Goal: Communication & Community: Answer question/provide support

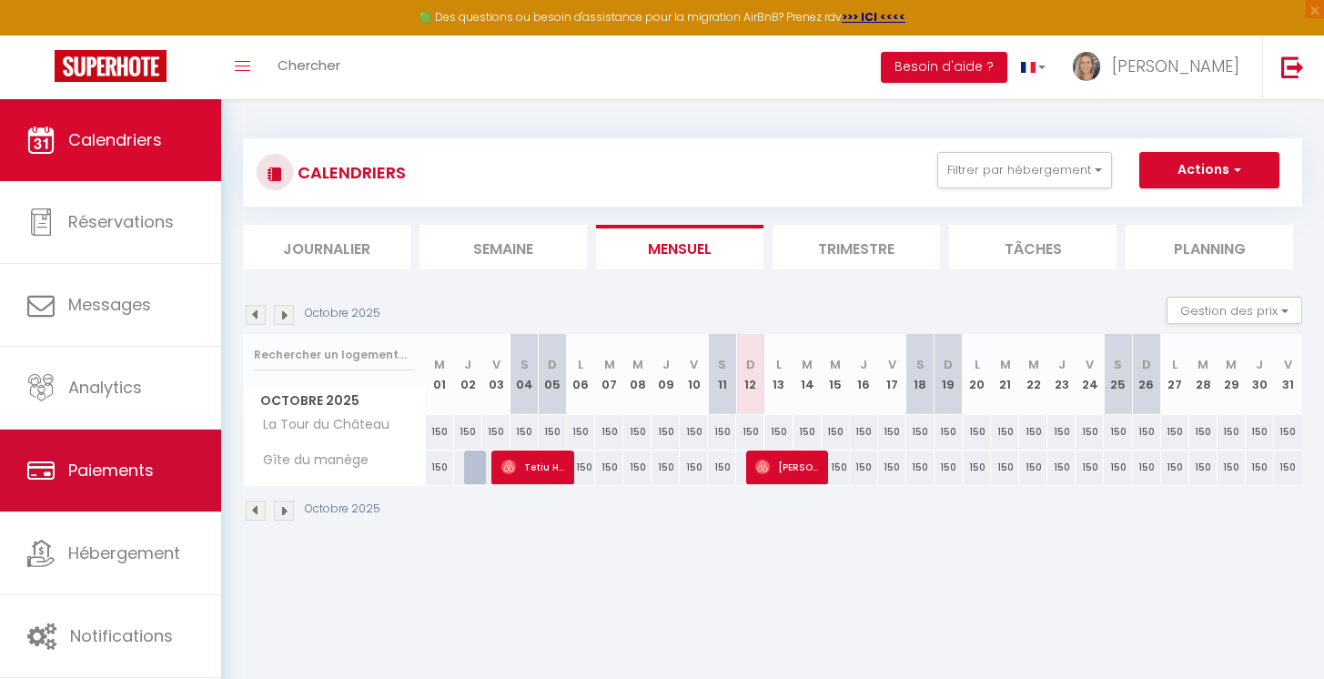
scroll to position [99, 0]
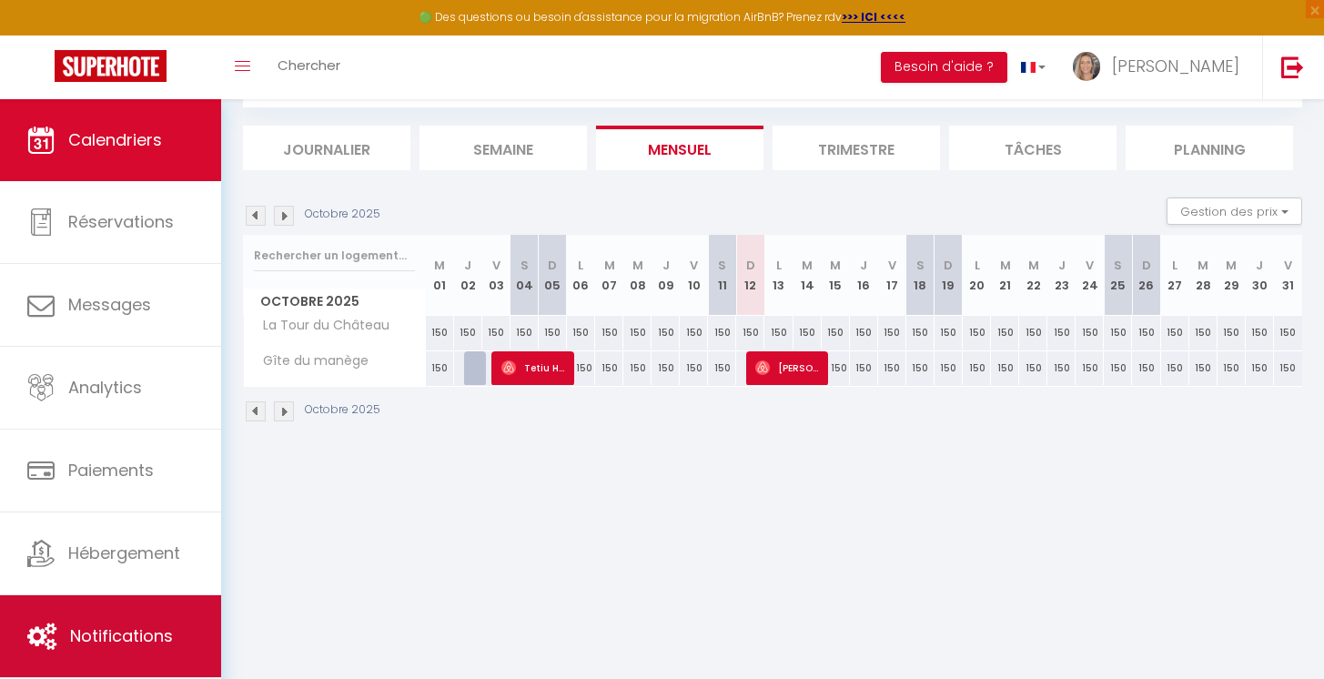
click at [84, 616] on link "Notifications" at bounding box center [110, 636] width 221 height 82
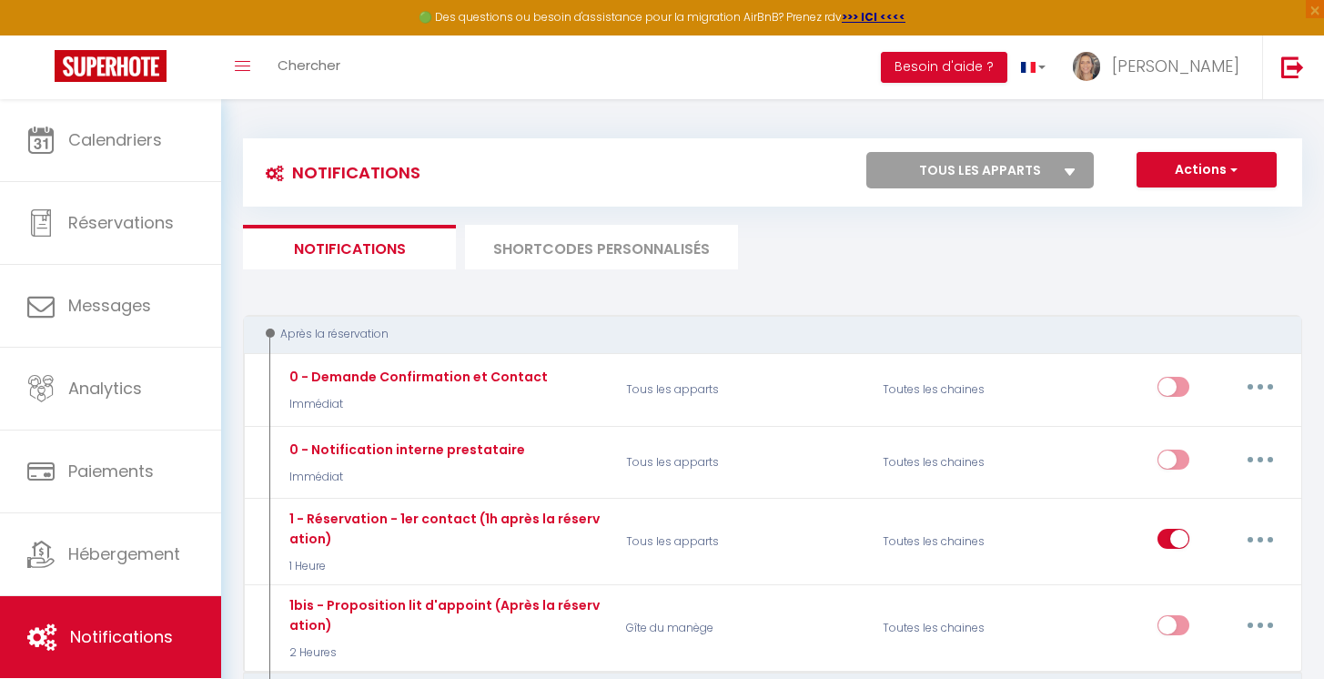
click at [623, 247] on li "SHORTCODES PERSONNALISÉS" at bounding box center [601, 247] width 273 height 45
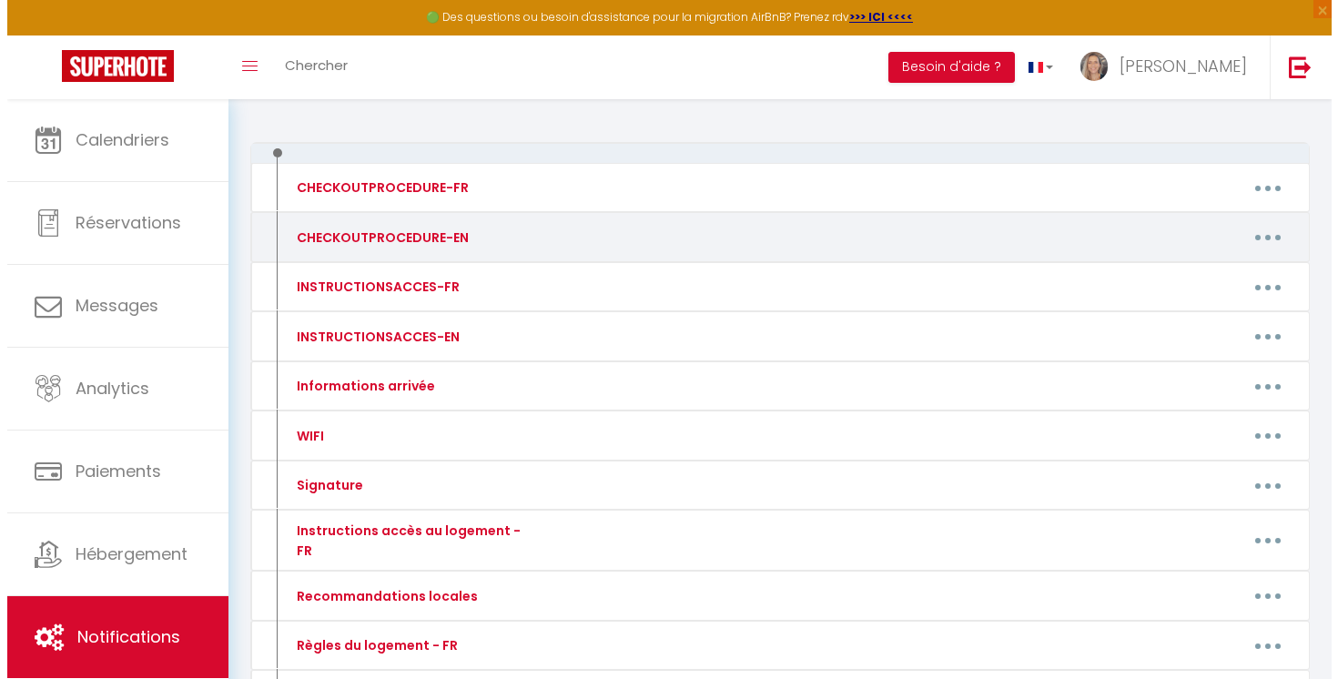
scroll to position [168, 0]
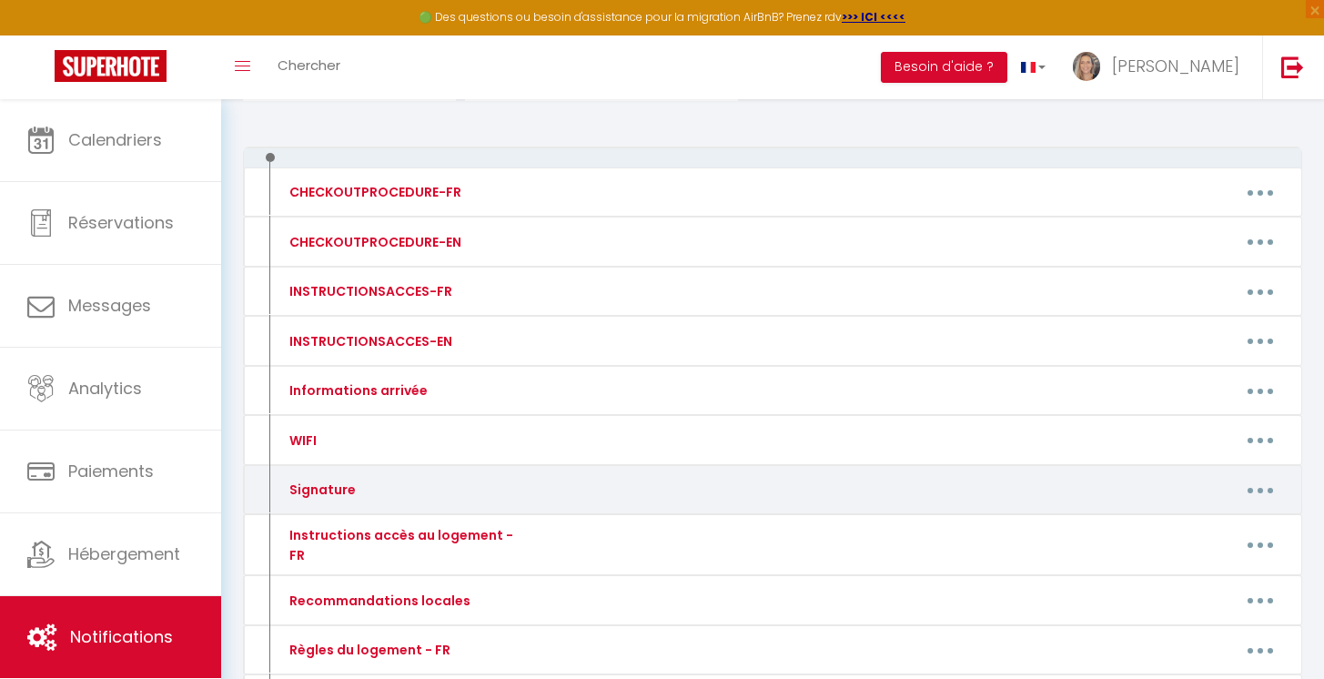
click at [486, 482] on div "Signature" at bounding box center [401, 489] width 257 height 29
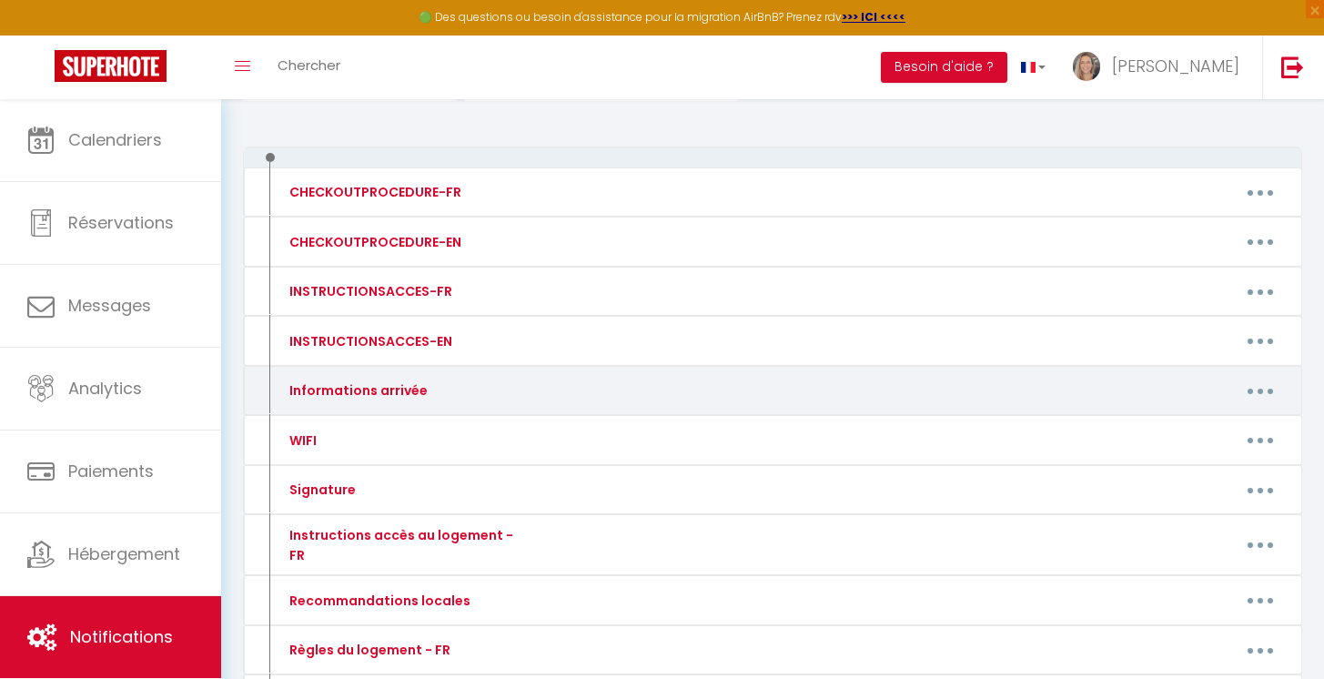
click at [1260, 387] on button "button" at bounding box center [1260, 390] width 51 height 29
click at [1206, 429] on link "Editer" at bounding box center [1213, 432] width 135 height 31
type input "Informations arrivée"
type textarea "Lo ip dolo sitam cons ad’e seddo eius tem incidid, ut labor etdo mag aliqua eni…"
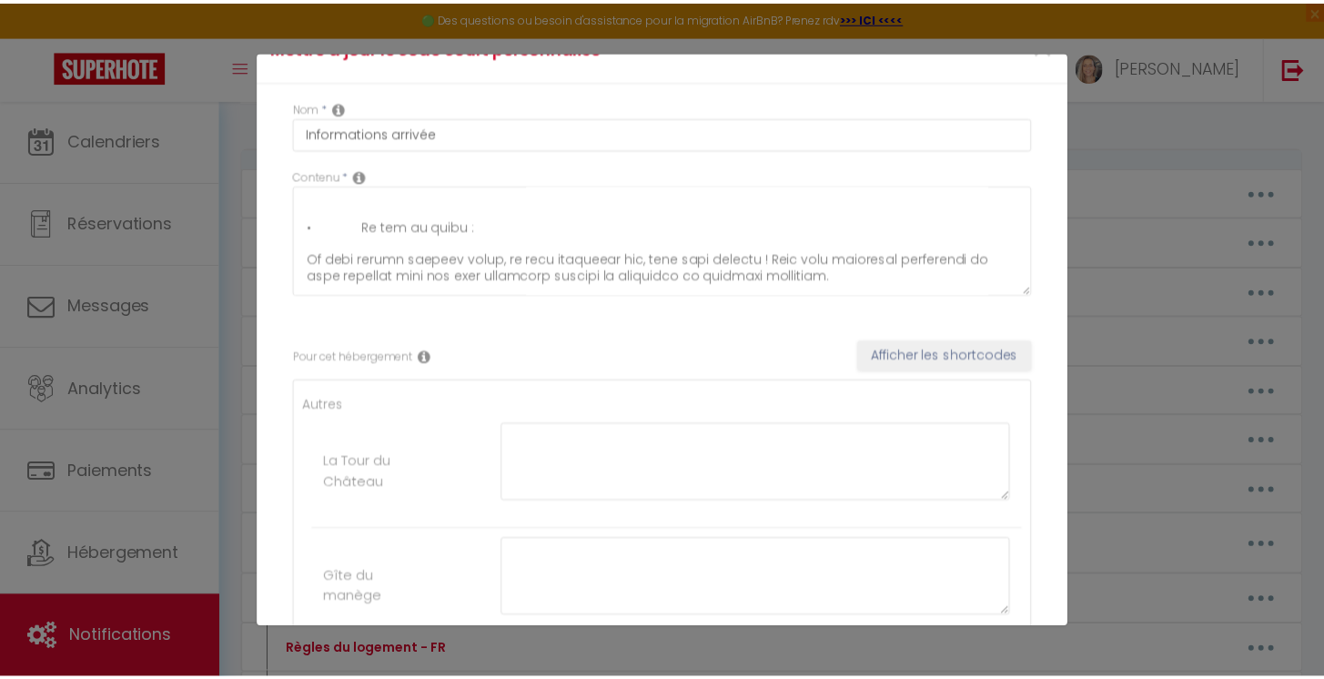
scroll to position [0, 0]
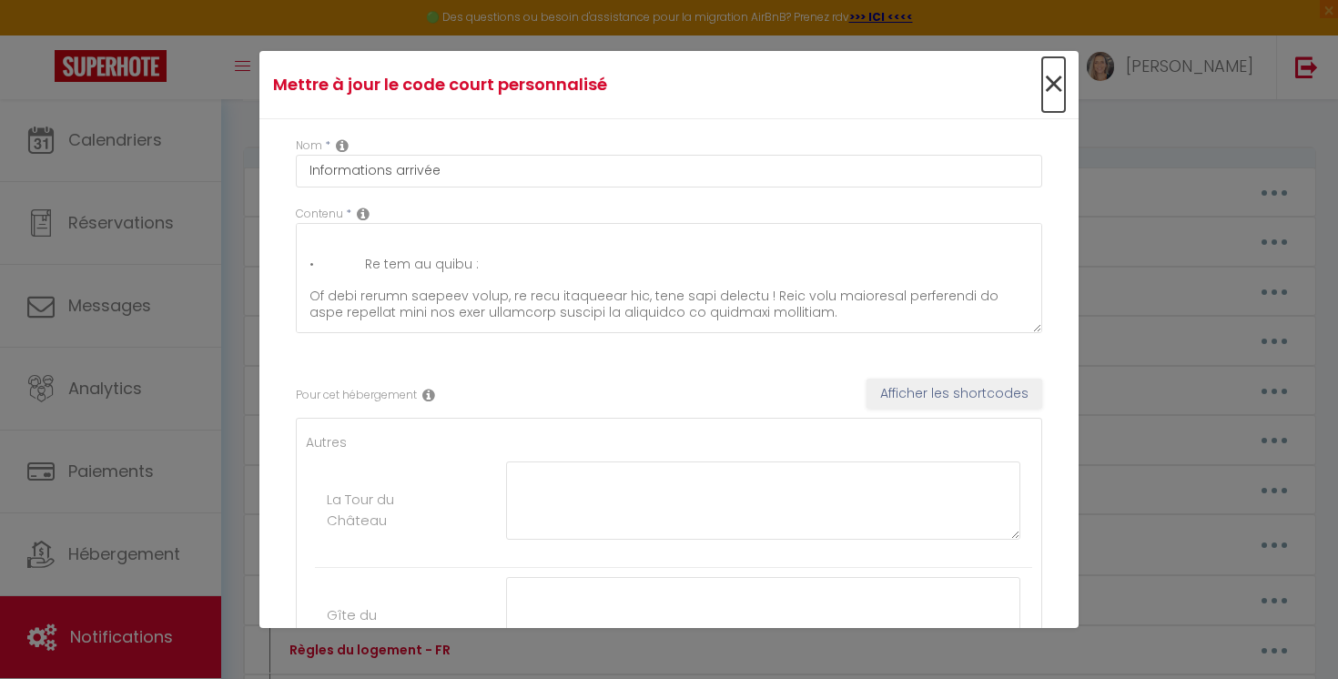
click at [1045, 83] on span "×" at bounding box center [1053, 84] width 23 height 55
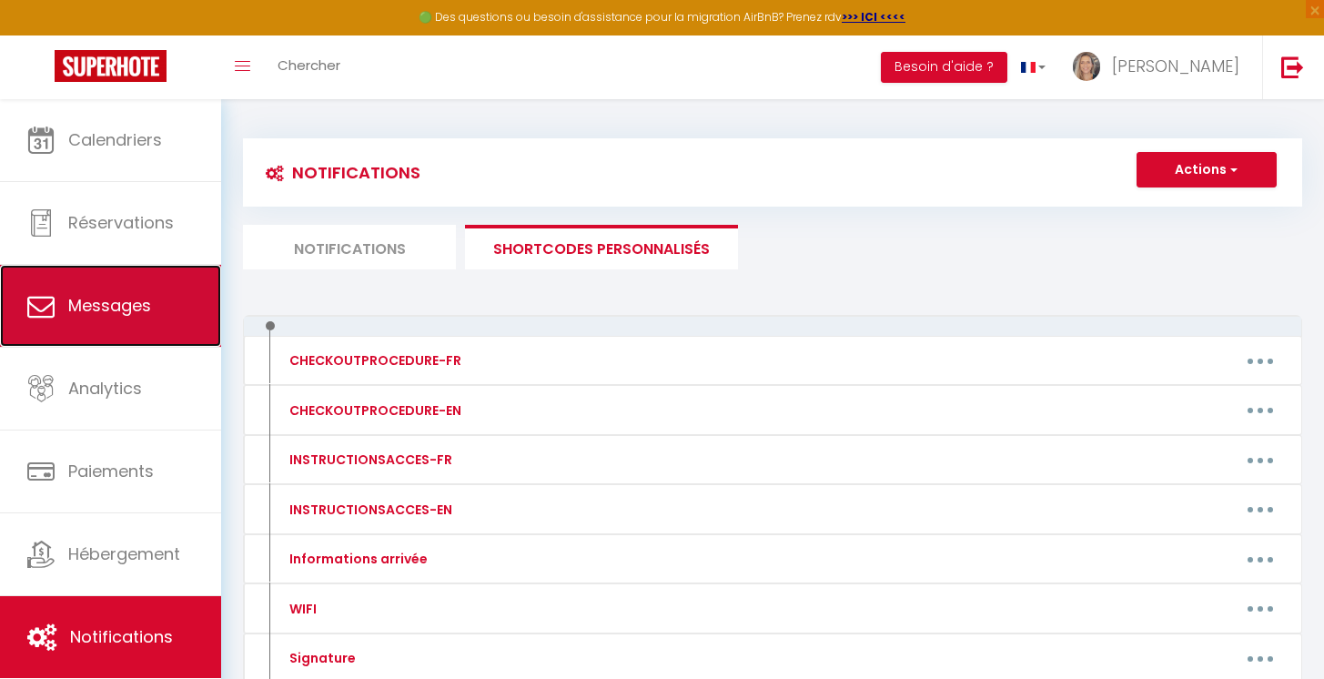
click at [122, 302] on span "Messages" at bounding box center [109, 305] width 83 height 23
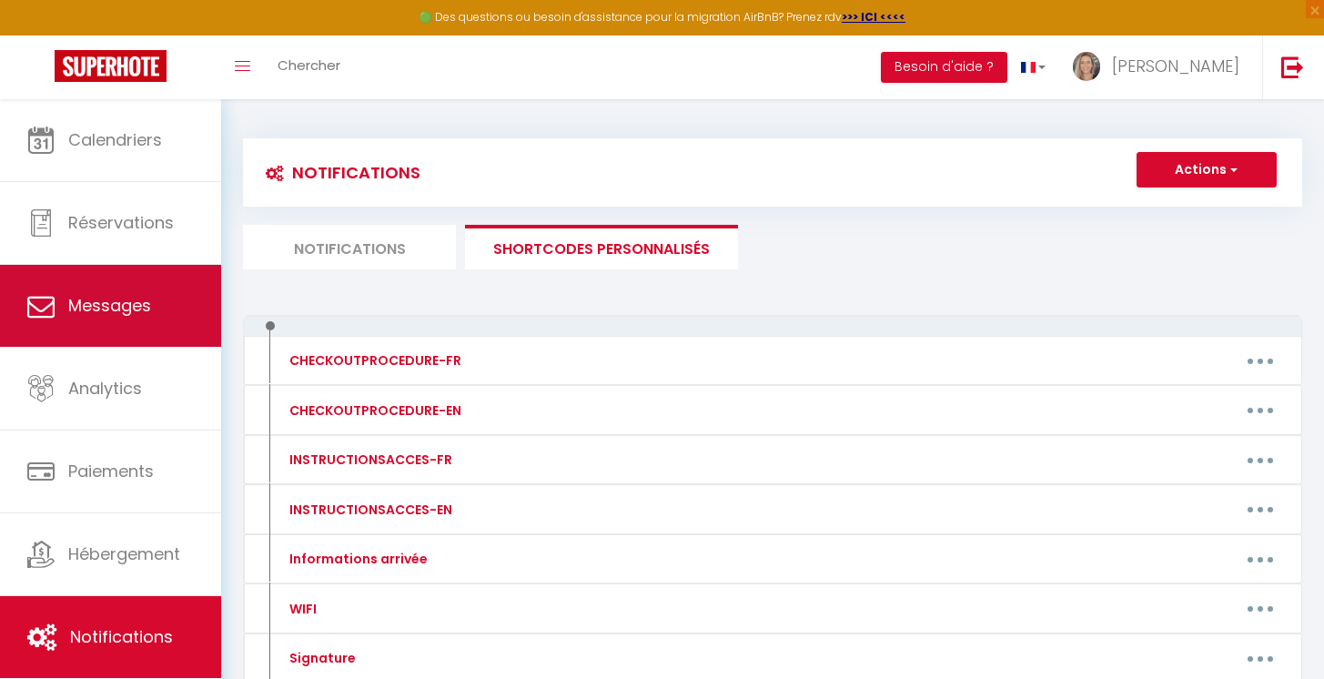
select select "message"
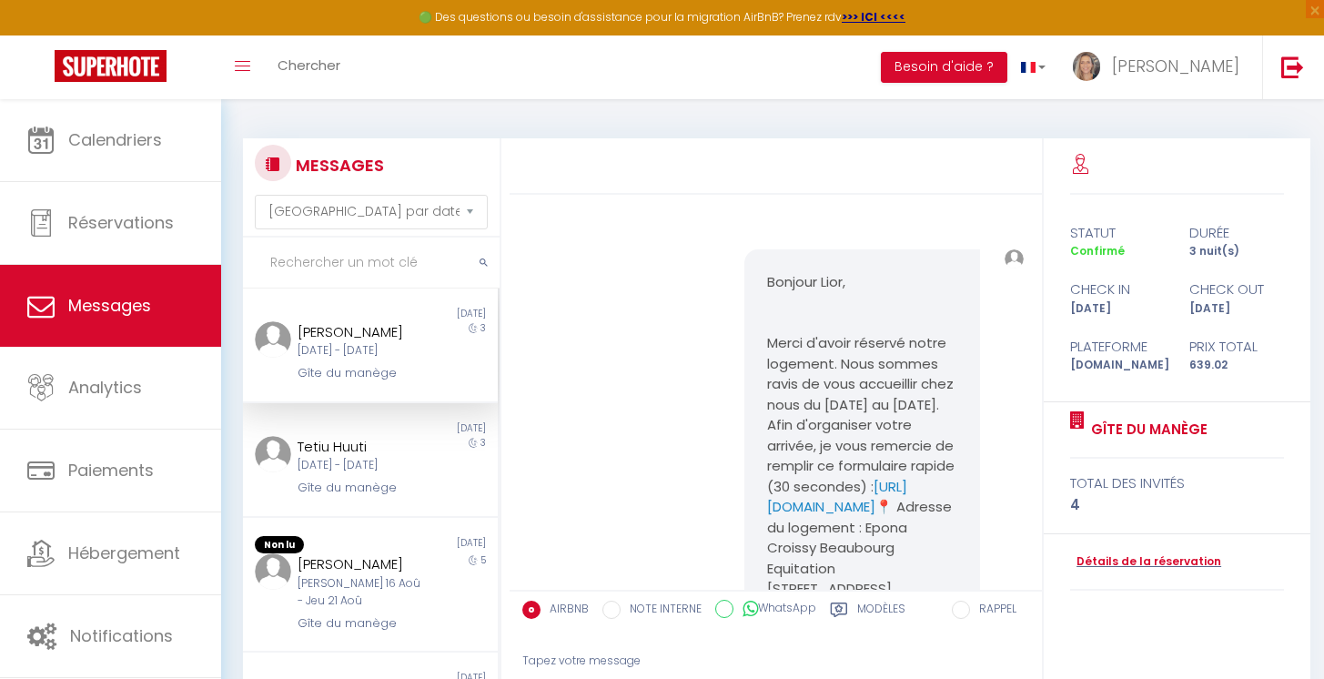
scroll to position [4177, 0]
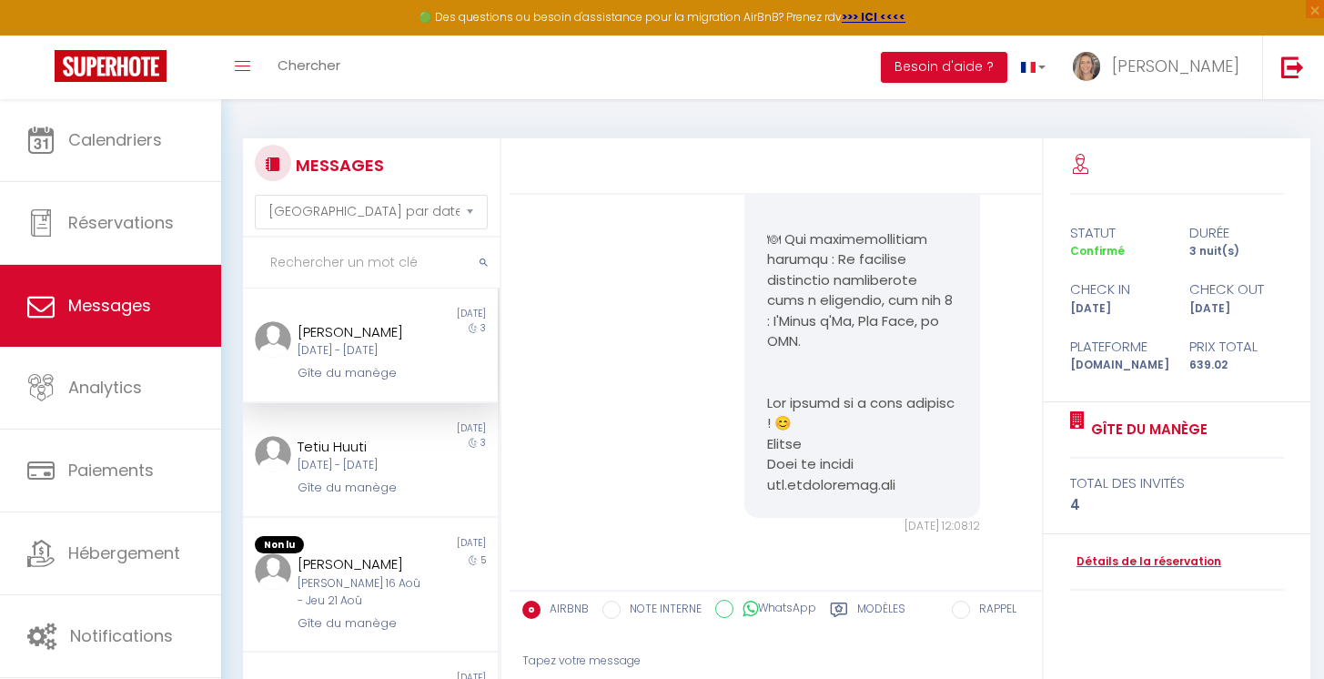
click at [361, 333] on div "[PERSON_NAME]" at bounding box center [360, 332] width 125 height 22
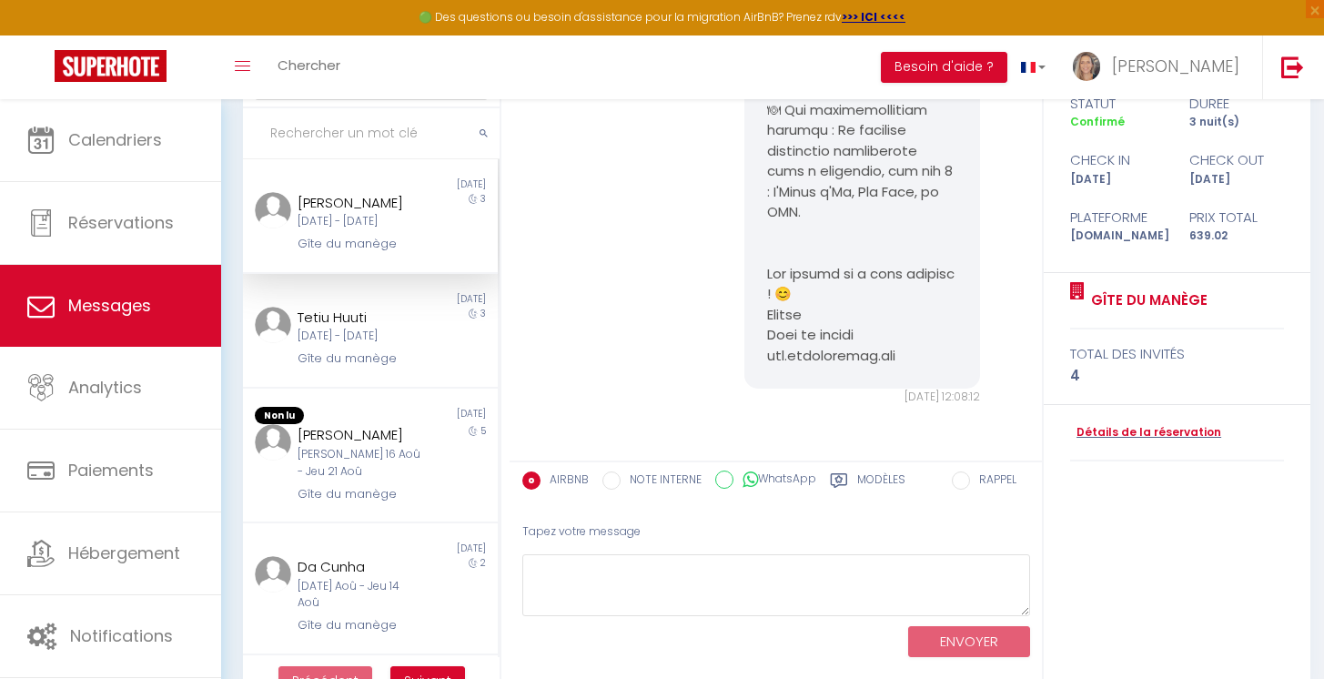
scroll to position [176, 0]
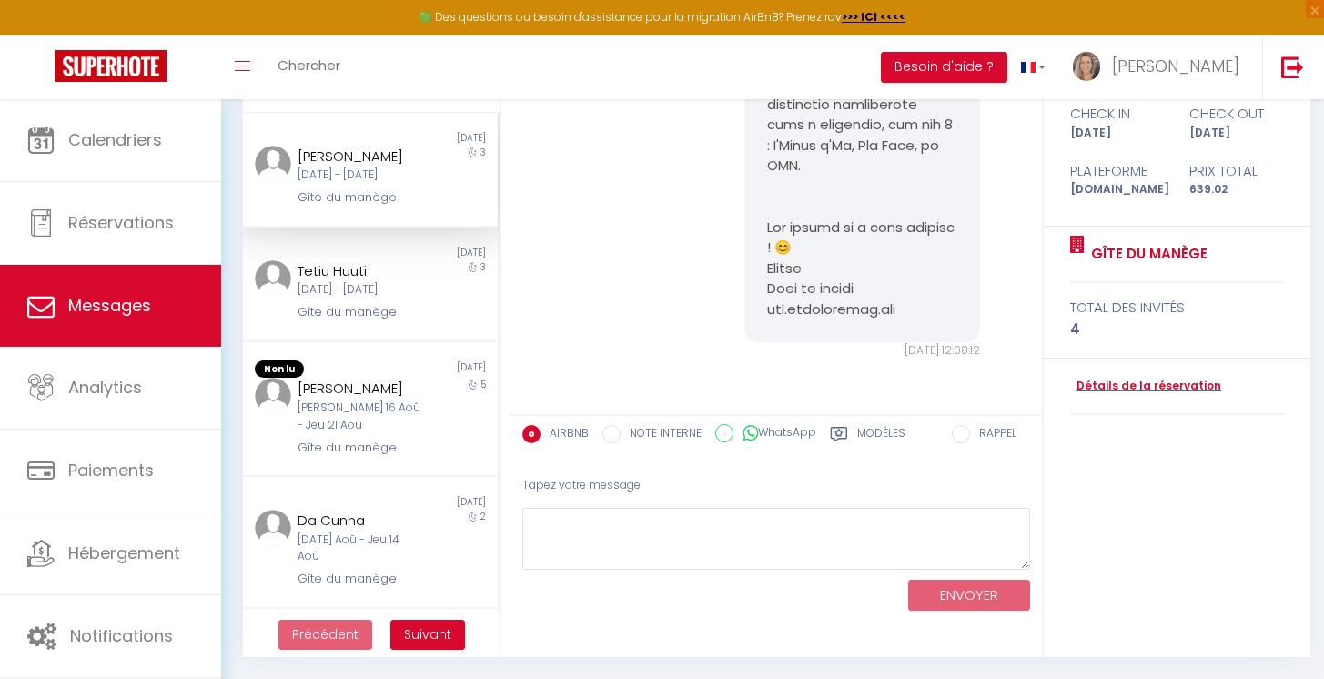
click at [873, 431] on label "Modèles" at bounding box center [881, 436] width 48 height 23
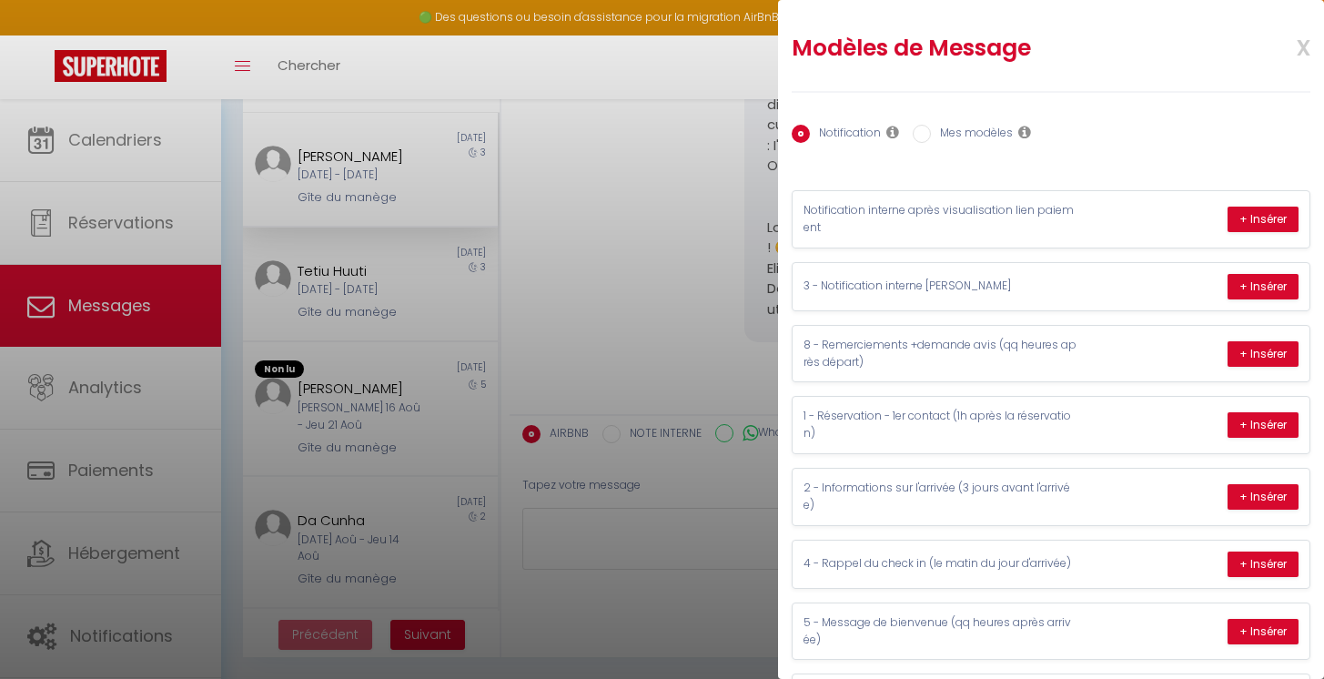
click at [1009, 127] on label "Mes modèles" at bounding box center [972, 135] width 82 height 20
click at [931, 127] on input "Mes modèles" at bounding box center [922, 134] width 18 height 18
radio input "true"
radio input "false"
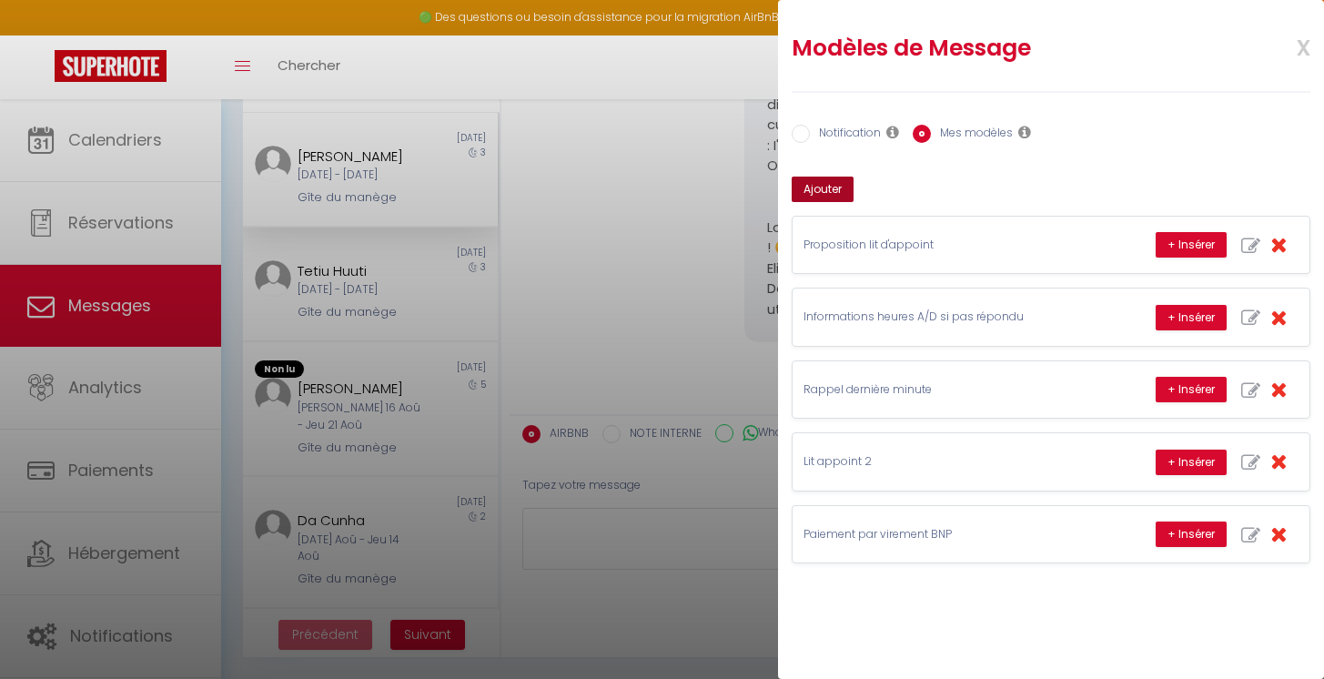
click at [828, 188] on button "Ajouter" at bounding box center [823, 189] width 62 height 25
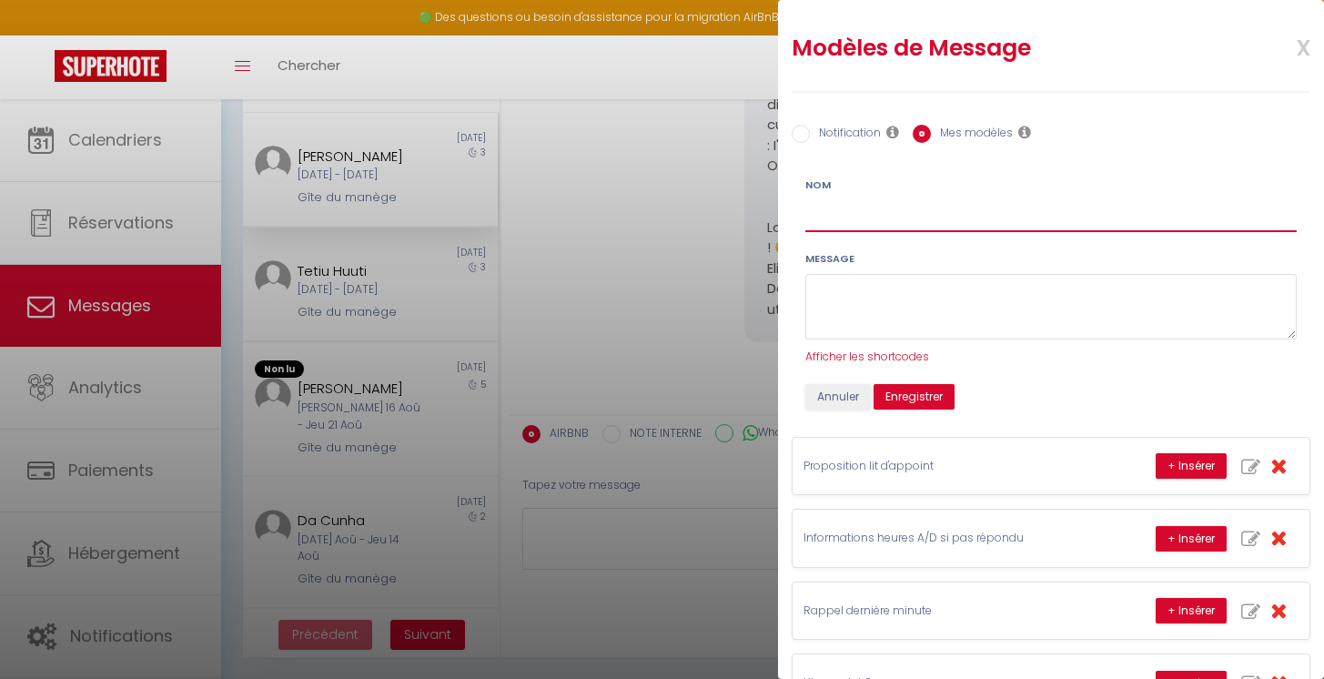
click at [834, 212] on input "Nom" at bounding box center [1052, 215] width 492 height 33
type input "Téléphone Roméo"
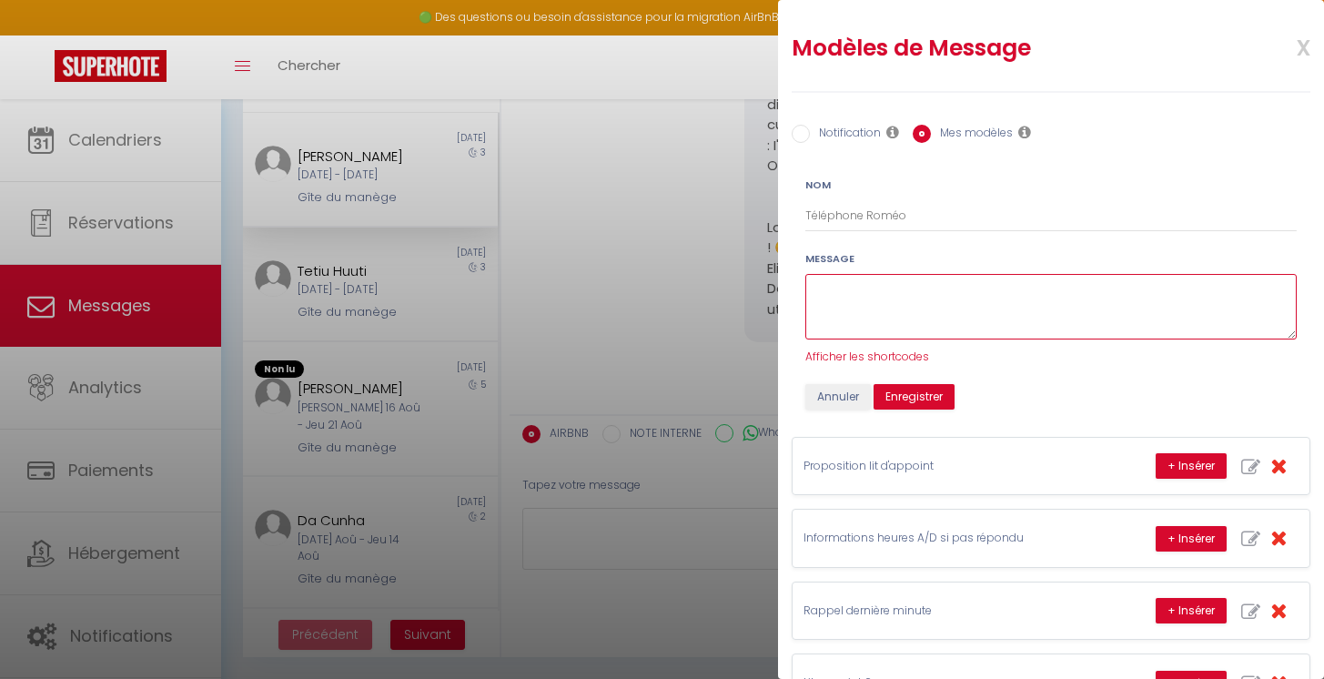
click at [830, 292] on textarea at bounding box center [1052, 307] width 492 height 66
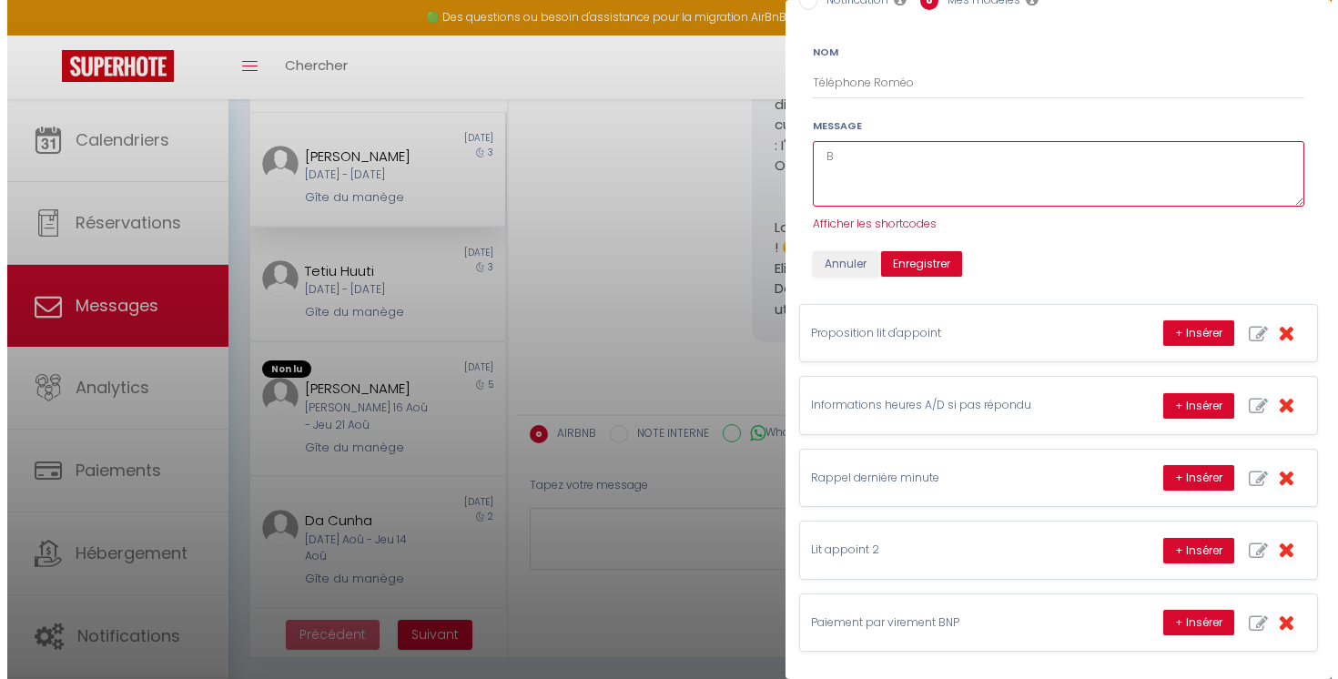
scroll to position [89, 0]
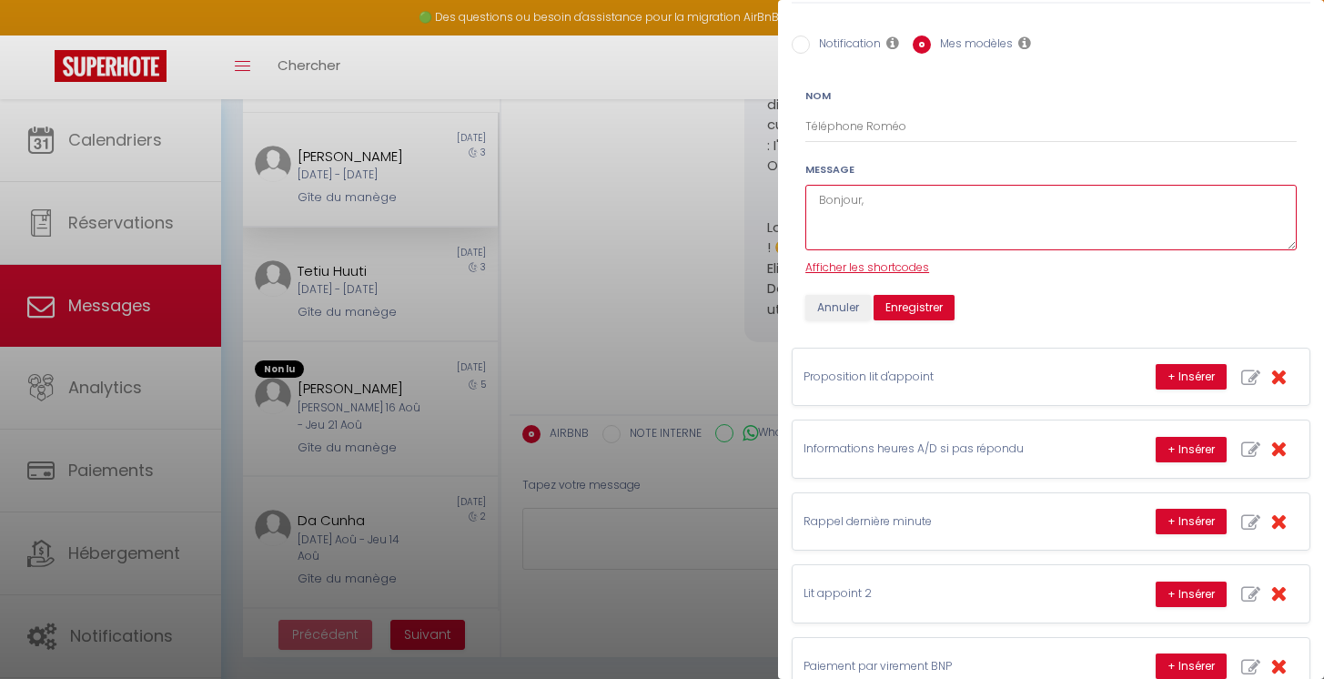
type textarea "Bonjour,"
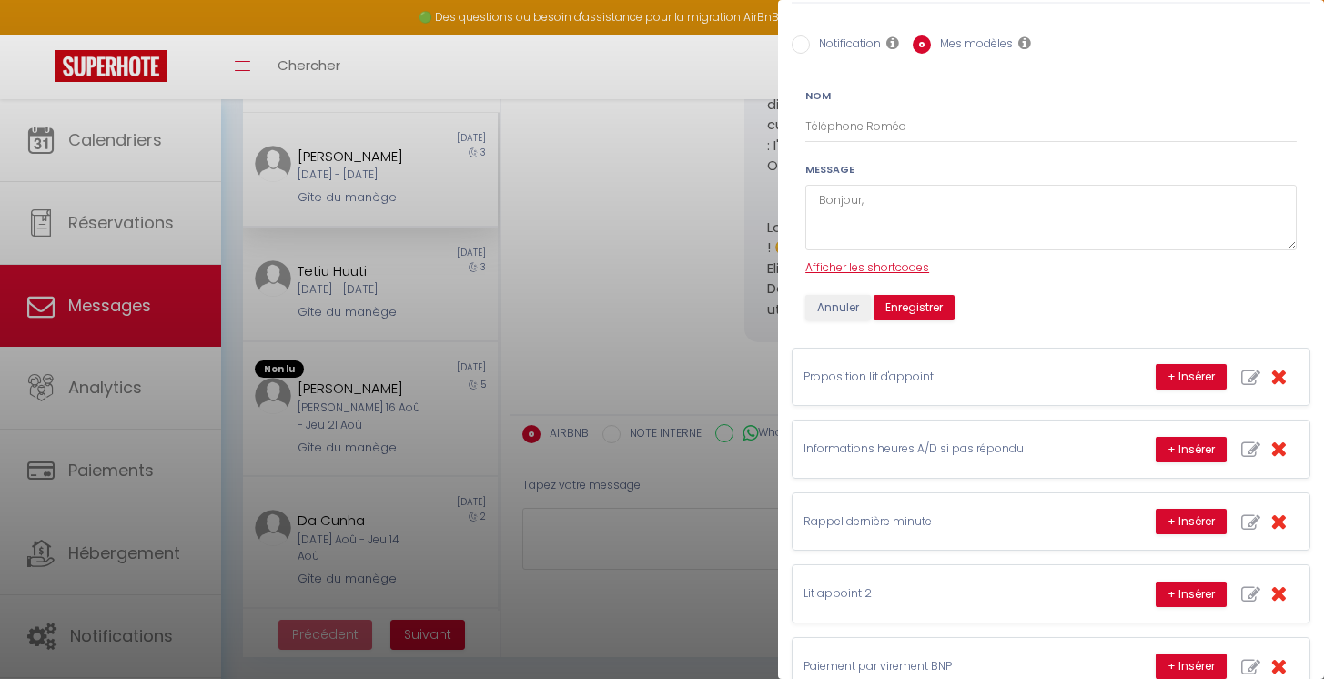
click at [868, 264] on span "Afficher les shortcodes" at bounding box center [868, 266] width 124 height 15
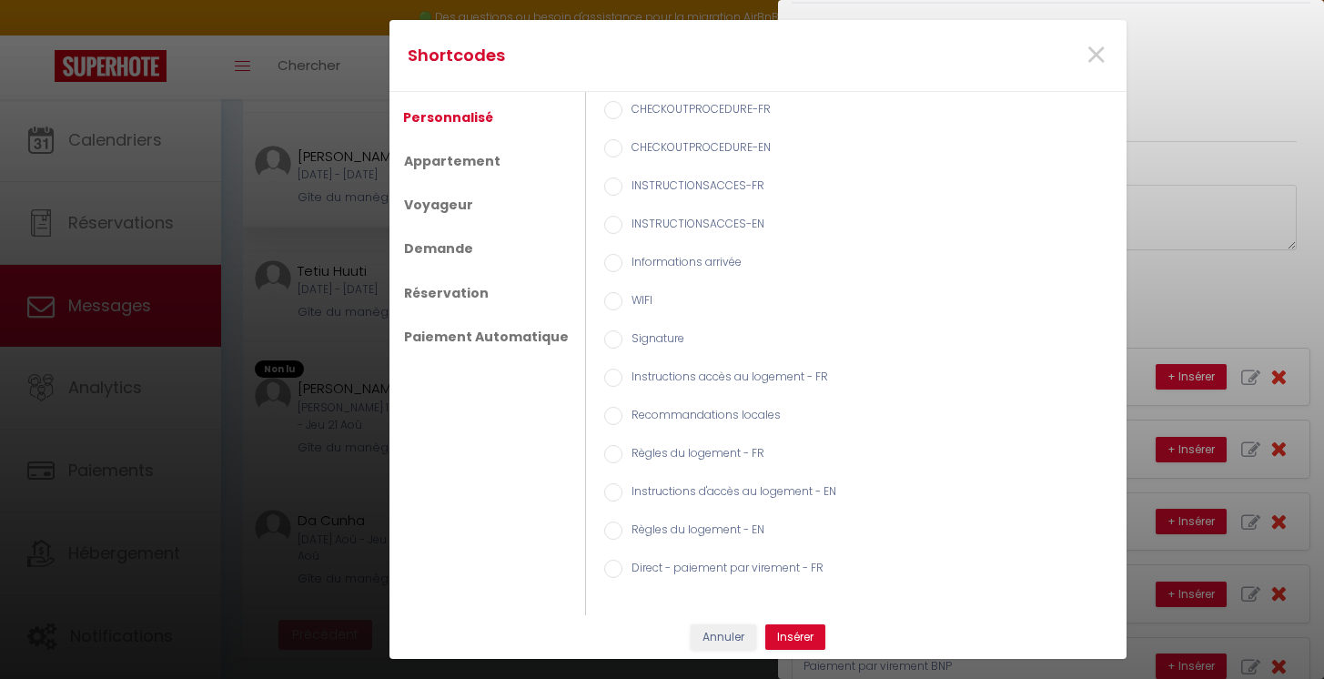
scroll to position [4136, 0]
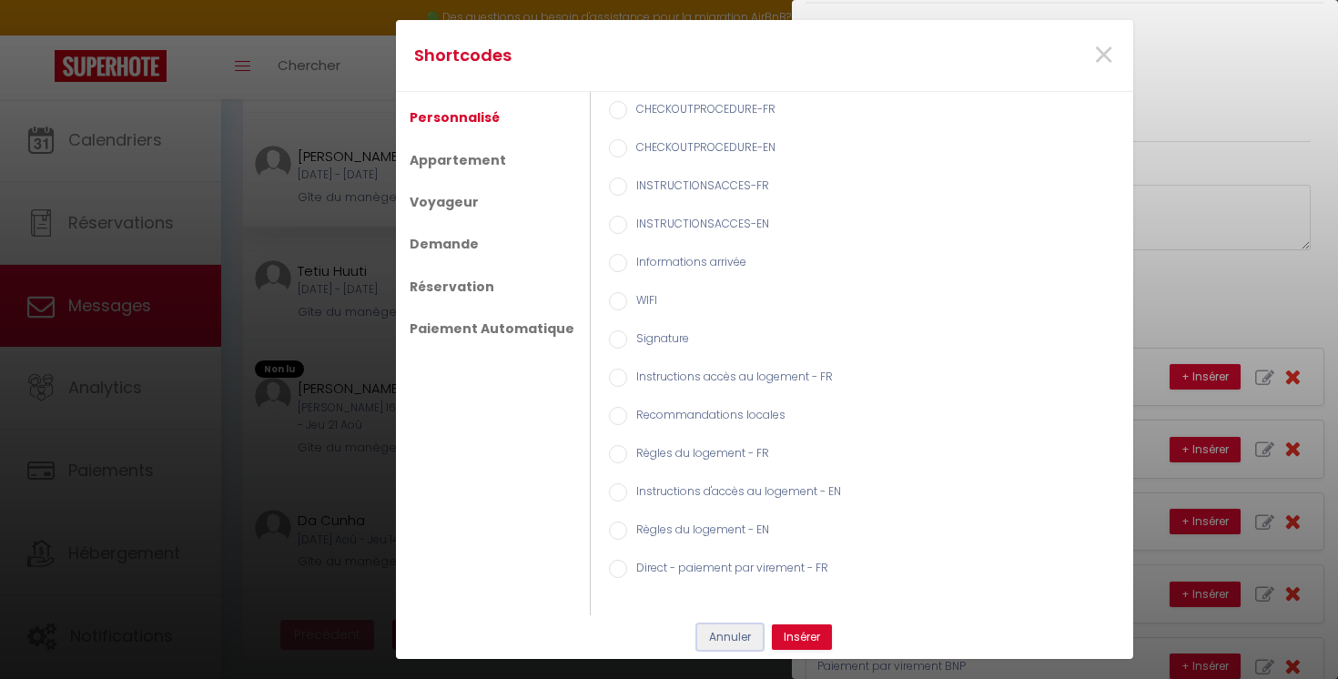
click at [730, 640] on button "Annuler" at bounding box center [730, 636] width 66 height 25
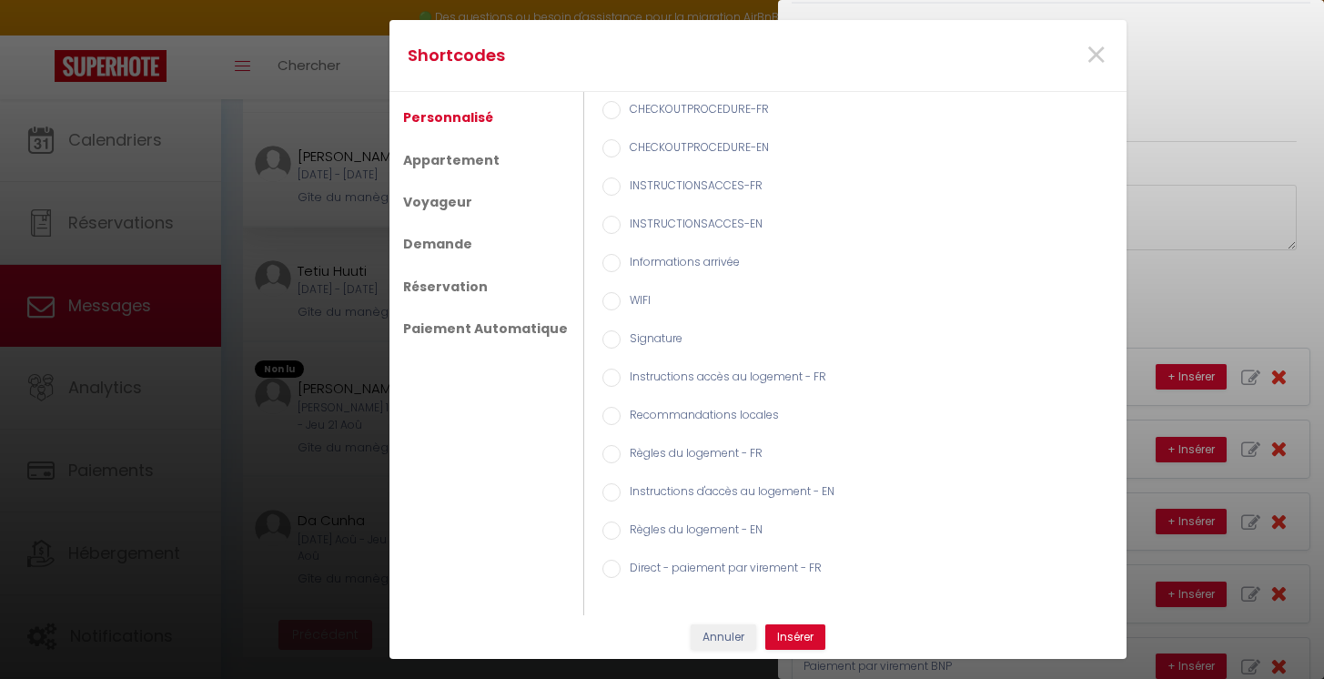
scroll to position [4177, 0]
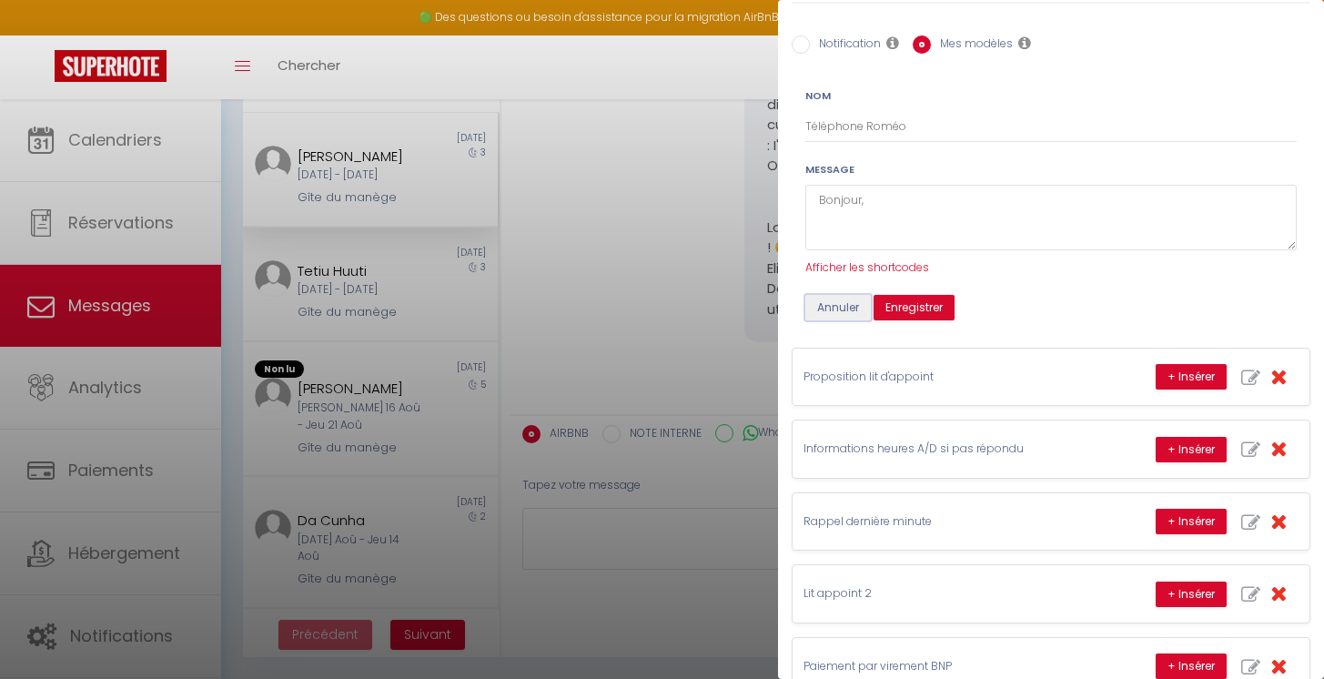
click at [842, 312] on button "Annuler" at bounding box center [839, 307] width 66 height 25
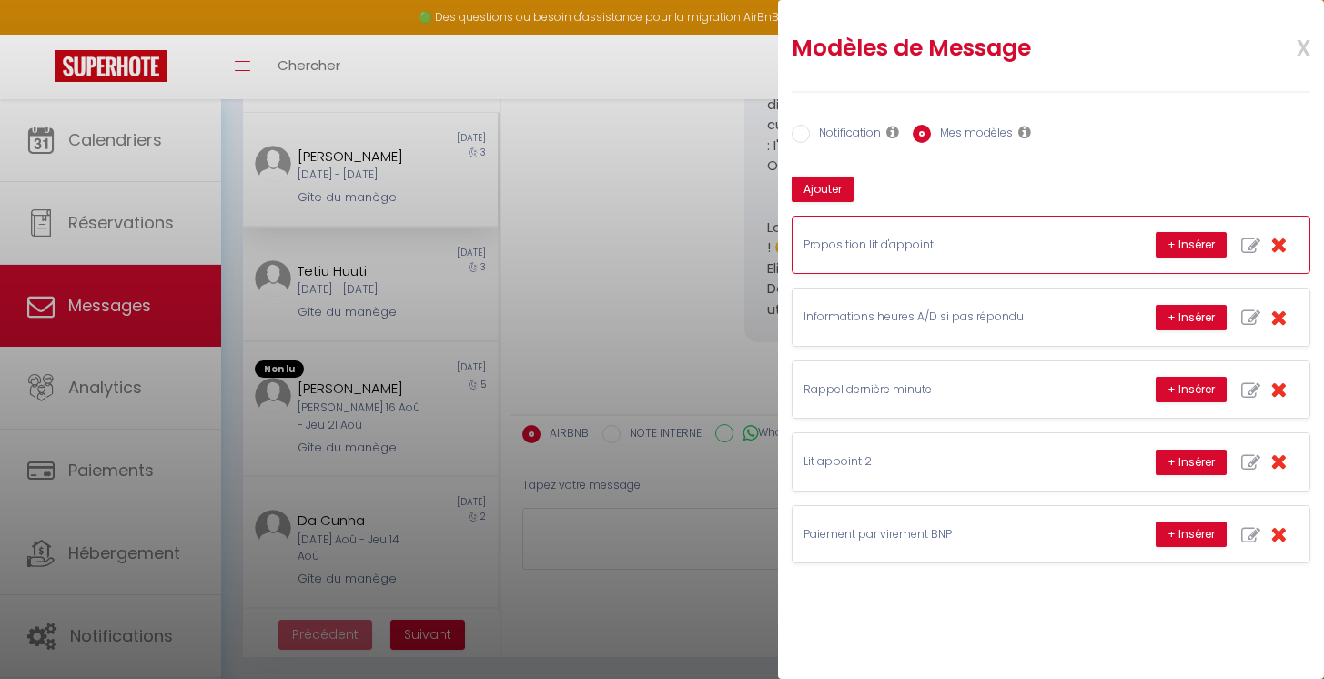
click at [1023, 248] on p "Proposition lit d'appoint" at bounding box center [940, 245] width 273 height 17
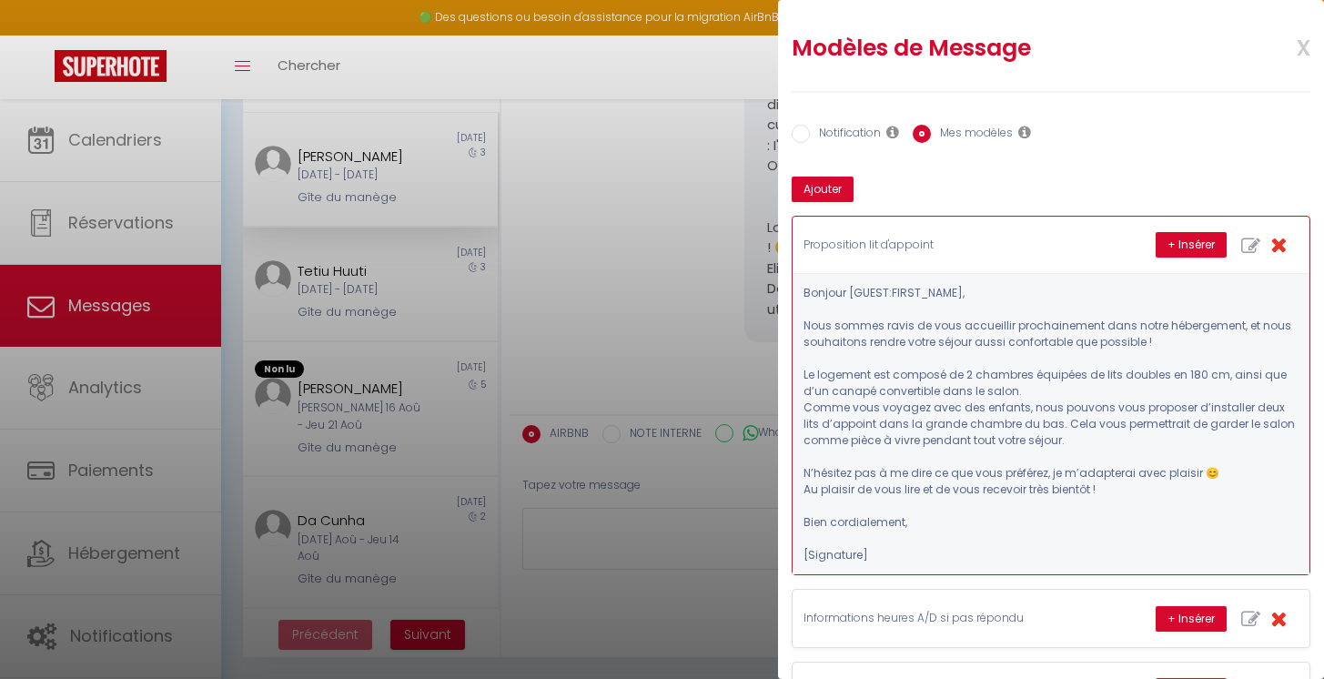
scroll to position [175, 0]
drag, startPoint x: 805, startPoint y: 292, endPoint x: 918, endPoint y: 351, distance: 128.2
click at [918, 351] on pre "Bonjour [GUEST:FIRST_NAME], Nous sommes ravis de vous accueillir prochainement …" at bounding box center [1051, 424] width 495 height 279
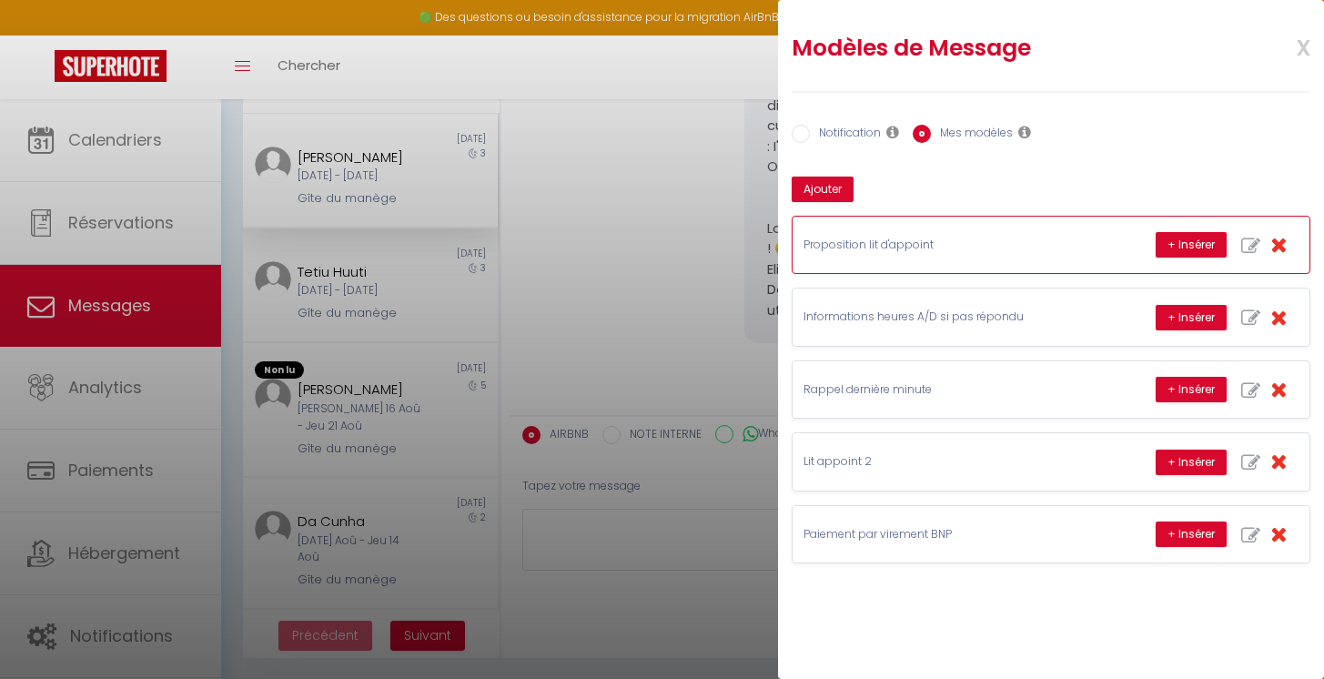
click at [914, 243] on p "Proposition lit d'appoint" at bounding box center [940, 245] width 273 height 17
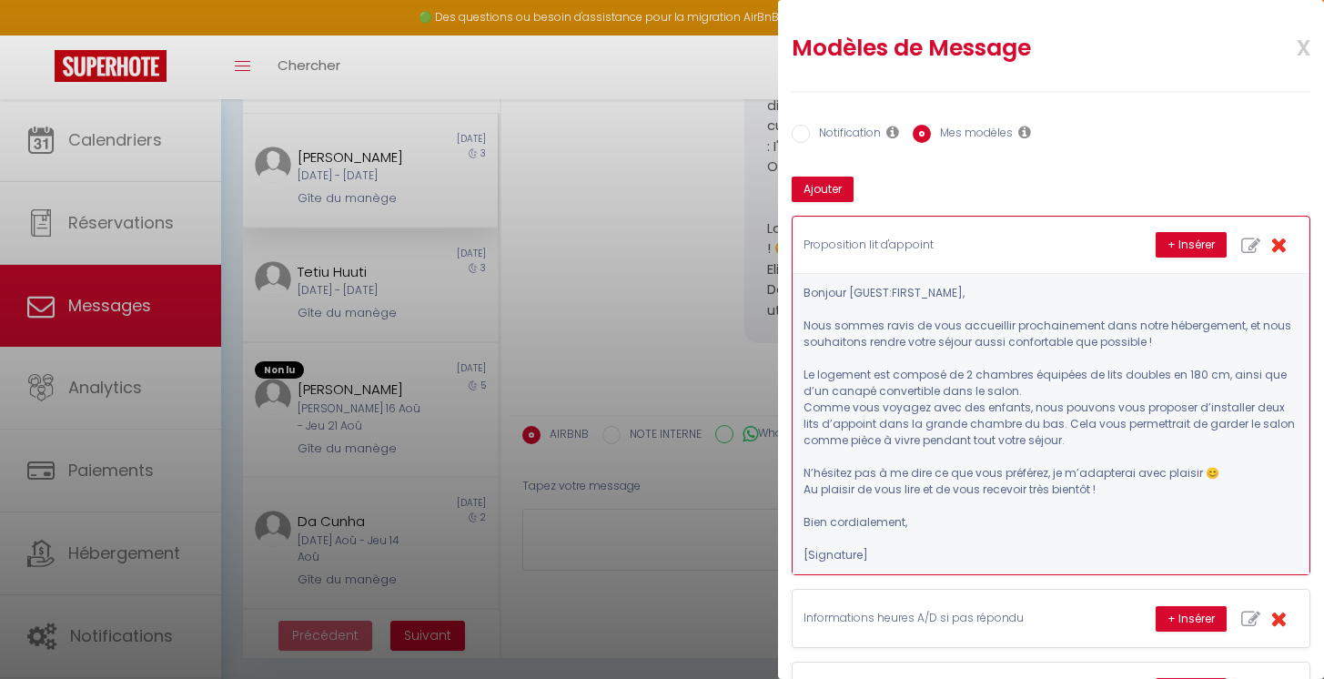
click at [897, 525] on pre "Bonjour [GUEST:FIRST_NAME], Nous sommes ravis de vous accueillir prochainement …" at bounding box center [1051, 424] width 495 height 279
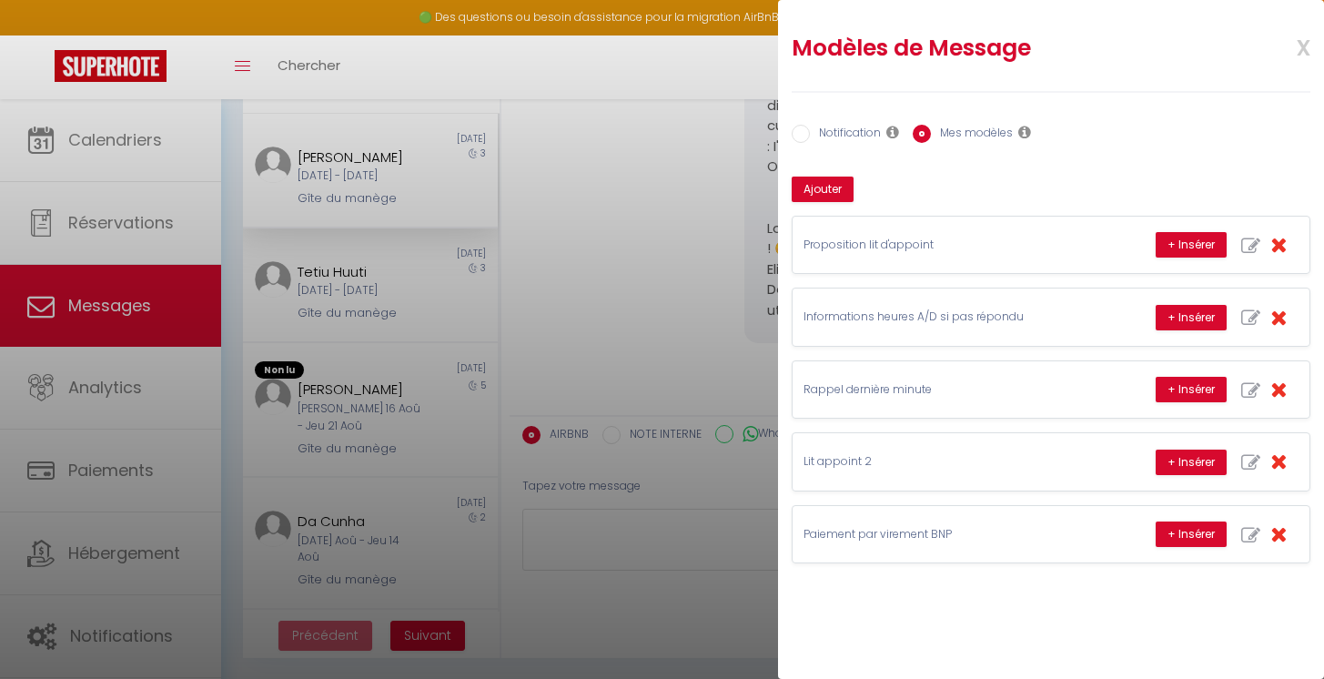
click at [99, 633] on div at bounding box center [662, 339] width 1324 height 679
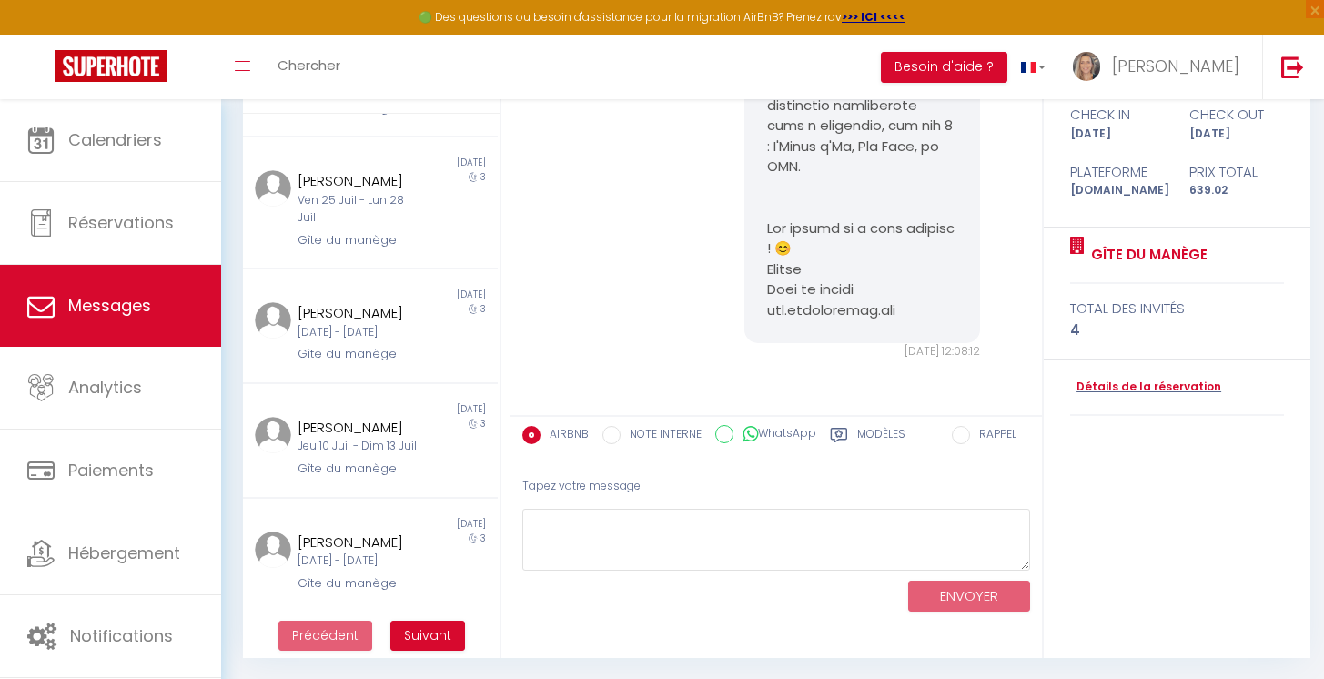
scroll to position [176, 0]
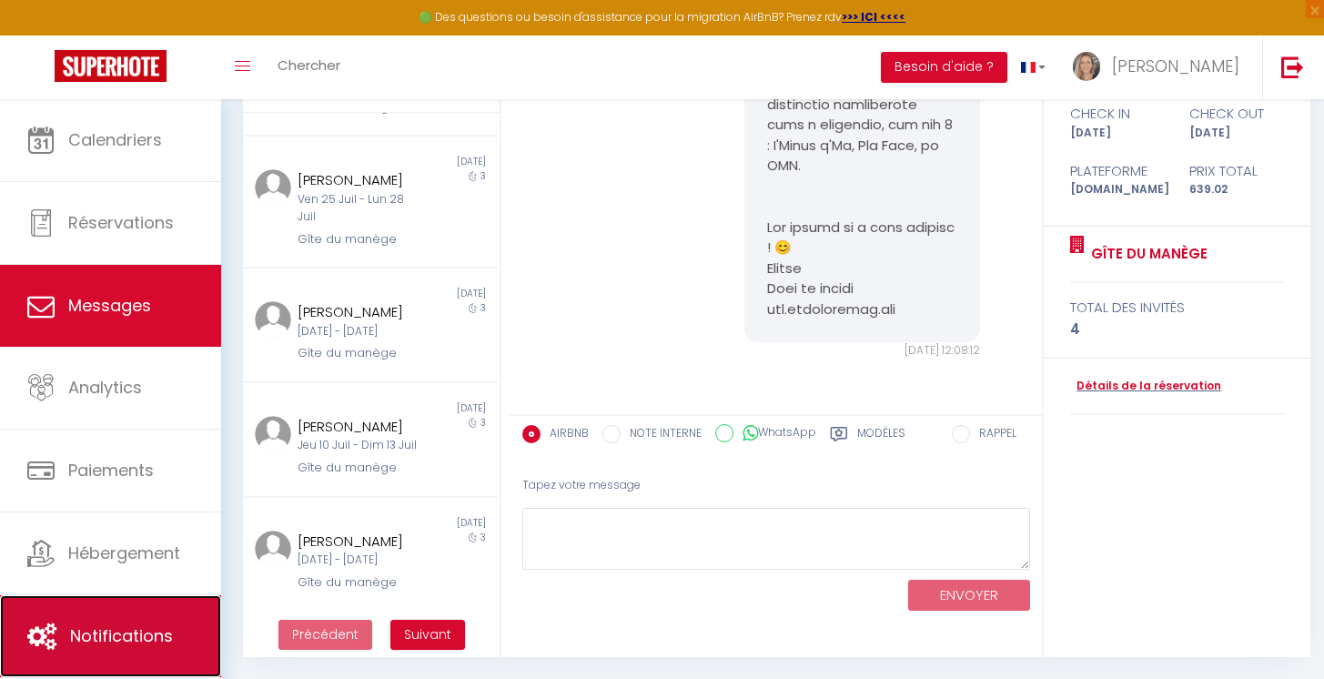
click at [96, 637] on span "Notifications" at bounding box center [121, 635] width 103 height 23
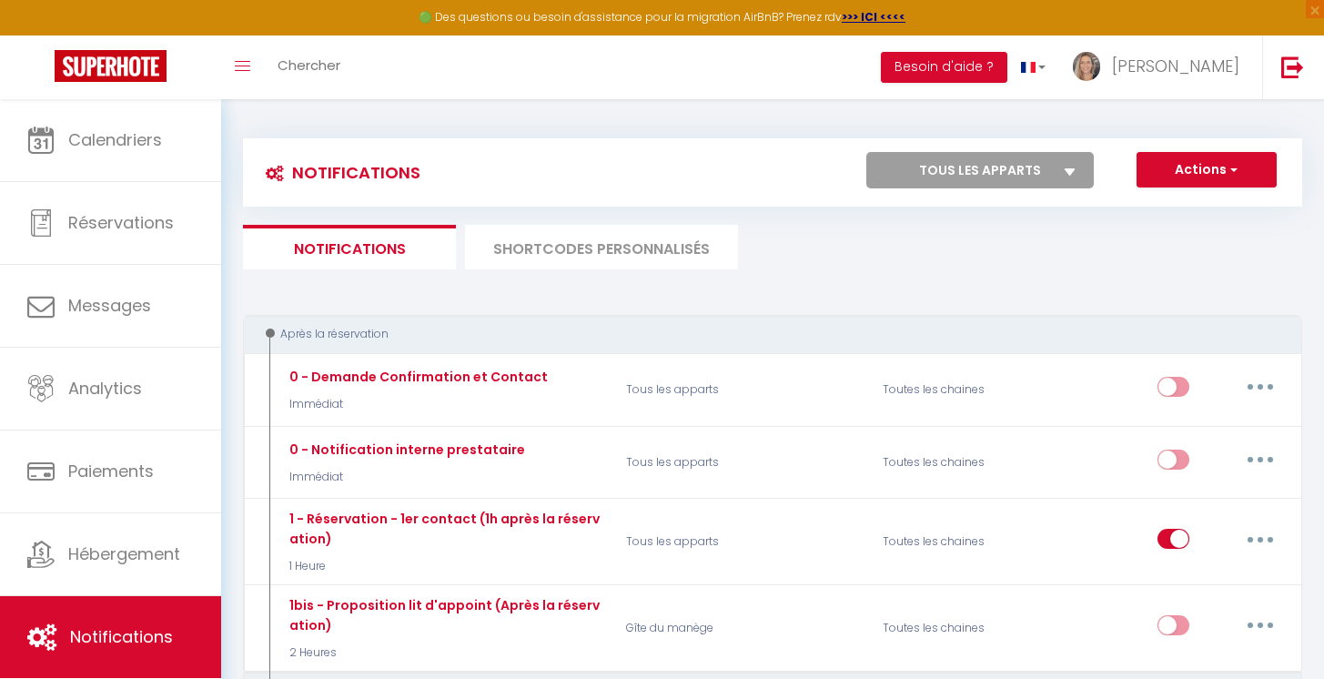
click at [624, 254] on li "SHORTCODES PERSONNALISÉS" at bounding box center [601, 247] width 273 height 45
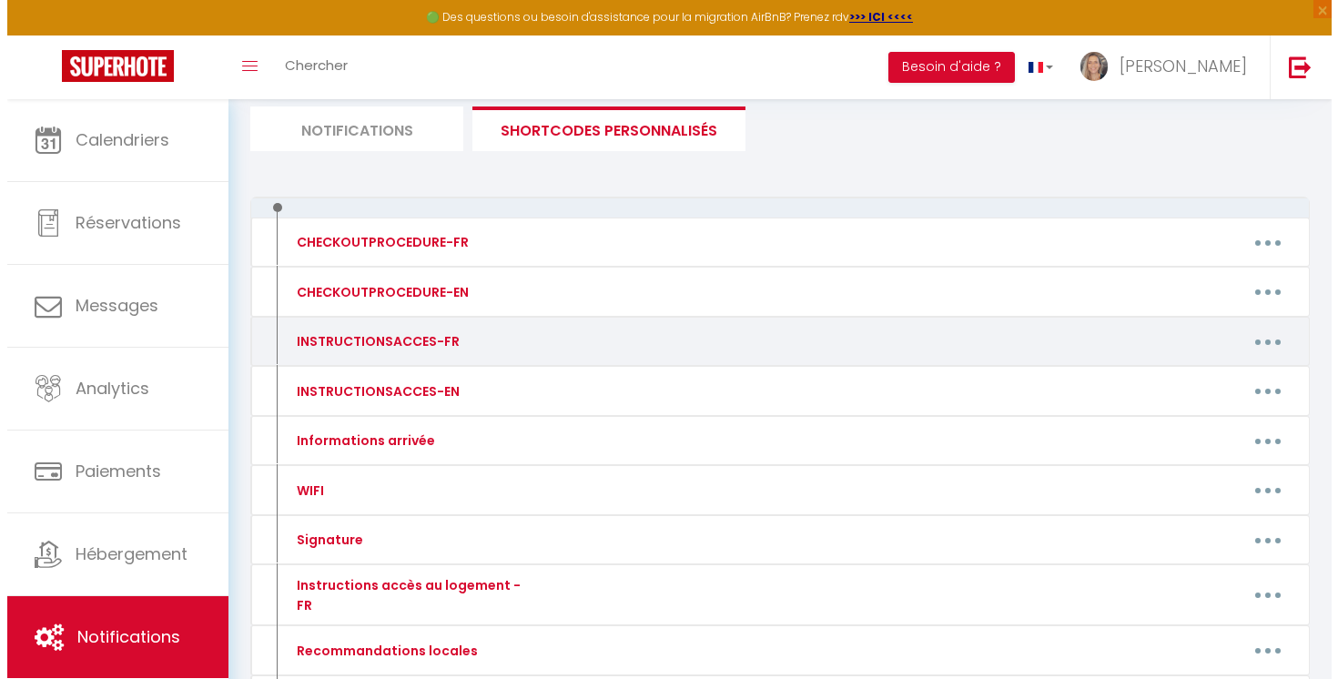
scroll to position [114, 0]
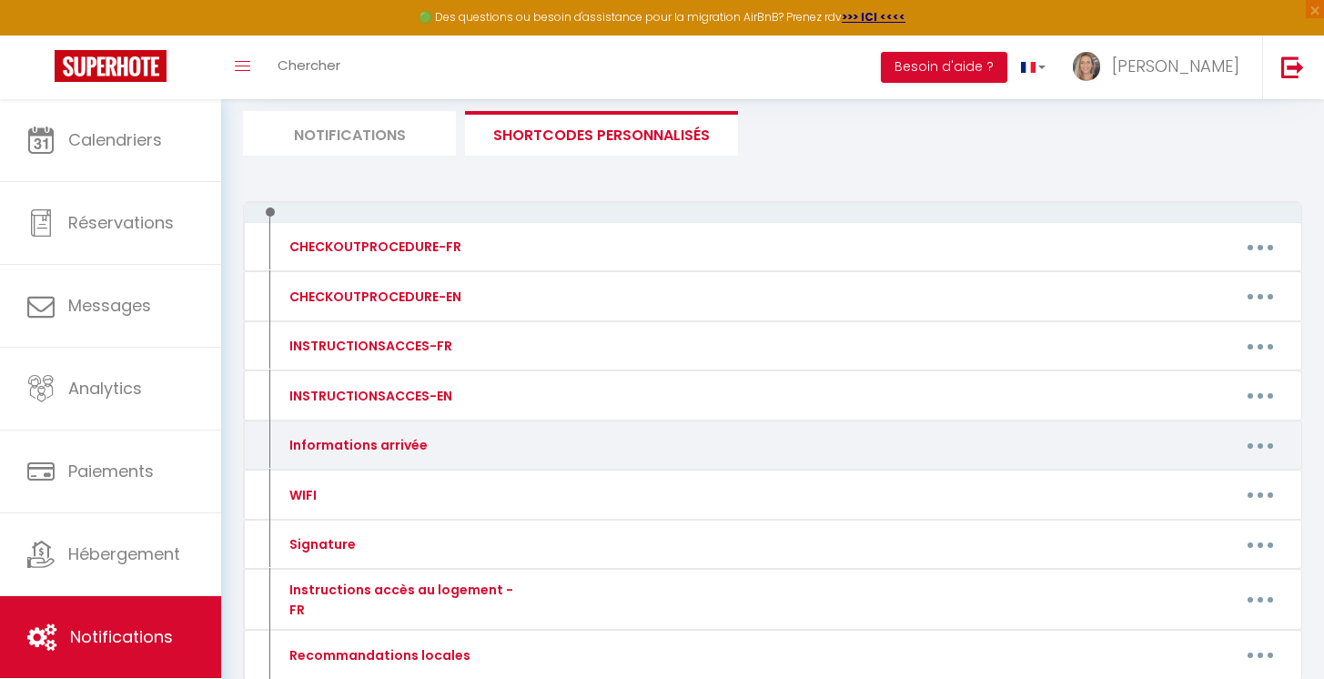
click at [376, 443] on div "Informations arrivée" at bounding box center [356, 445] width 143 height 20
click at [1259, 446] on icon "button" at bounding box center [1260, 445] width 5 height 5
click at [1171, 486] on link "Editer" at bounding box center [1213, 487] width 135 height 31
type input "Informations arrivée"
type textarea "Lo ip dolo sitam cons ad’e seddo eius tem incidid, ut labor etdo mag aliqua eni…"
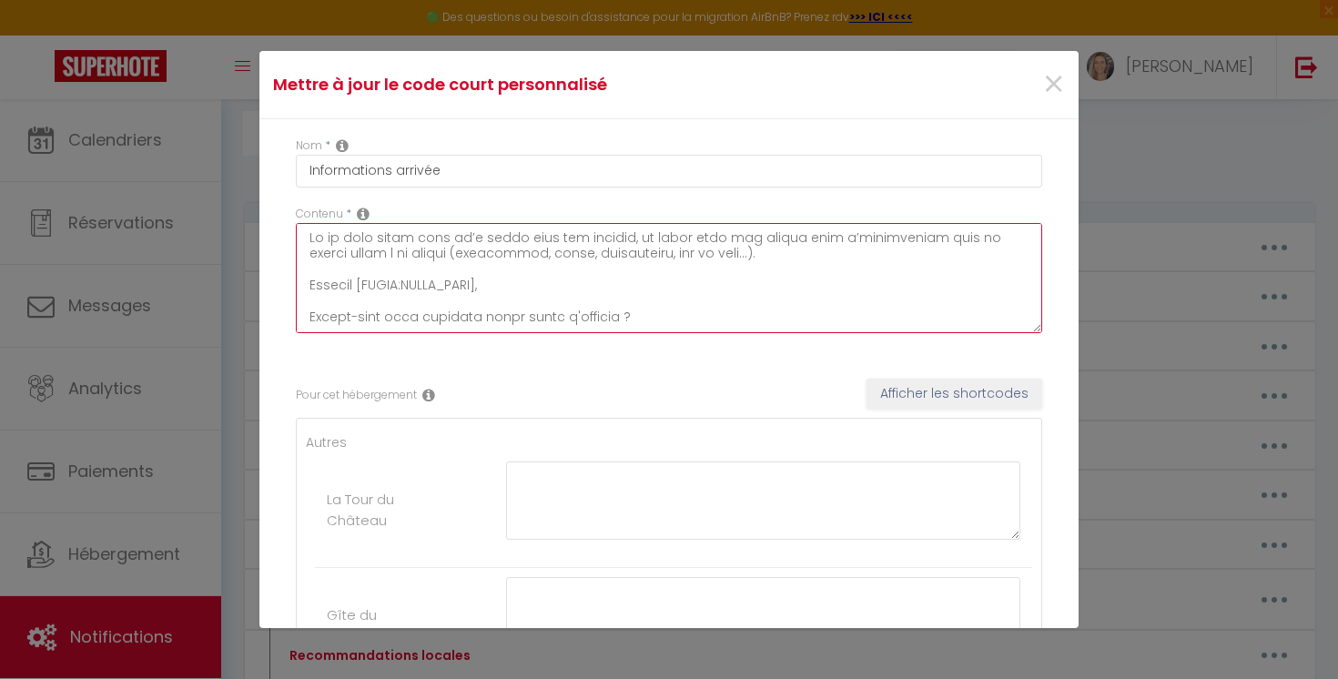
click at [541, 263] on textarea at bounding box center [669, 278] width 746 height 110
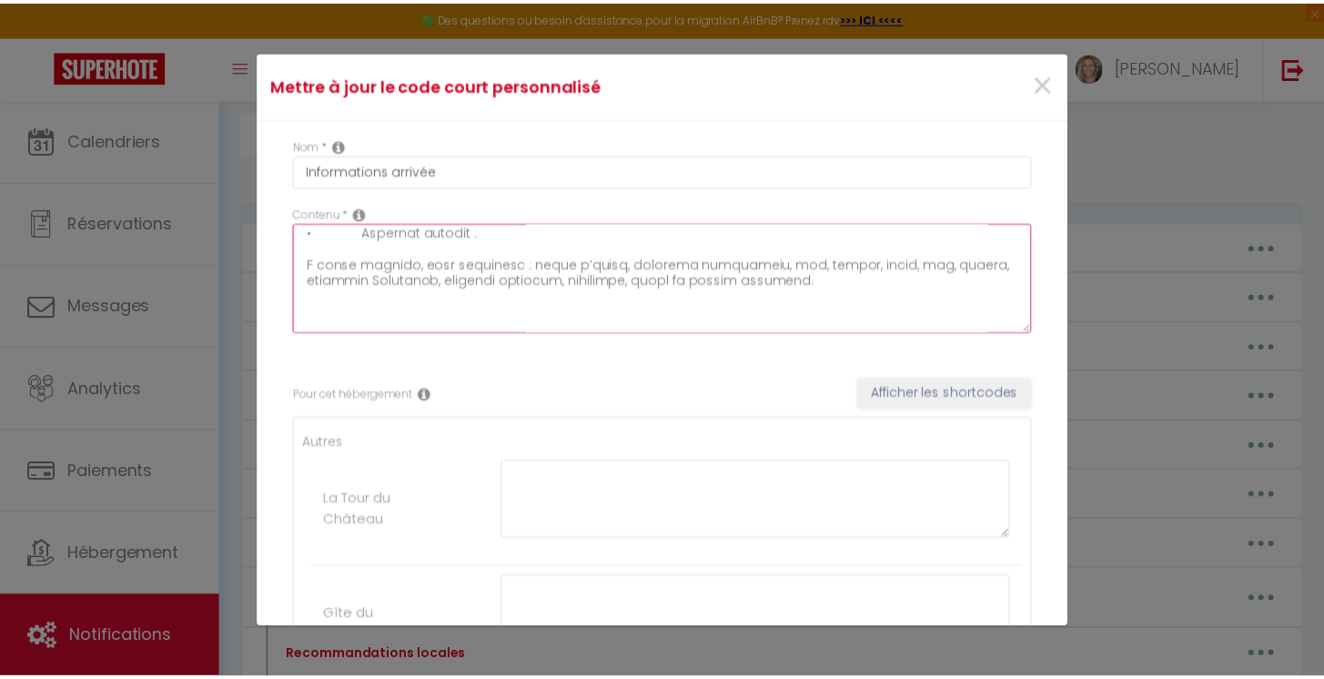
scroll to position [656, 0]
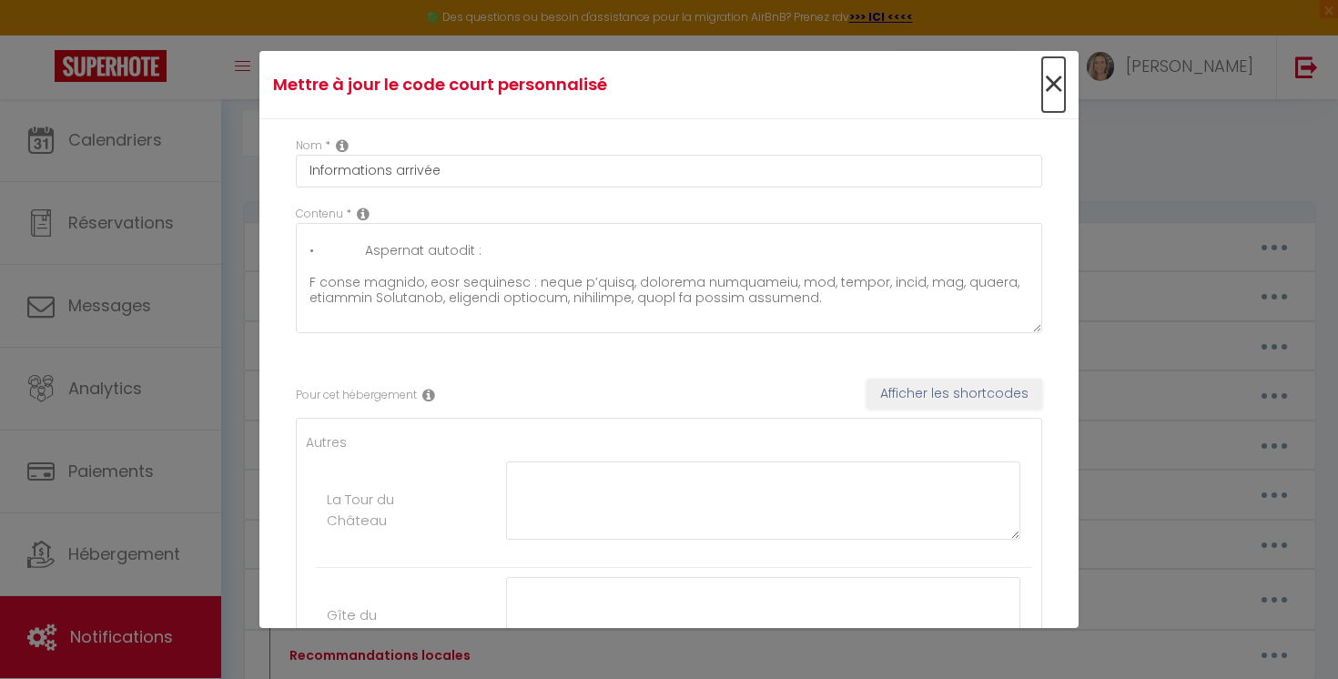
click at [1042, 84] on span "×" at bounding box center [1053, 84] width 23 height 55
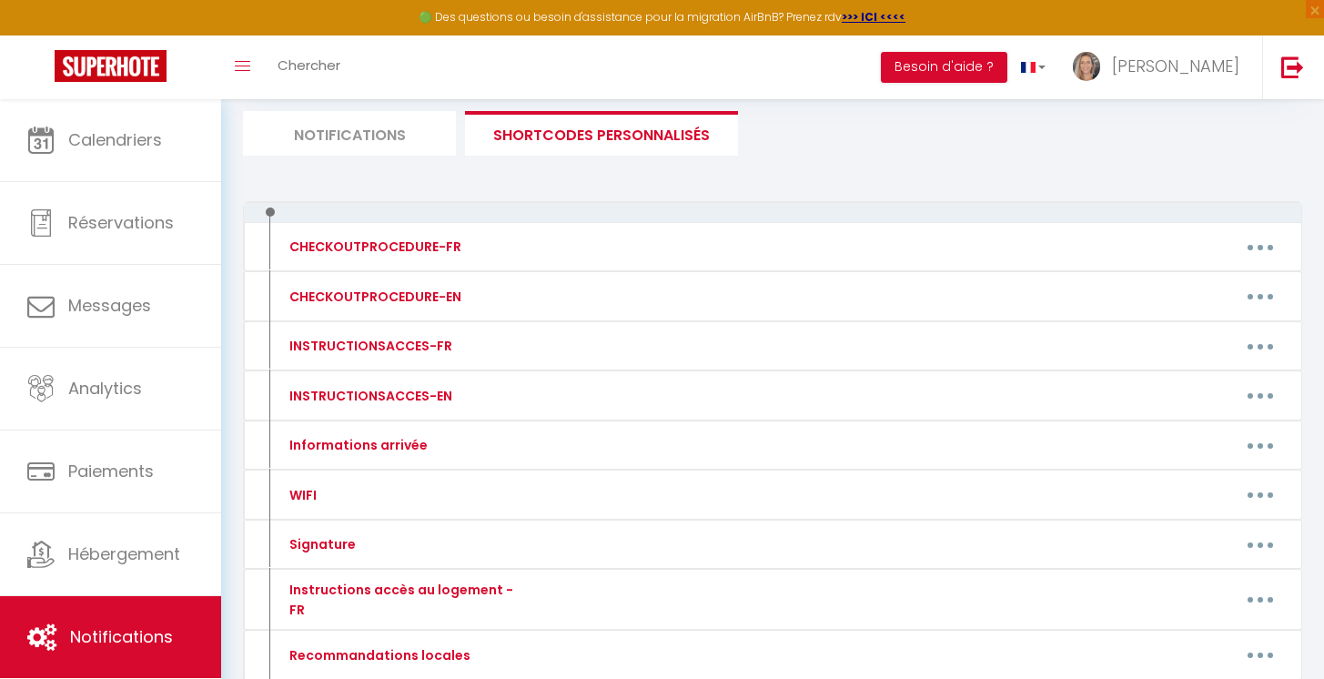
click at [348, 136] on li "Notifications" at bounding box center [349, 133] width 213 height 45
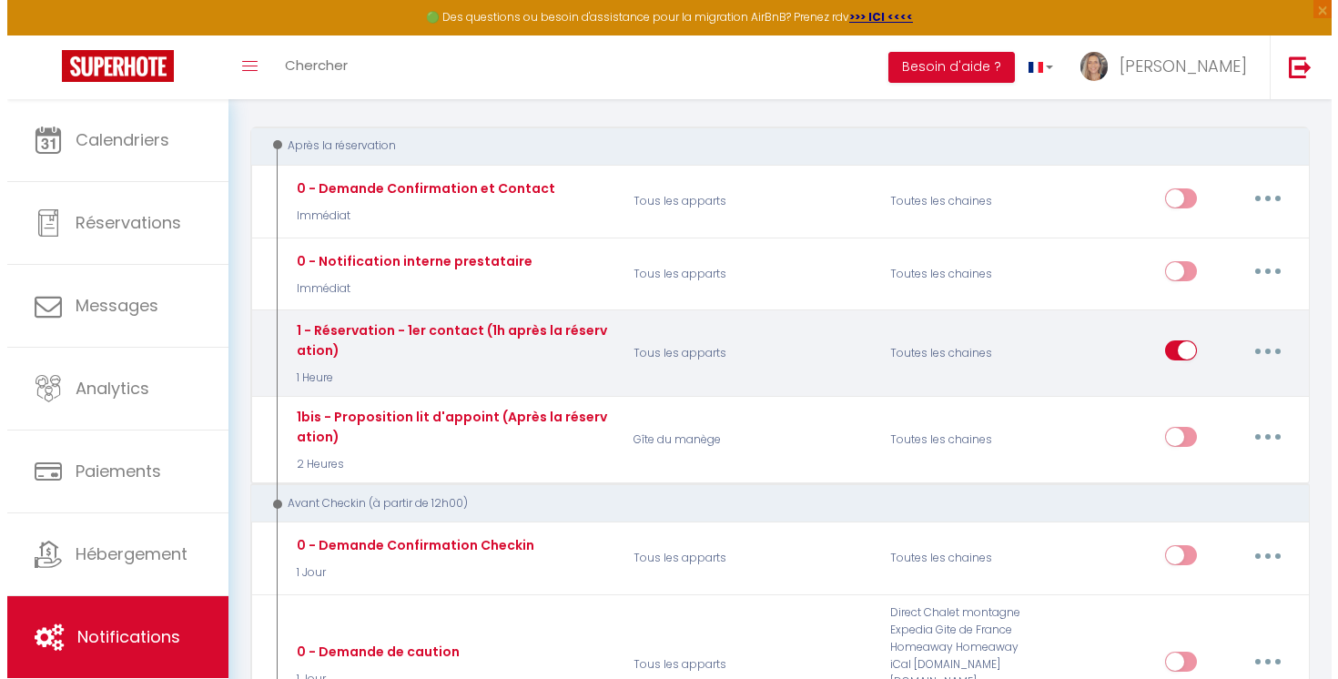
scroll to position [208, 0]
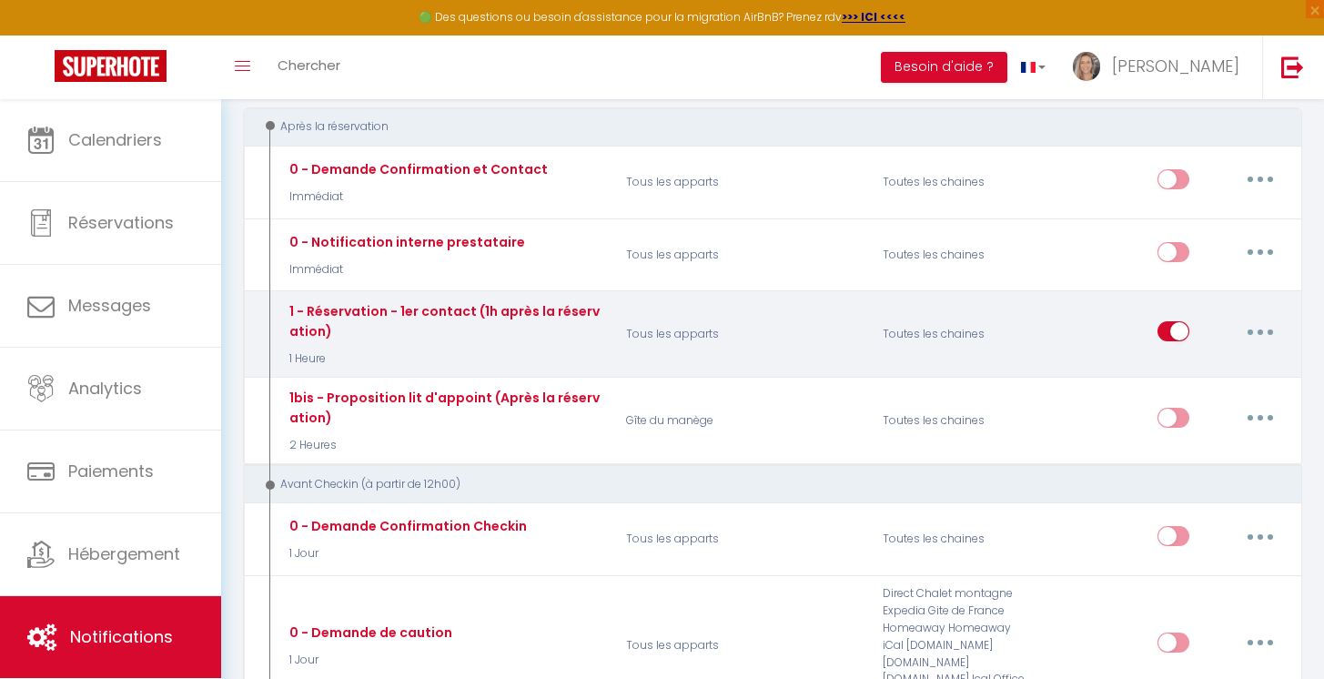
click at [1260, 326] on button "button" at bounding box center [1260, 331] width 51 height 29
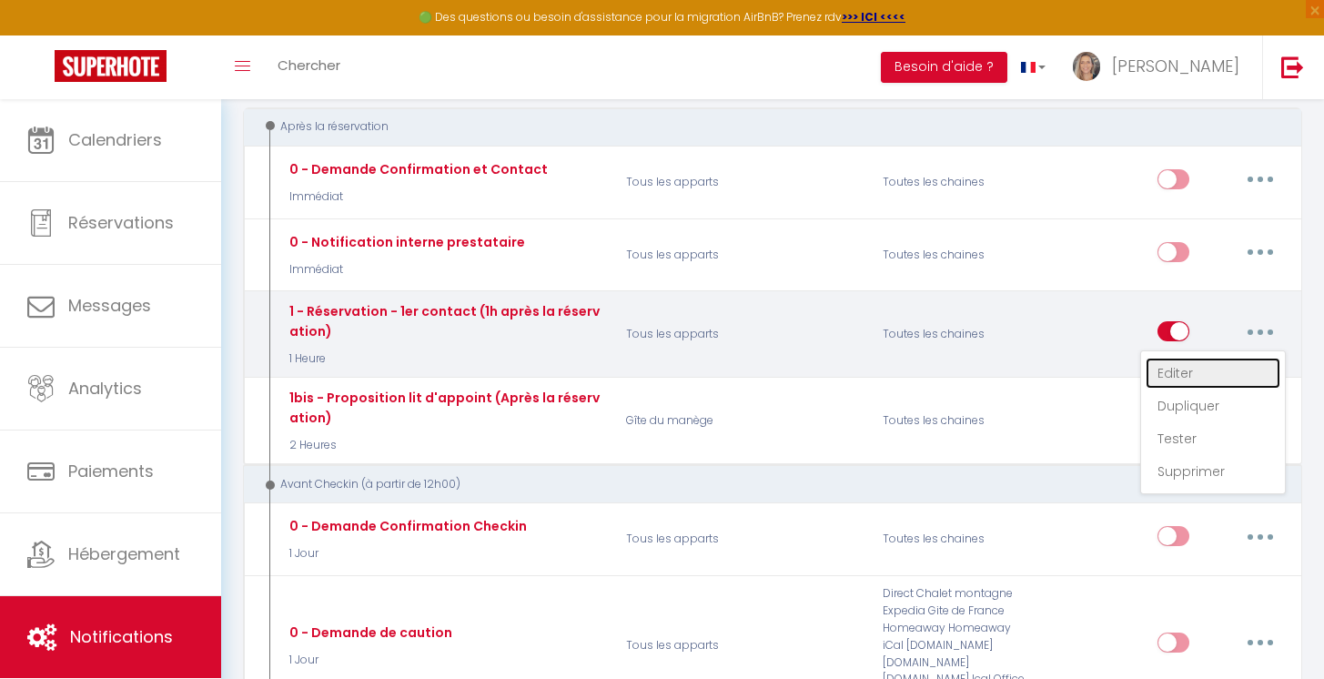
click at [1209, 370] on link "Editer" at bounding box center [1213, 373] width 135 height 31
type input "1 - Réservation - 1er contact (1h après la réservation)"
select select "1 Heure"
select select "if_booking_is_paid"
checkbox input "true"
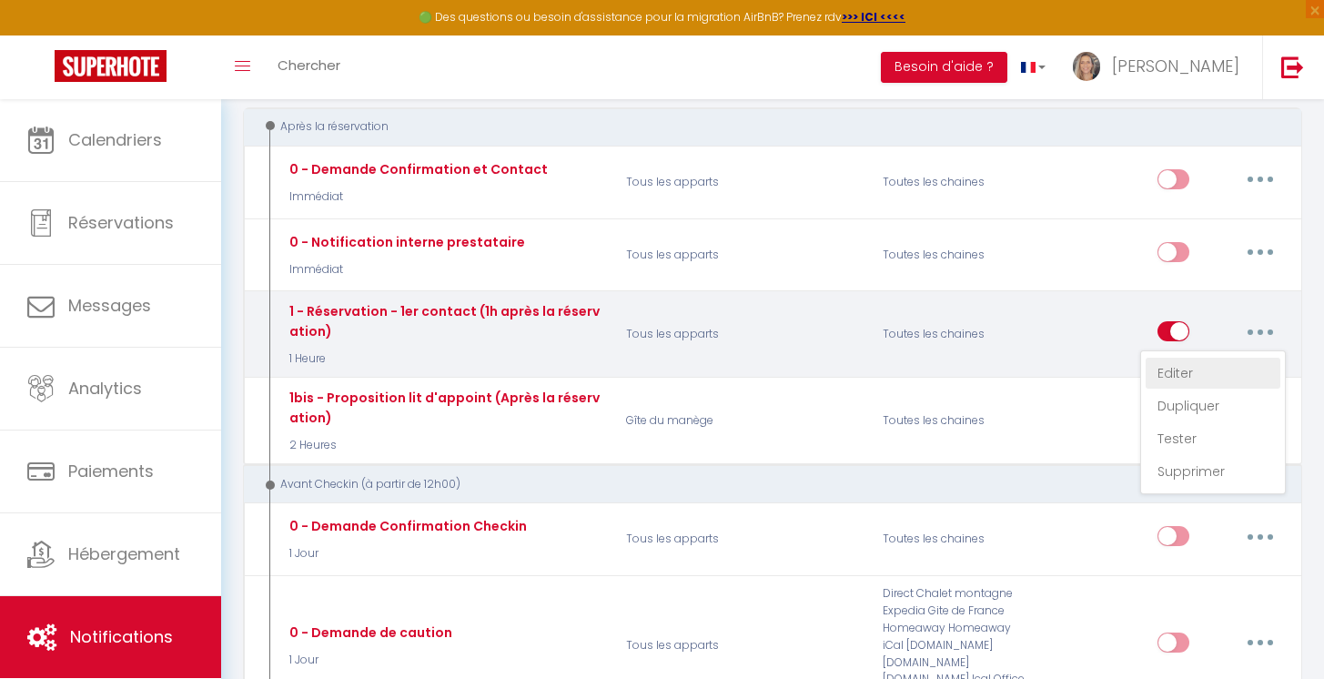
checkbox input "false"
radio input "true"
type input "Merci pour votre réservation [BOOKING:PLATFORM] - [BOOKING:ID] - [GUEST:FIRST_N…"
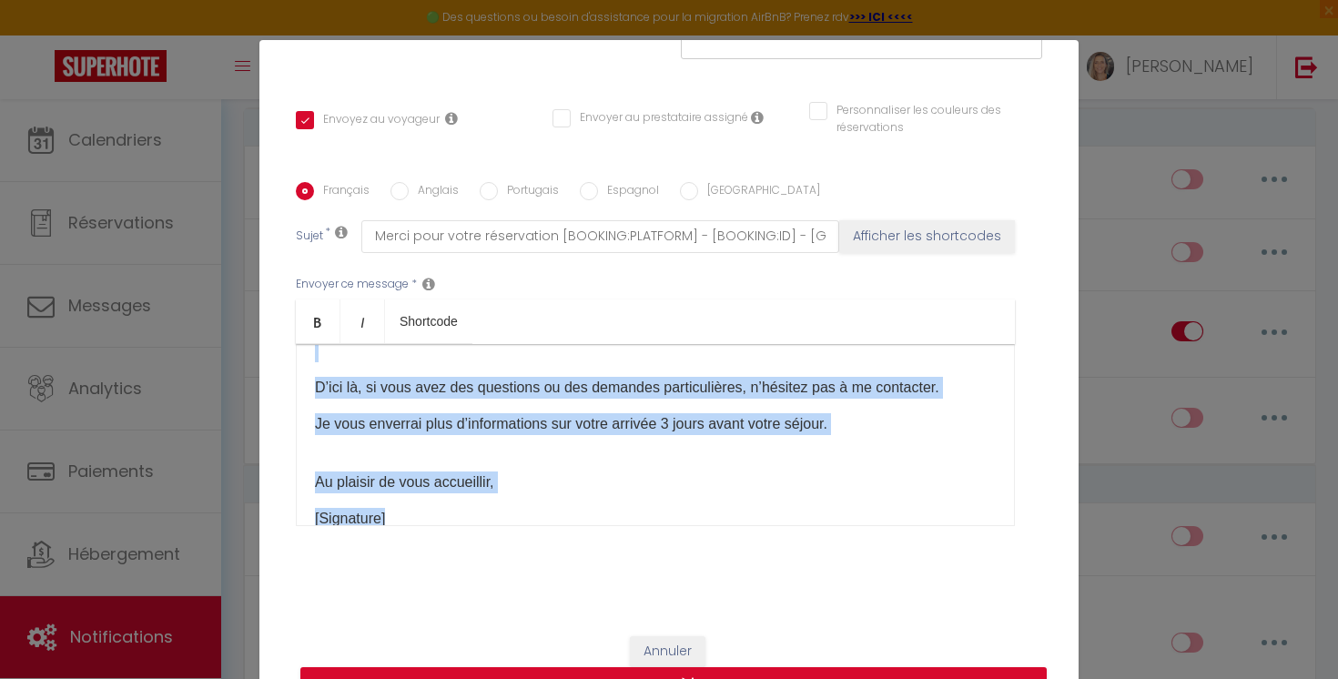
scroll to position [348, 0]
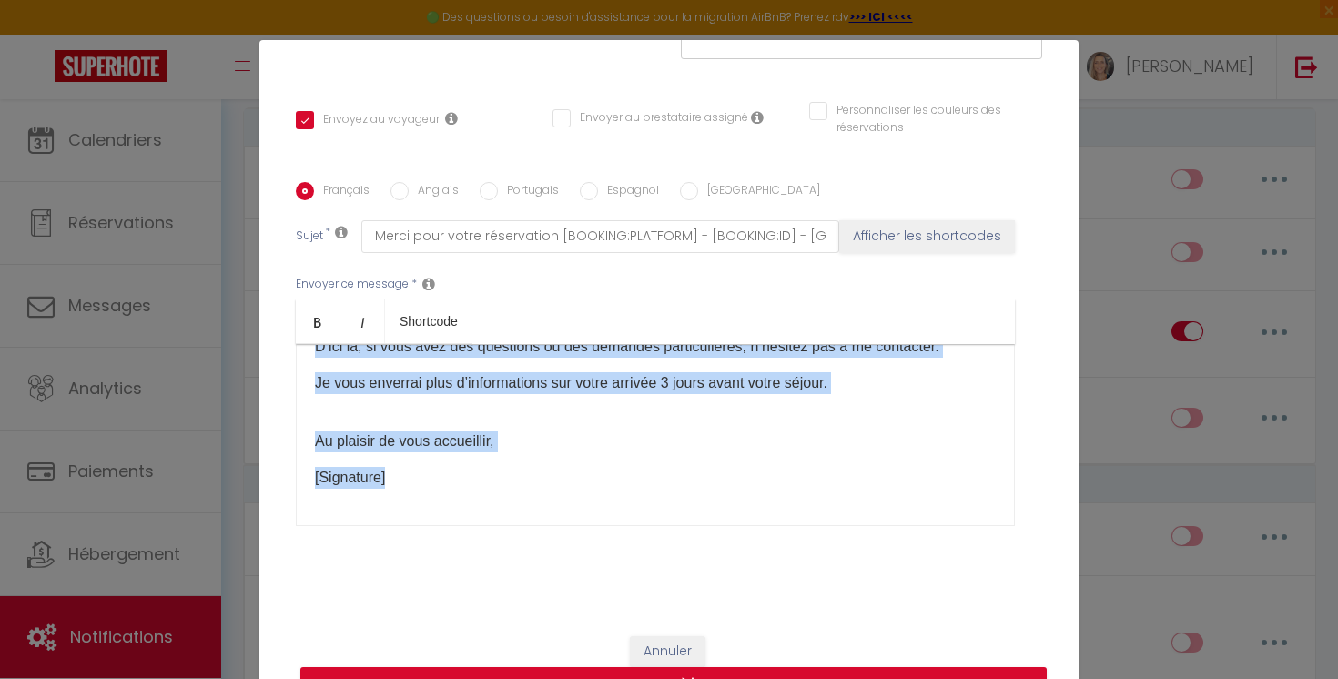
drag, startPoint x: 306, startPoint y: 367, endPoint x: 492, endPoint y: 495, distance: 226.5
click at [492, 495] on div "Bonjour [GUEST:FIRST_NAME], Merci d'avoir réservé notre logement. Nous sommes r…" at bounding box center [655, 435] width 719 height 182
copy div "Bonjour [GUEST:FIRST_NAME], Merci d'avoir réservé notre logement. Nous sommes r…"
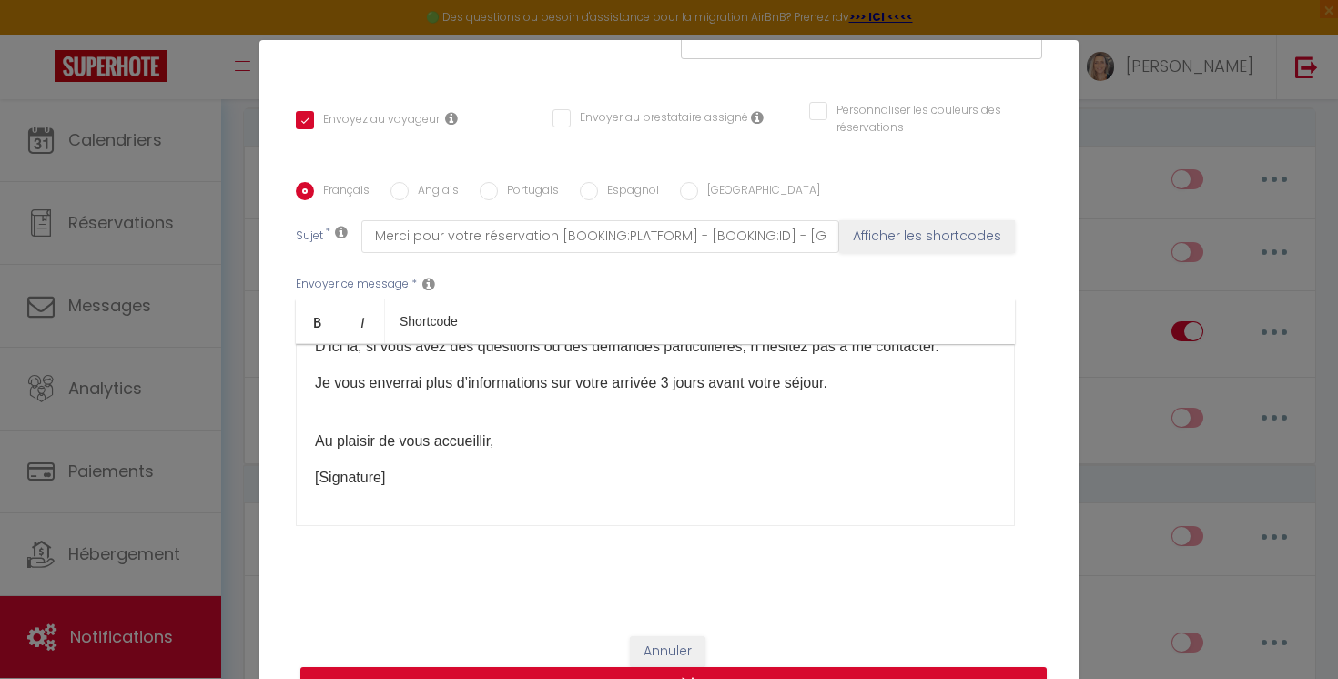
click at [101, 638] on div "Modifier la notification × Titre * 1 - Réservation - 1er contact (1h après la r…" at bounding box center [669, 339] width 1338 height 679
click at [103, 632] on div "Modifier la notification × Titre * 1 - Réservation - 1er contact (1h après la r…" at bounding box center [669, 339] width 1338 height 679
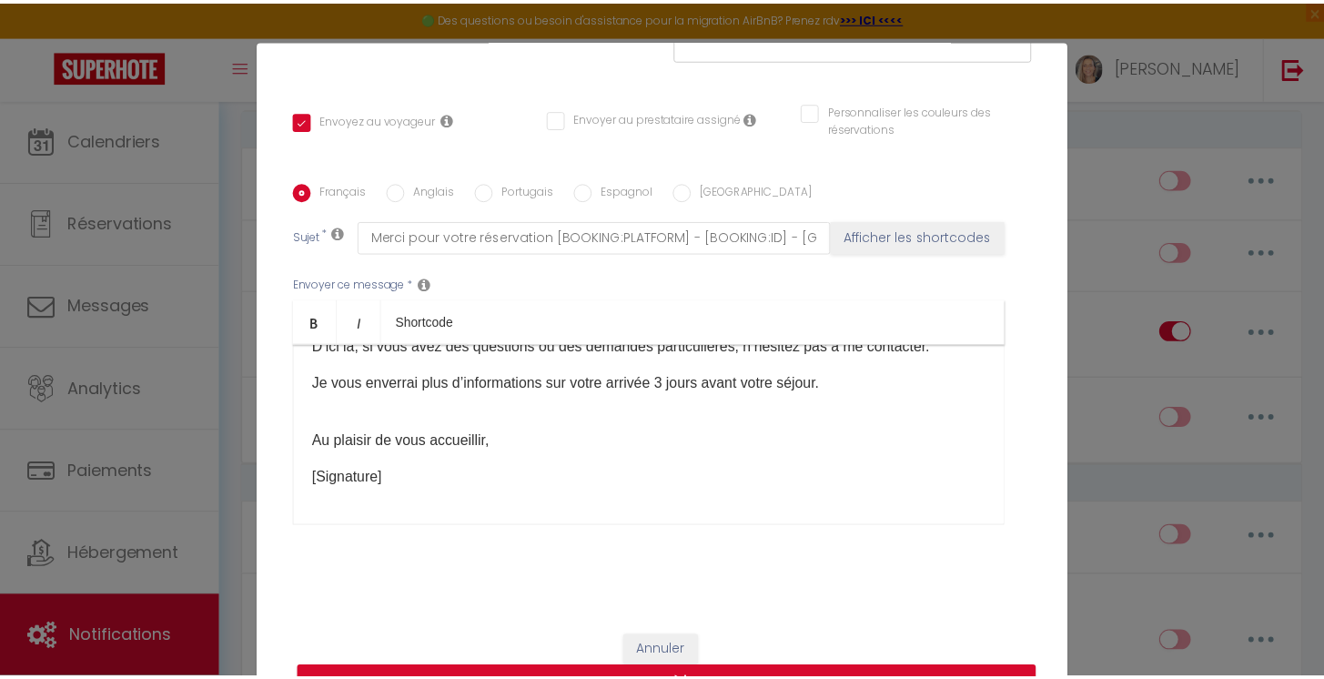
scroll to position [0, 0]
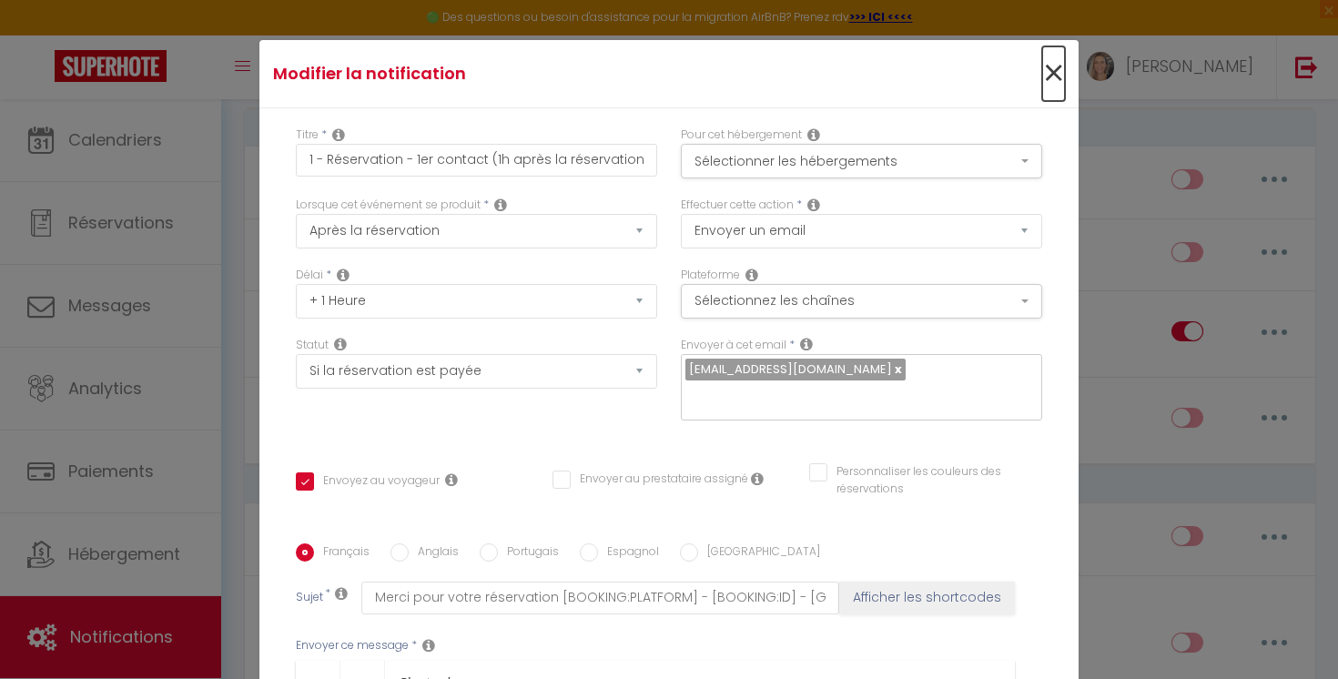
click at [1042, 80] on span "×" at bounding box center [1053, 73] width 23 height 55
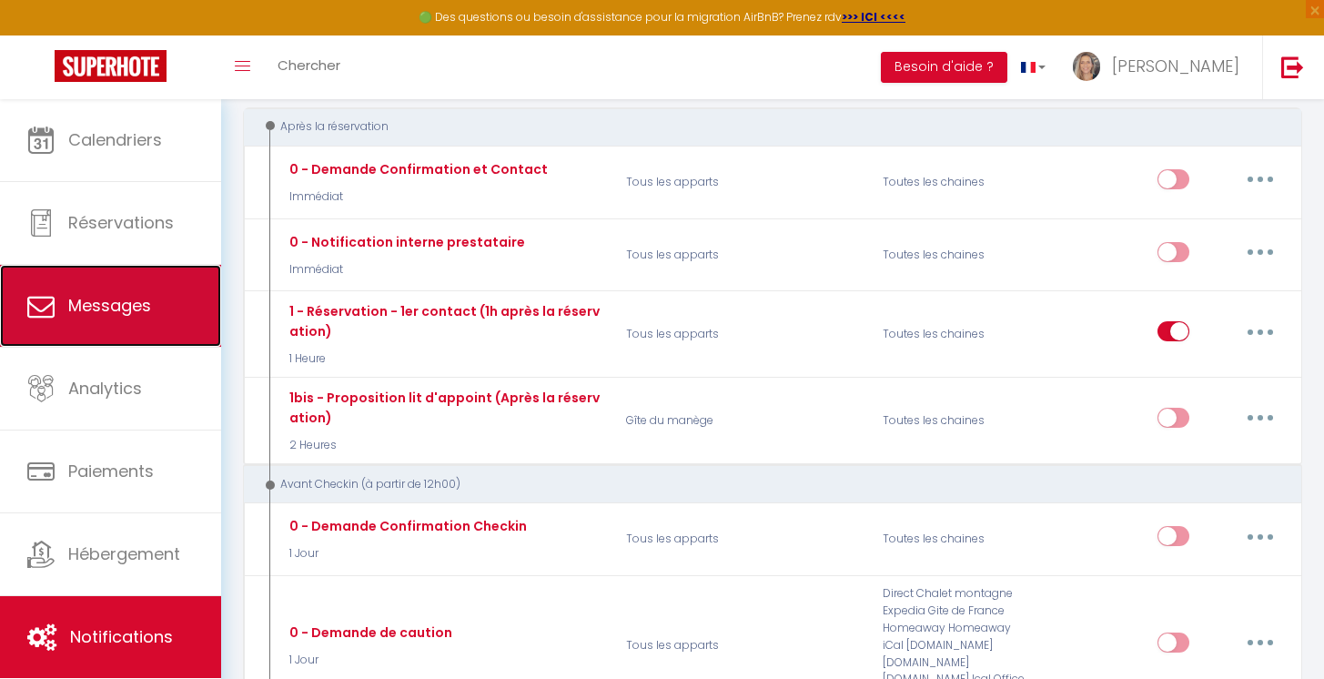
click at [101, 309] on span "Messages" at bounding box center [109, 305] width 83 height 23
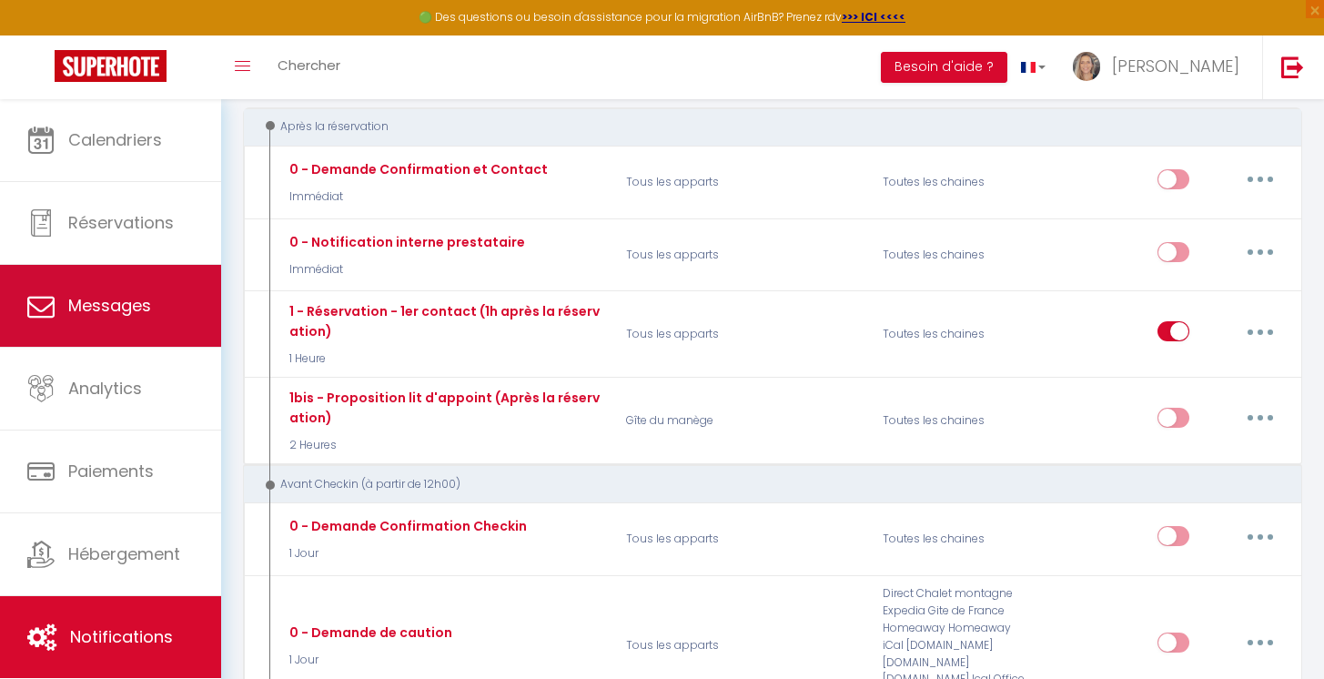
select select "message"
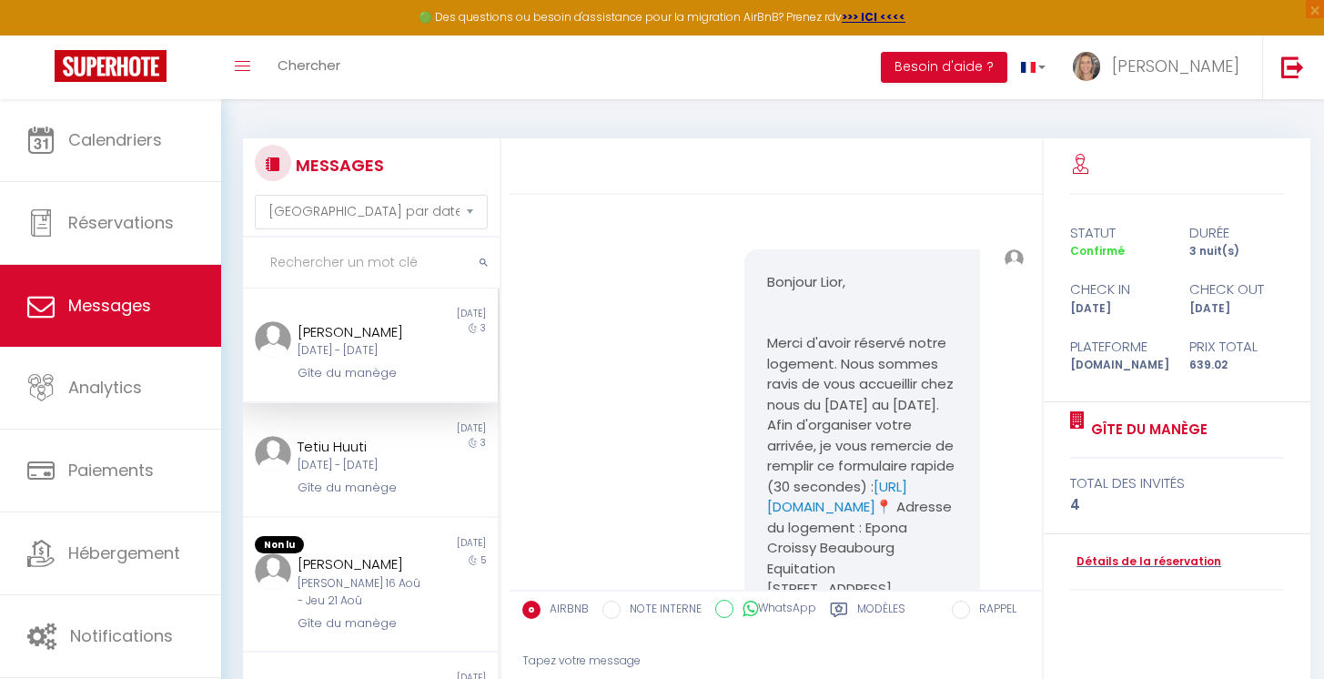
scroll to position [4177, 0]
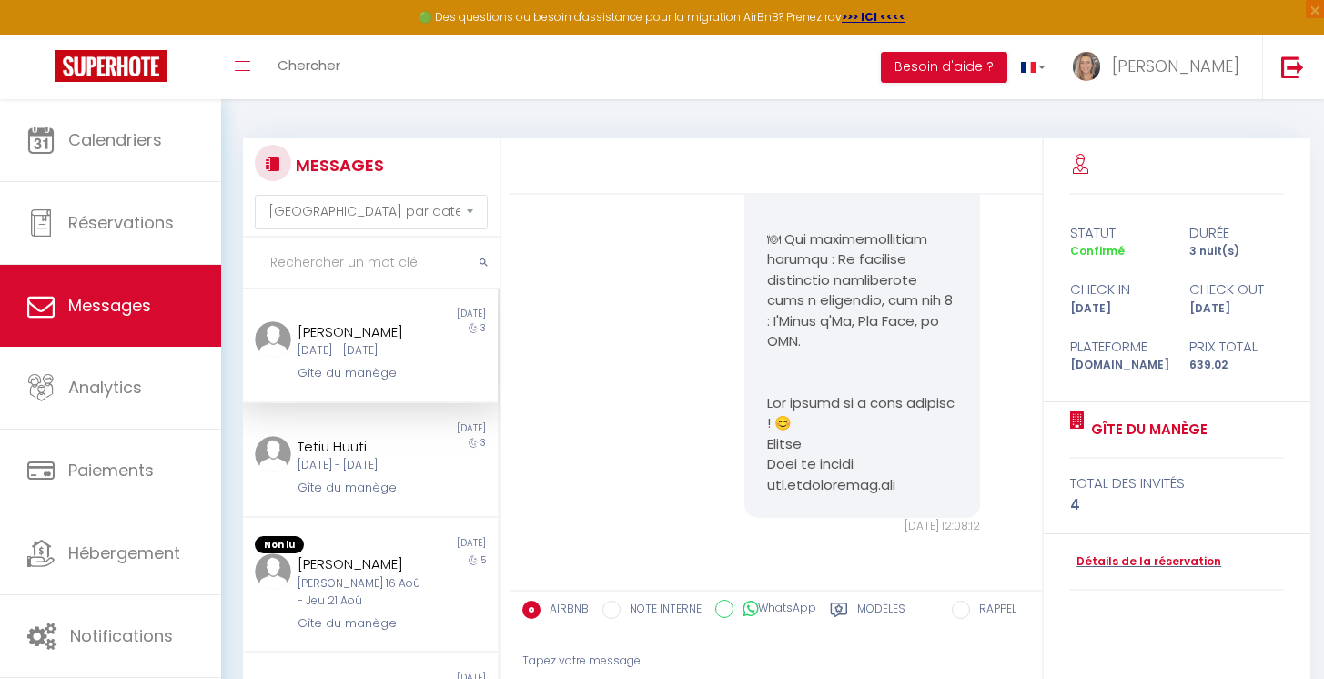
click at [334, 354] on div "[DATE] - [DATE]" at bounding box center [360, 350] width 125 height 17
click at [342, 327] on div "[PERSON_NAME]" at bounding box center [360, 332] width 125 height 22
click at [275, 334] on img at bounding box center [273, 339] width 36 height 36
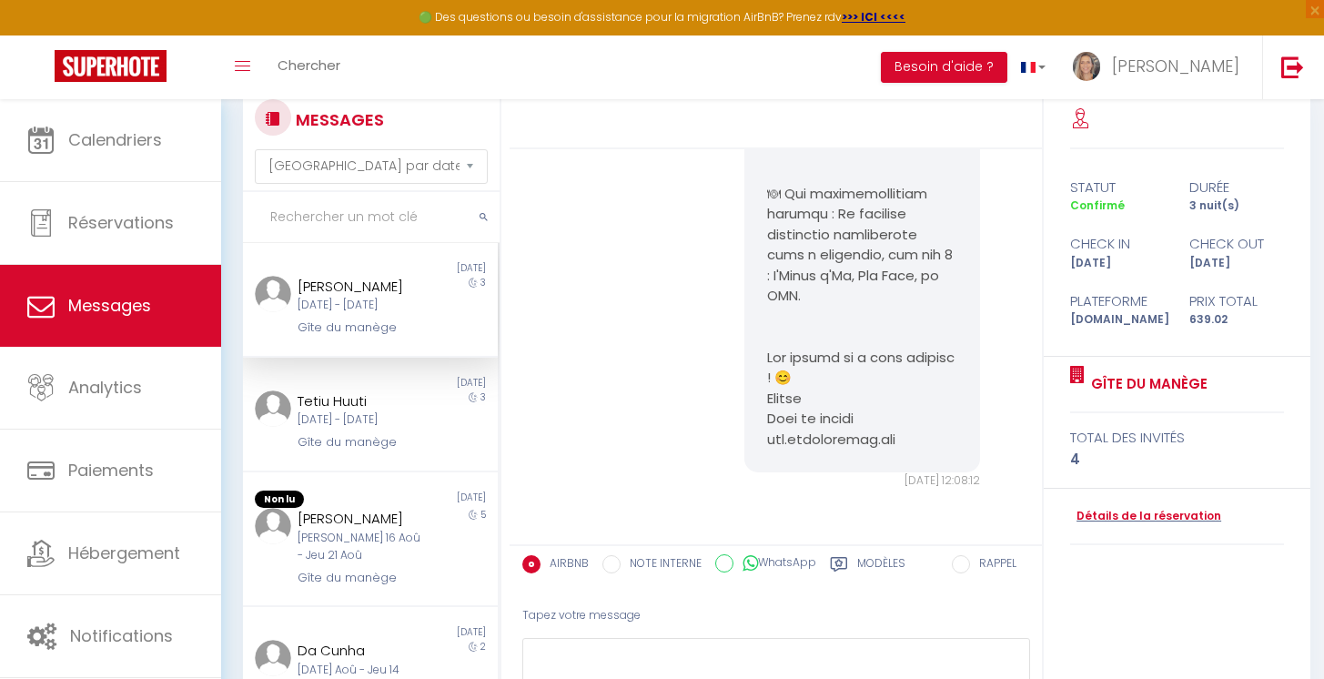
scroll to position [84, 0]
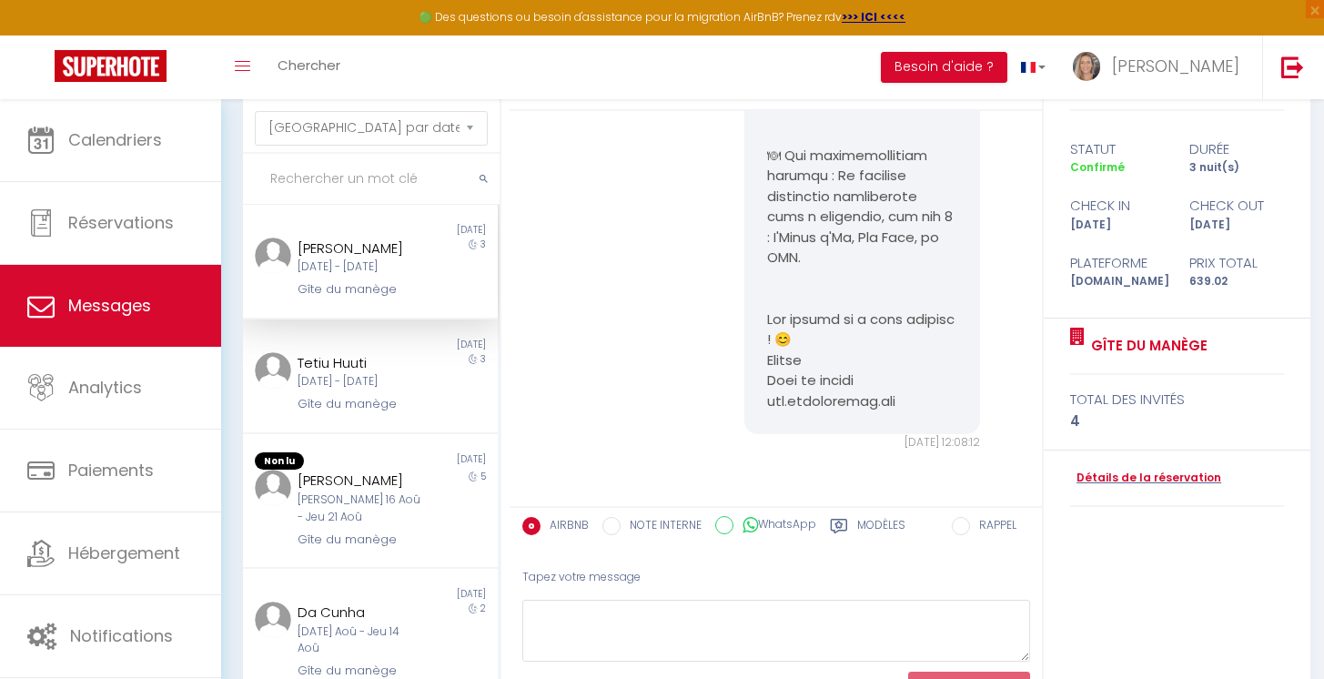
click at [860, 522] on label "Modèles" at bounding box center [881, 528] width 48 height 23
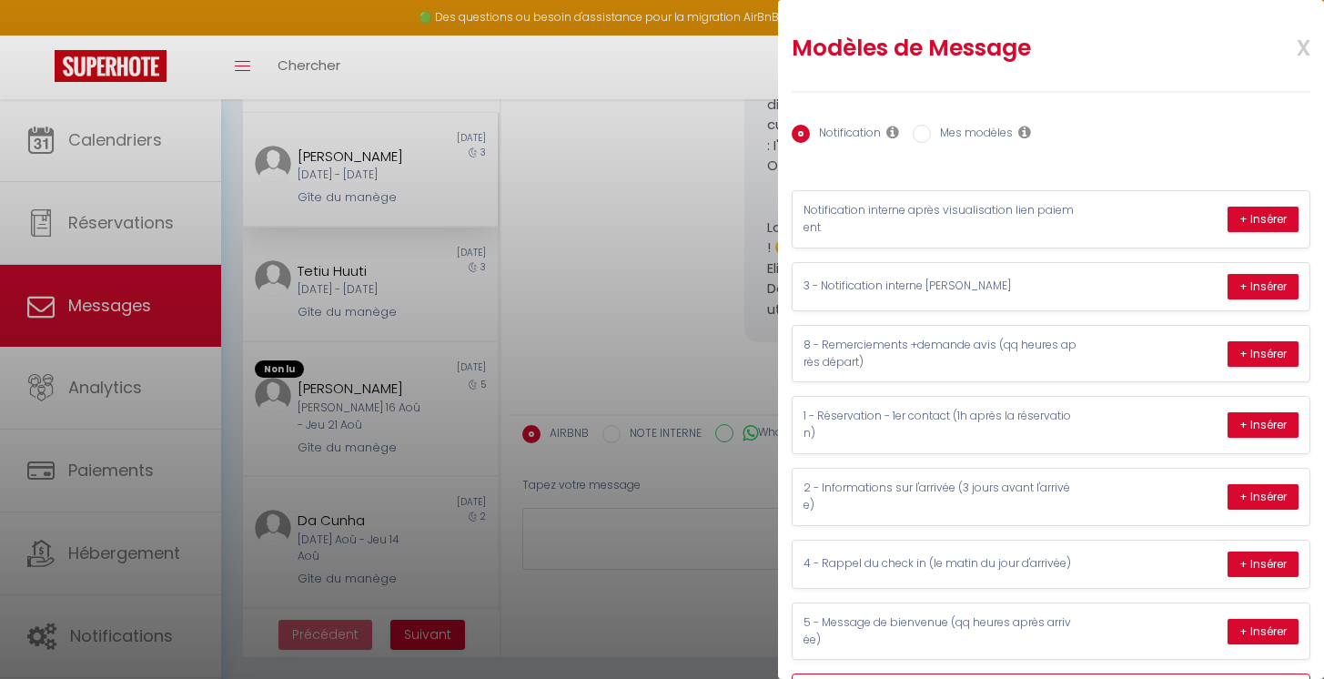
scroll to position [0, 0]
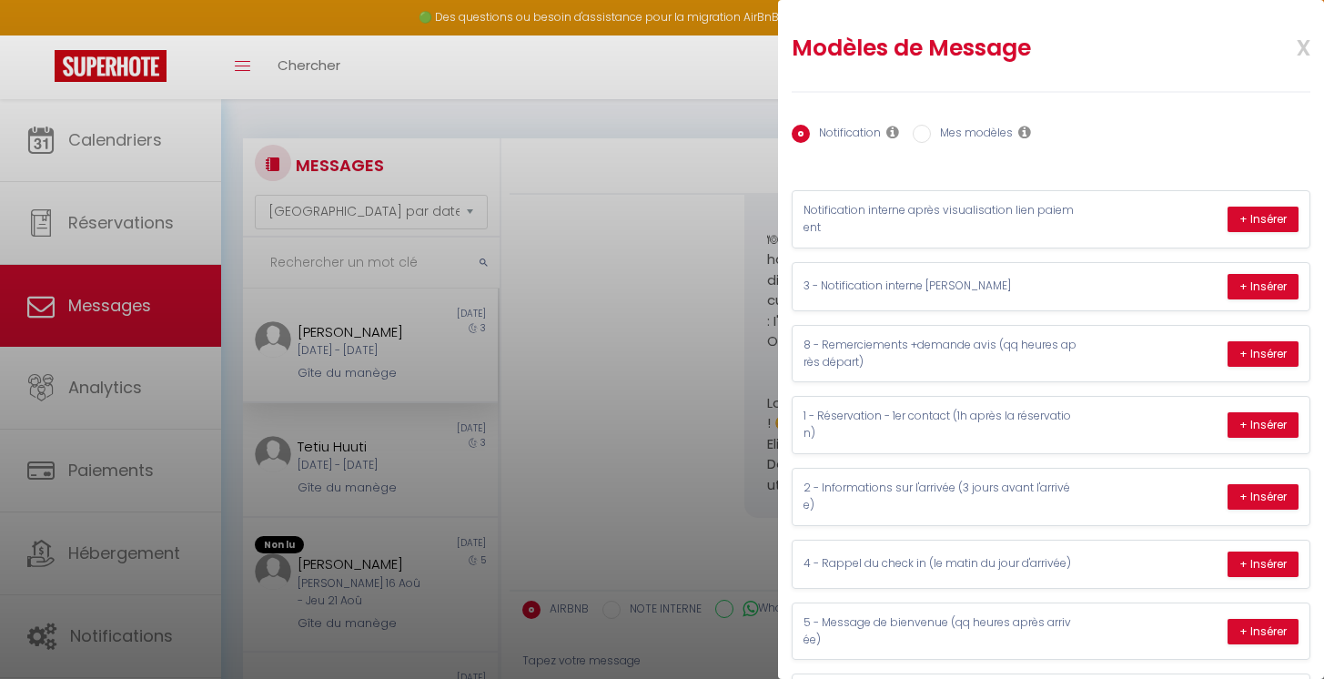
click at [922, 129] on input "Mes modèles" at bounding box center [922, 134] width 18 height 18
radio input "true"
radio input "false"
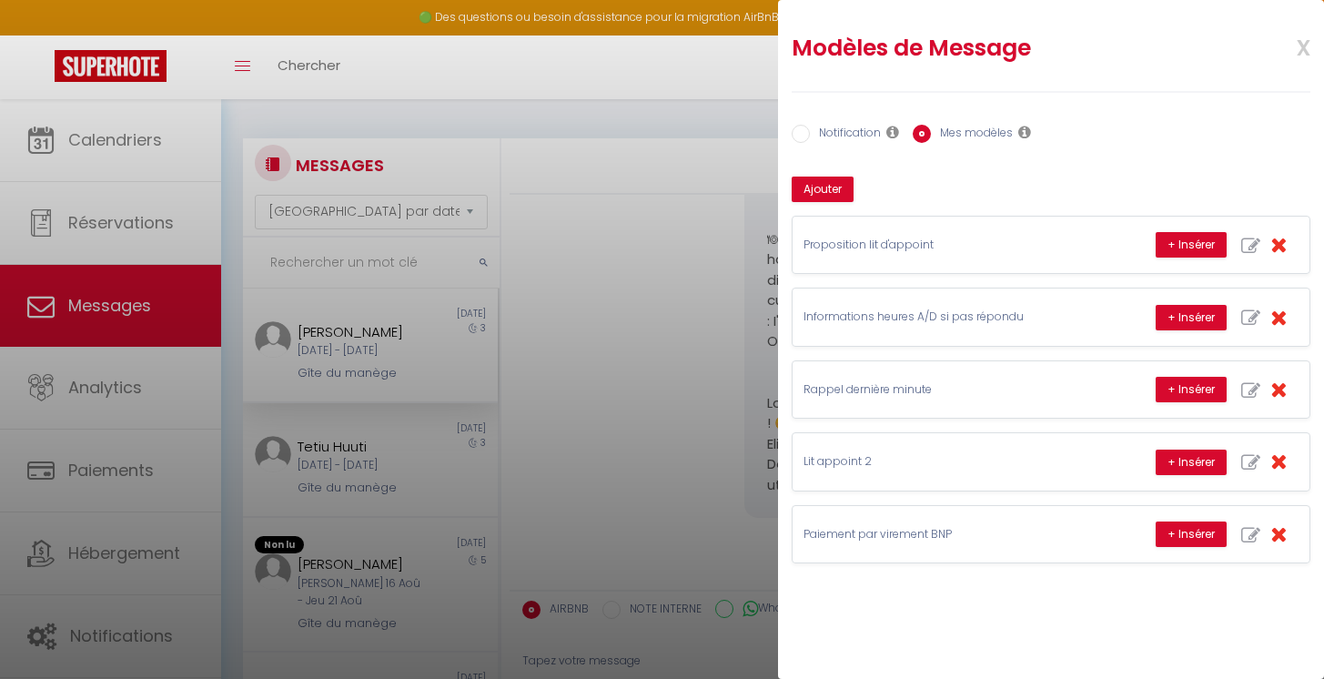
click at [1023, 131] on icon at bounding box center [1025, 132] width 13 height 15
click at [1024, 128] on icon at bounding box center [1025, 132] width 13 height 15
click at [832, 193] on button "Ajouter" at bounding box center [823, 189] width 62 height 25
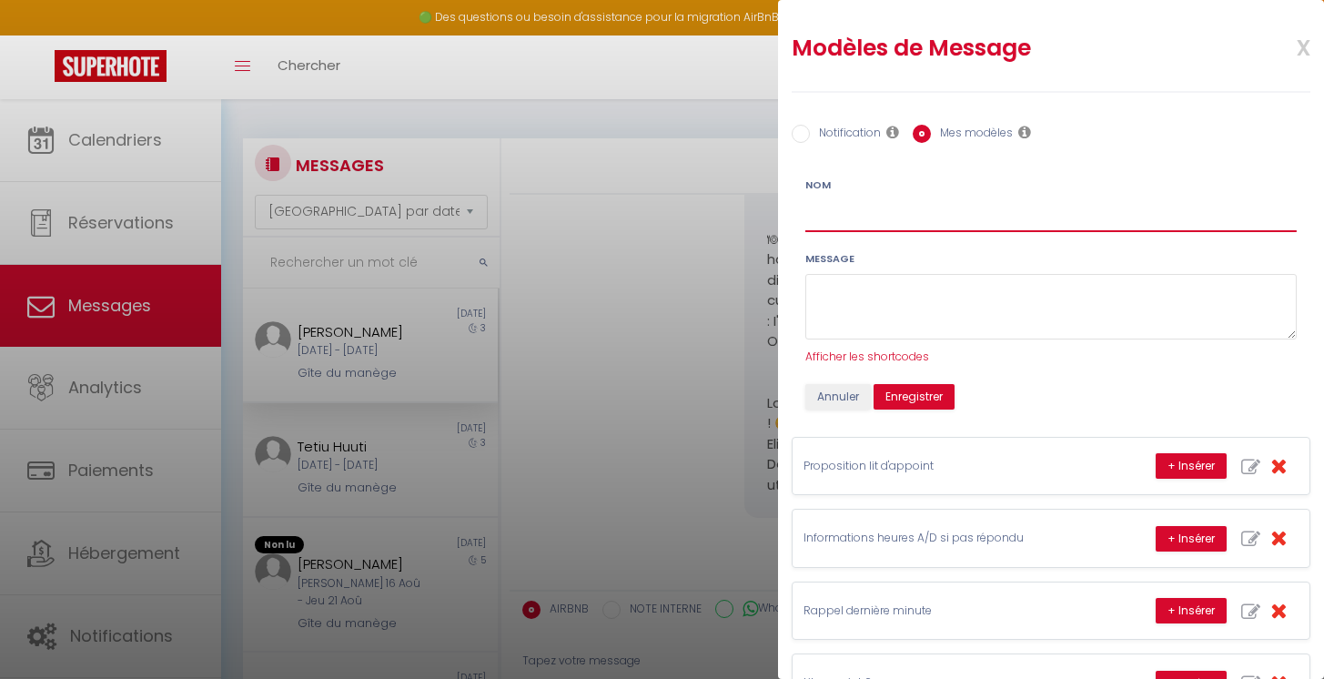
click at [827, 225] on input "Nom" at bounding box center [1052, 215] width 492 height 33
type input "Téléphone Roméo"
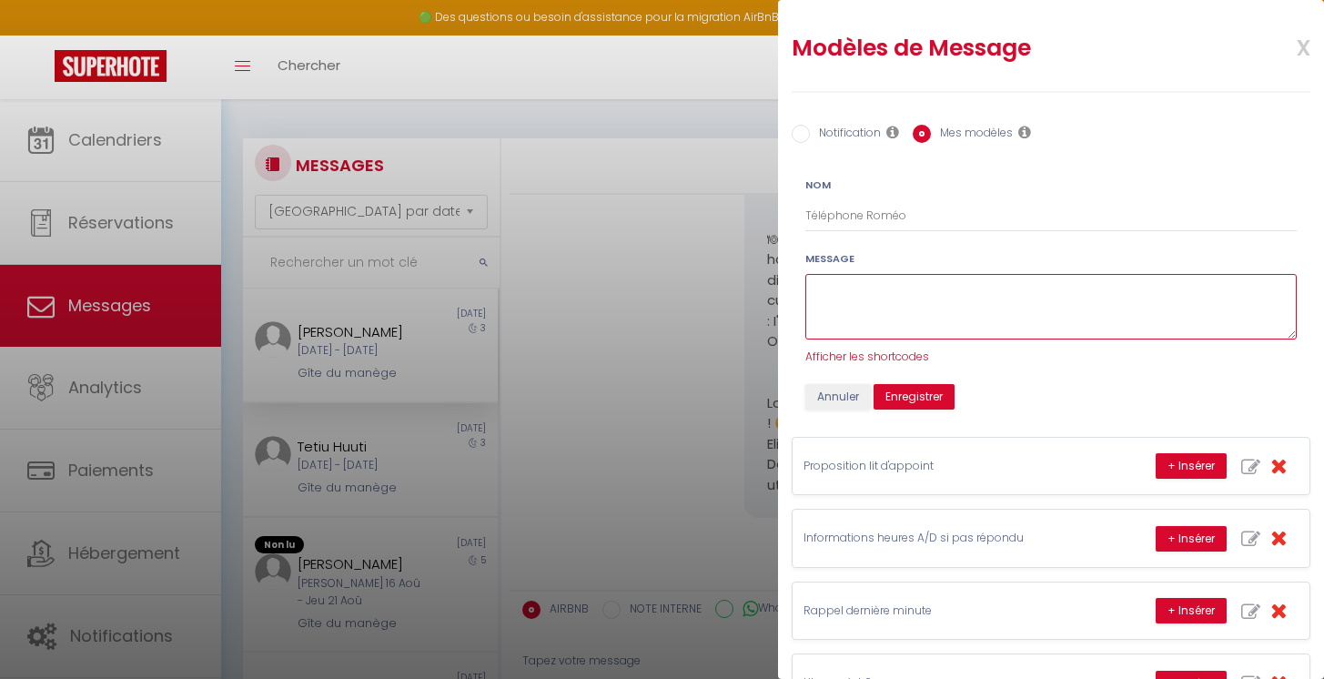
click at [837, 289] on textarea at bounding box center [1052, 307] width 492 height 66
paste textarea "Bonjour [GUEST:FIRST_NAME], Merci d'avoir réservé notre logement. Nous sommes r…"
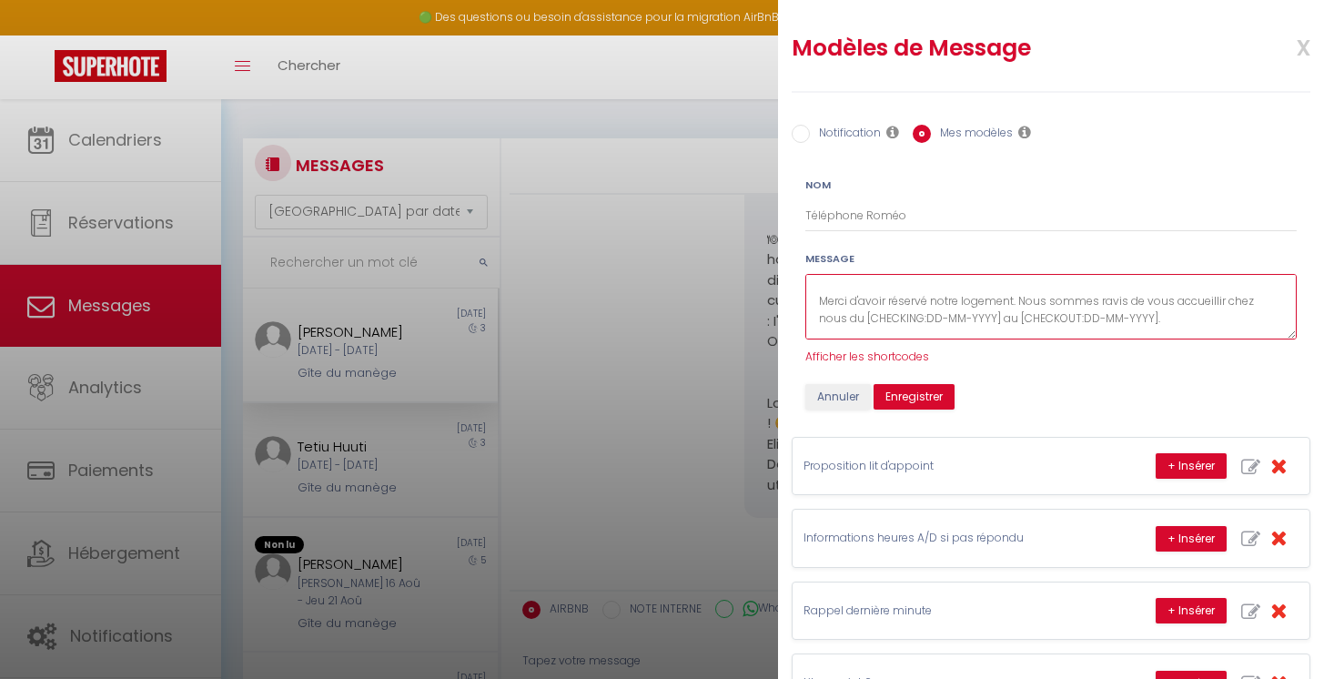
drag, startPoint x: 819, startPoint y: 299, endPoint x: 1191, endPoint y: 318, distance: 372.8
click at [1191, 318] on textarea "Bonjour [GUEST:FIRST_NAME], Merci d'avoir réservé notre logement. Nous sommes r…" at bounding box center [1052, 307] width 492 height 66
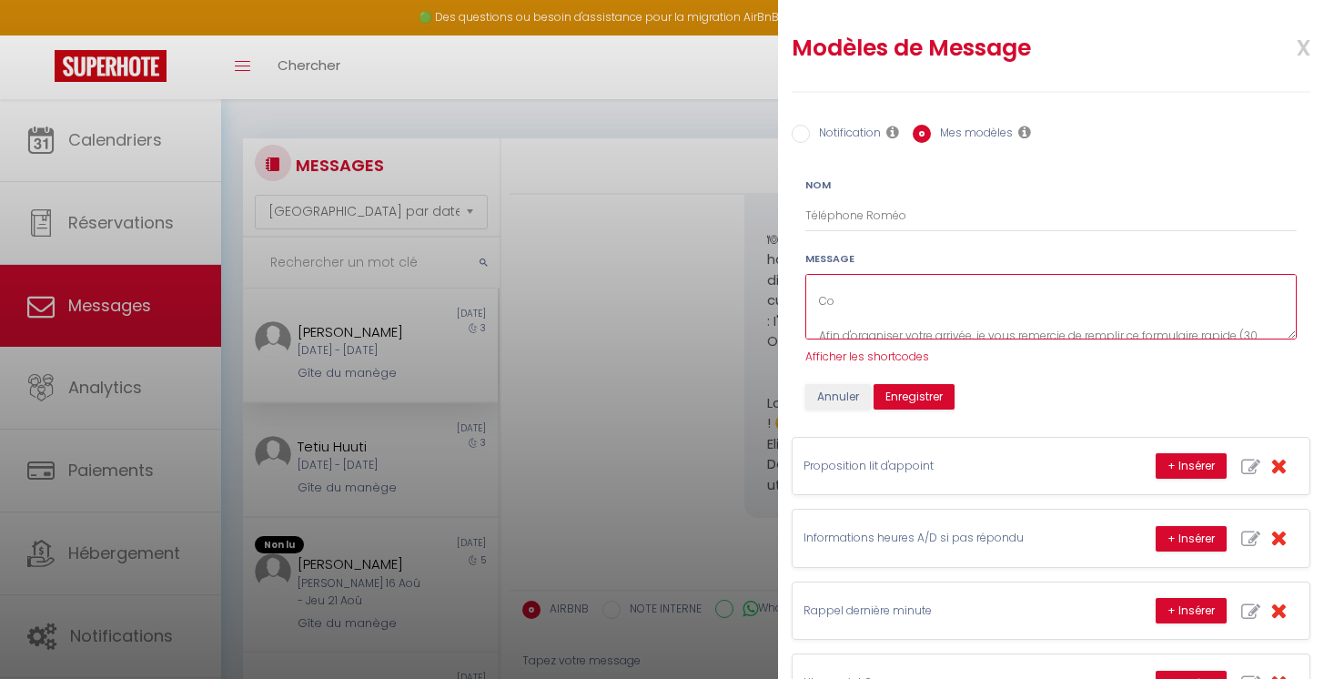
click at [1191, 318] on textarea "Bonjour [GUEST:FIRST_NAME], Co Afin d'organiser votre arrivée, je vous remercie…" at bounding box center [1052, 307] width 492 height 66
click at [1024, 321] on textarea "Bonjour [GUEST:FIRST_NAME], Comme je vous l'avais précisé je suis hôtesse de l'…" at bounding box center [1052, 307] width 492 height 66
click at [1060, 329] on textarea "Bonjour [GUEST:FIRST_NAME], Comme je vous l'avais précisé je suis hôtesse de l'…" at bounding box center [1052, 307] width 492 height 66
click at [1050, 319] on textarea "Bonjour [GUEST:FIRST_NAME], Comme je vous l'avais précisé je suis hôtesse de l'…" at bounding box center [1052, 307] width 492 height 66
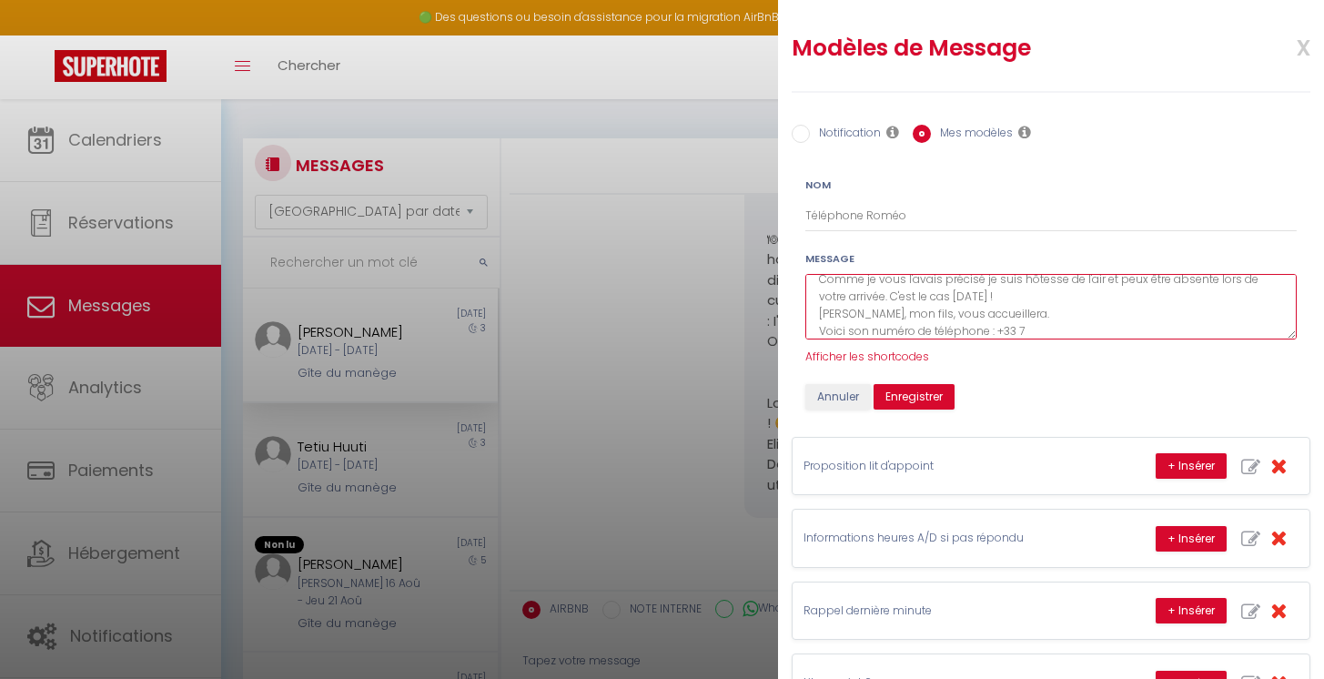
click at [1019, 330] on textarea "Bonjour [GUEST:FIRST_NAME], Comme je vous l'avais précisé je suis hôtesse de l'…" at bounding box center [1052, 307] width 492 height 66
click at [1073, 320] on textarea "Bonjour [GUEST:FIRST_NAME], Comme je vous l'avais précisé je suis hôtesse de l'…" at bounding box center [1052, 307] width 492 height 66
click at [998, 309] on textarea "Bonjour [GUEST:FIRST_NAME], Comme je vous l'avais précisé je suis hôtesse de l'…" at bounding box center [1052, 307] width 492 height 66
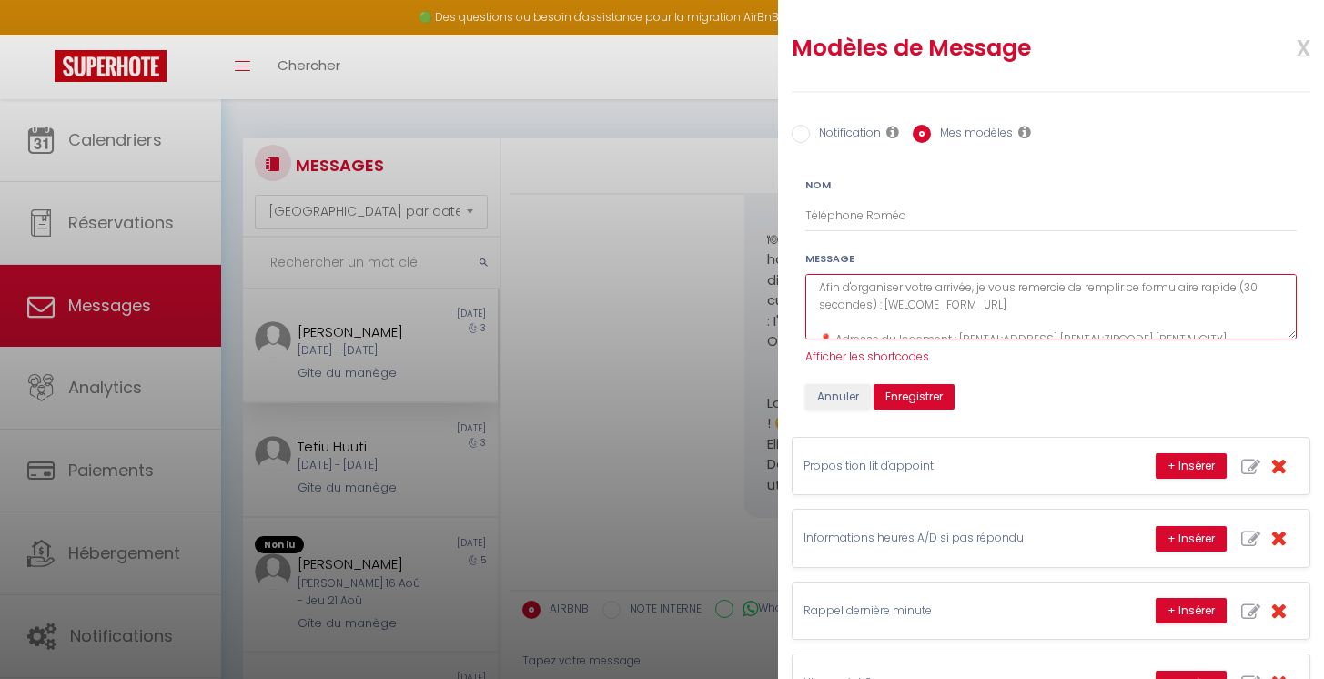
scroll to position [148, 0]
drag, startPoint x: 819, startPoint y: 294, endPoint x: 1067, endPoint y: 319, distance: 248.8
click at [1067, 319] on textarea "Bonjour [GUEST:FIRST_NAME], Comme je vous l'avais précisé je suis hôtesse de l'…" at bounding box center [1052, 307] width 492 height 66
drag, startPoint x: 821, startPoint y: 299, endPoint x: 979, endPoint y: 270, distance: 160.9
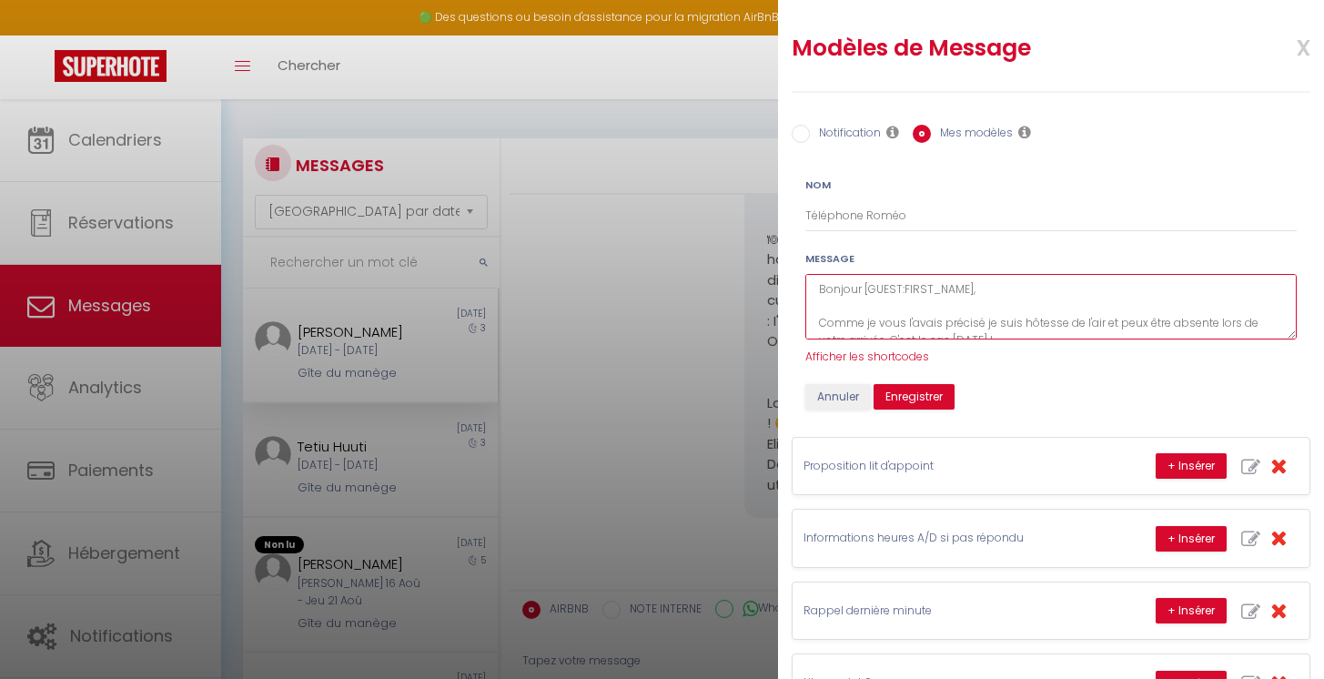
click at [979, 270] on div "Message Bonjour [GUEST:FIRST_NAME], Comme je vous l'avais précisé je suis hôtes…" at bounding box center [1052, 308] width 492 height 116
click at [982, 321] on textarea "Bonjour [GUEST:FIRST_NAME], Comme je vous l'avais précisé je suis hôtesse de l'…" at bounding box center [1052, 307] width 492 height 66
drag, startPoint x: 855, startPoint y: 294, endPoint x: 1011, endPoint y: 325, distance: 159.6
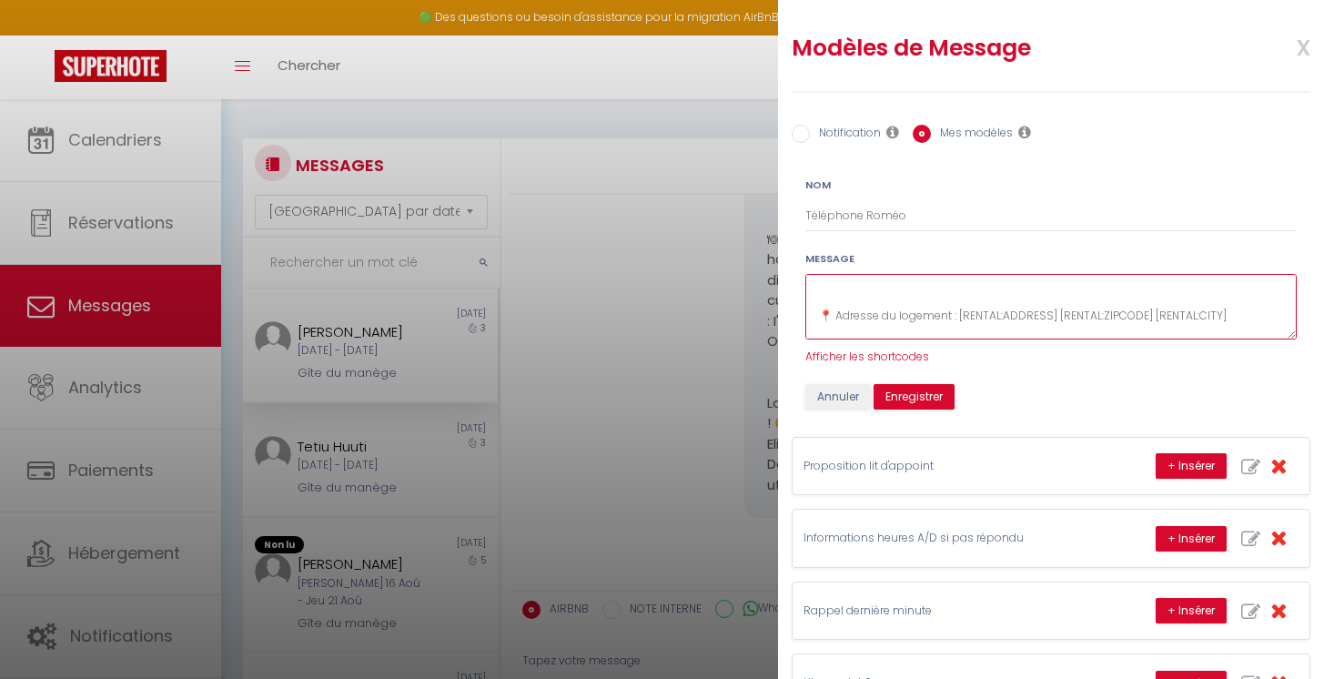
click at [1011, 325] on textarea "Bonjour [GUEST:FIRST_NAME], Comme je vous l'avais précisé je suis hôtesse de l'…" at bounding box center [1052, 307] width 492 height 66
drag, startPoint x: 810, startPoint y: 314, endPoint x: 1038, endPoint y: 332, distance: 228.3
click at [1038, 332] on textarea "Bonjour [GUEST:FIRST_NAME], Comme je vous l'avais précisé je suis hôtesse de l'…" at bounding box center [1052, 307] width 492 height 66
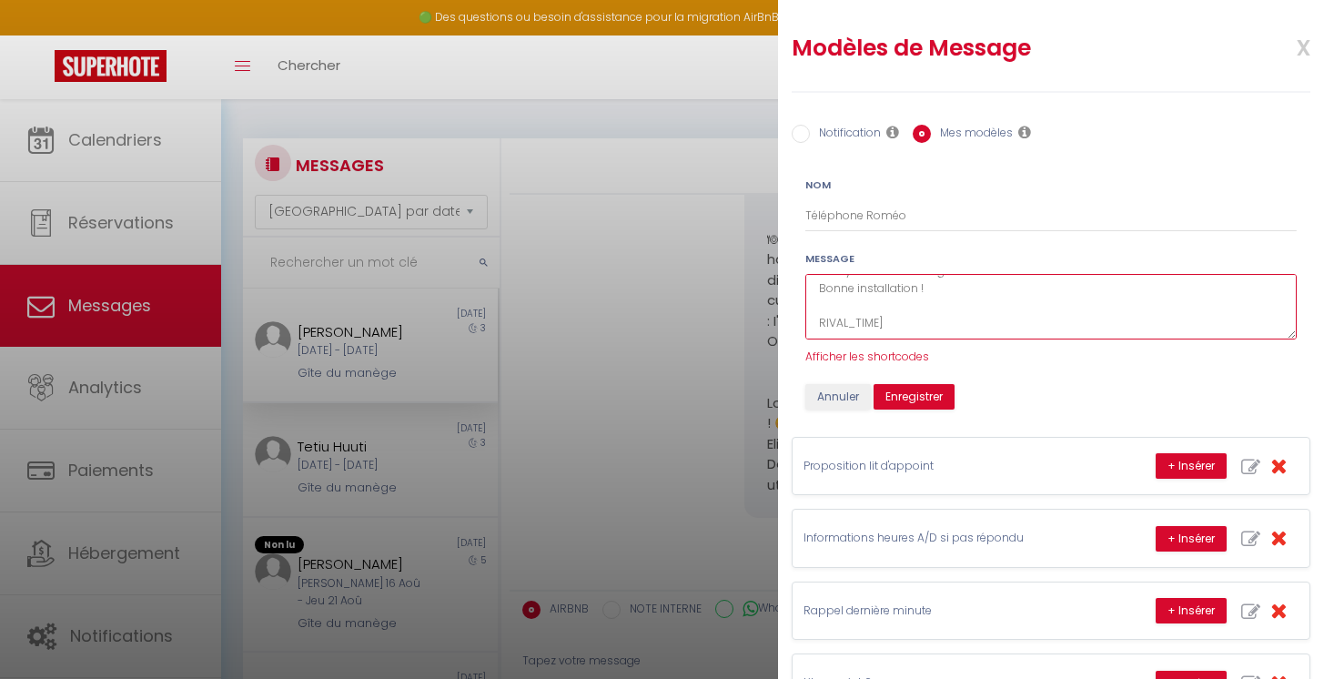
drag, startPoint x: 892, startPoint y: 319, endPoint x: 796, endPoint y: 321, distance: 95.6
click at [796, 321] on div "Message Bonjour [GUEST:FIRST_NAME], Comme je vous l'avais précisé je suis hôtes…" at bounding box center [1051, 308] width 515 height 116
click at [924, 327] on textarea "Bonjour [GUEST:FIRST_NAME], Comme je vous l'avais précisé je suis hôtesse de l'…" at bounding box center [1052, 307] width 492 height 66
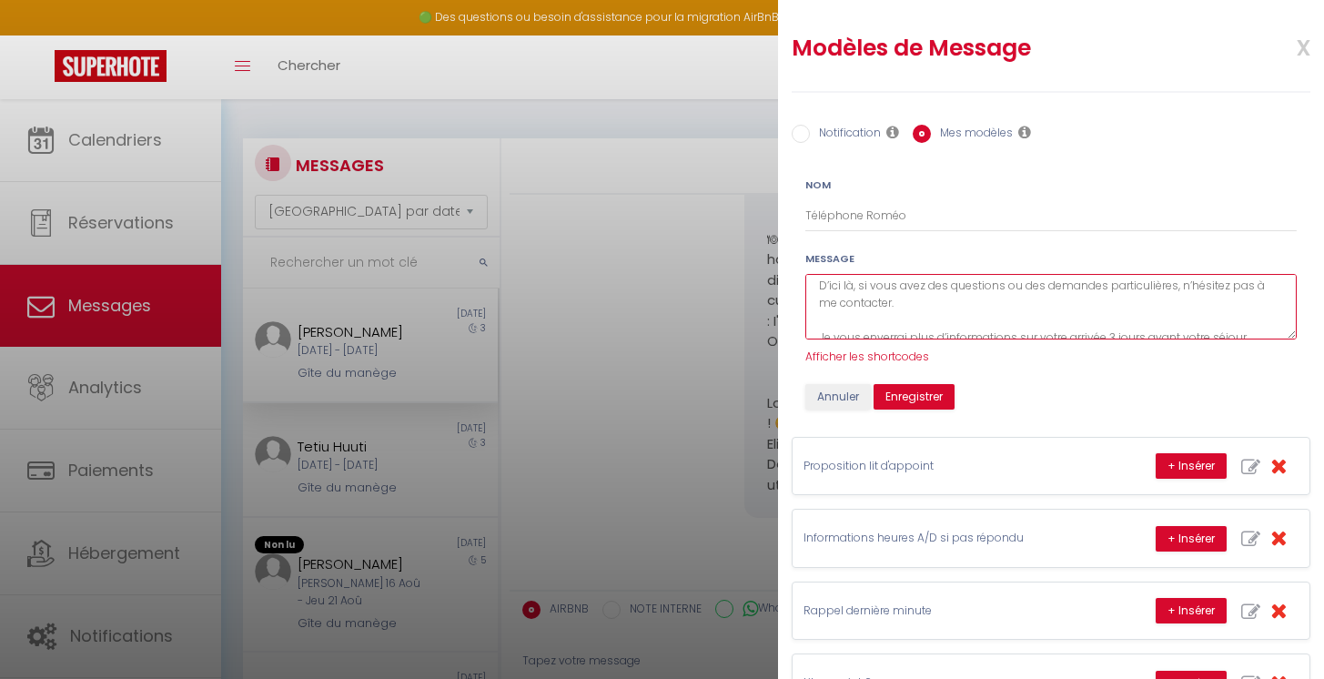
drag, startPoint x: 819, startPoint y: 303, endPoint x: 958, endPoint y: 337, distance: 142.4
click at [958, 337] on textarea "Bonjour [GUEST:FIRST_NAME], Comme je vous l'avais précisé je suis hôtesse de l'…" at bounding box center [1052, 307] width 492 height 66
click at [1102, 297] on textarea "Bonjour [GUEST:FIRST_NAME], Comme je vous l'avais précisé je suis hôtesse de l'…" at bounding box center [1052, 307] width 492 height 66
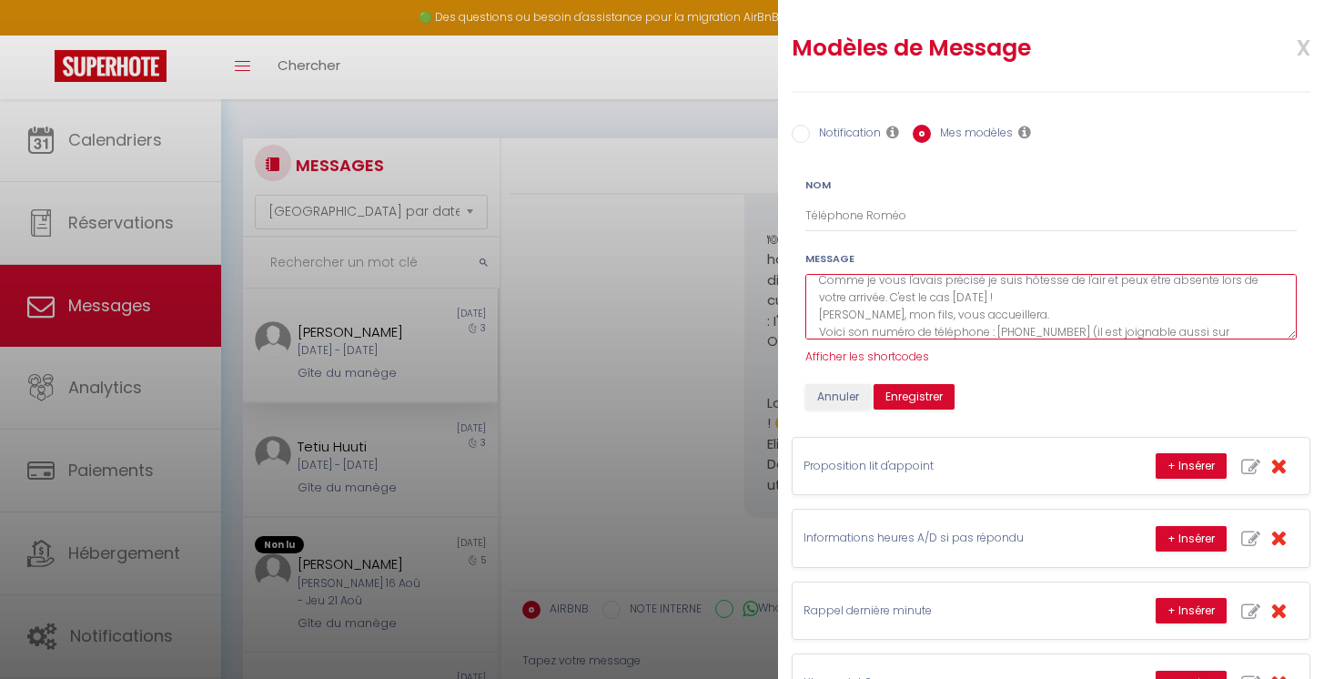
click at [1050, 300] on textarea "Bonjour [GUEST:FIRST_NAME], Comme je vous l'avais précisé je suis hôtesse de l'…" at bounding box center [1052, 307] width 492 height 66
click at [1014, 313] on textarea "Bonjour [GUEST:FIRST_NAME], Comme je vous l'avais précisé je suis hôtesse de l'…" at bounding box center [1052, 307] width 492 height 66
click at [918, 296] on textarea "Bonjour [GUEST:FIRST_NAME], Comme je vous l'avais précisé je suis hôtesse de l'…" at bounding box center [1052, 307] width 492 height 66
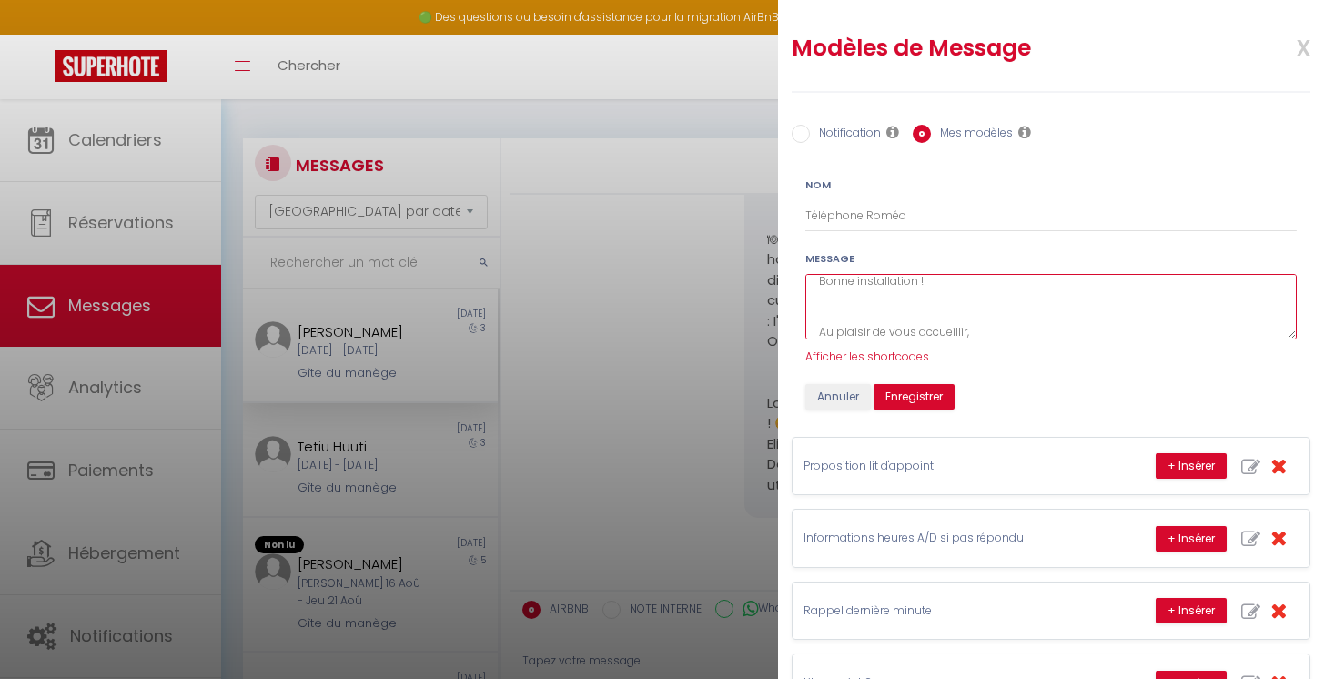
scroll to position [232, 0]
drag, startPoint x: 816, startPoint y: 311, endPoint x: 1007, endPoint y: 314, distance: 191.2
click at [1007, 314] on textarea "Bonjour [GUEST:FIRST_NAME], Comme je vous l'avais précisé je suis hôtesse de l'…" at bounding box center [1052, 307] width 492 height 66
drag, startPoint x: 819, startPoint y: 285, endPoint x: 995, endPoint y: 321, distance: 179.4
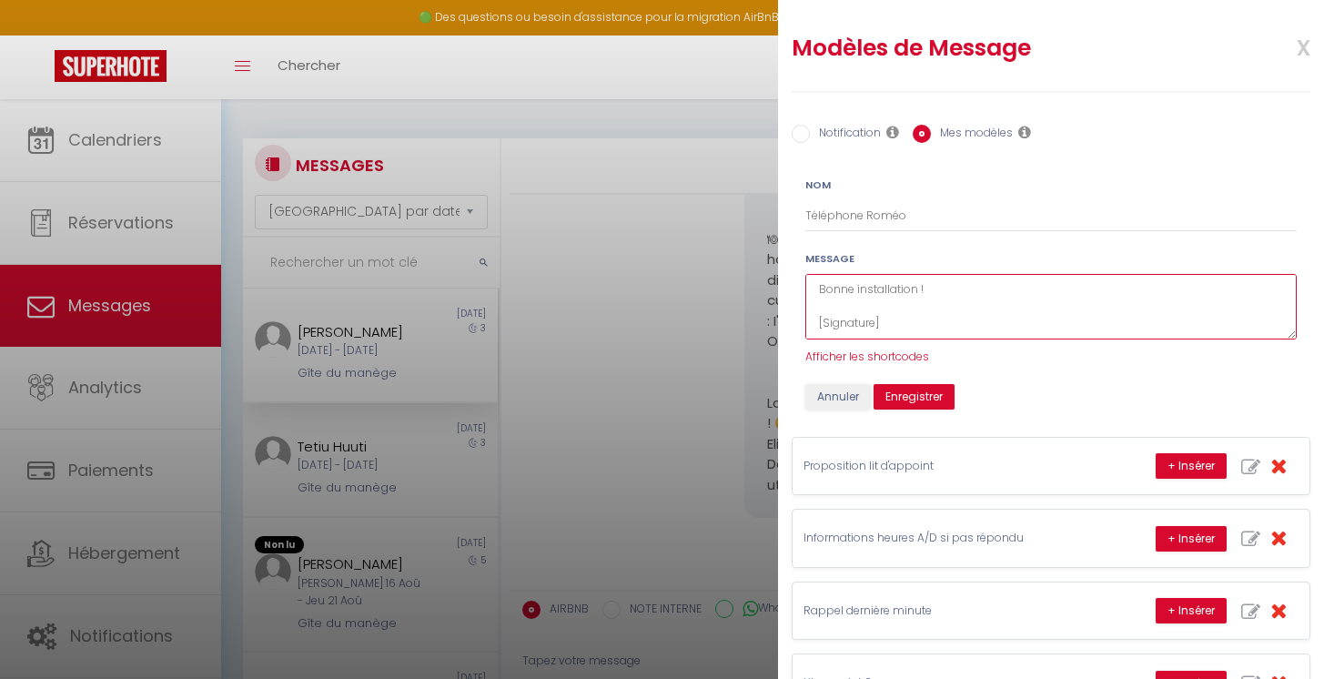
click at [995, 321] on textarea "Bonjour [GUEST:FIRST_NAME], Comme je vous l'avais précisé je suis hôtesse de l'…" at bounding box center [1052, 307] width 492 height 66
type textarea "Bonjour [GUEST:FIRST_NAME], Comme je vous l'avais précisé je suis hôtesse de l'…"
click at [914, 396] on button "Enregistrer" at bounding box center [914, 396] width 81 height 25
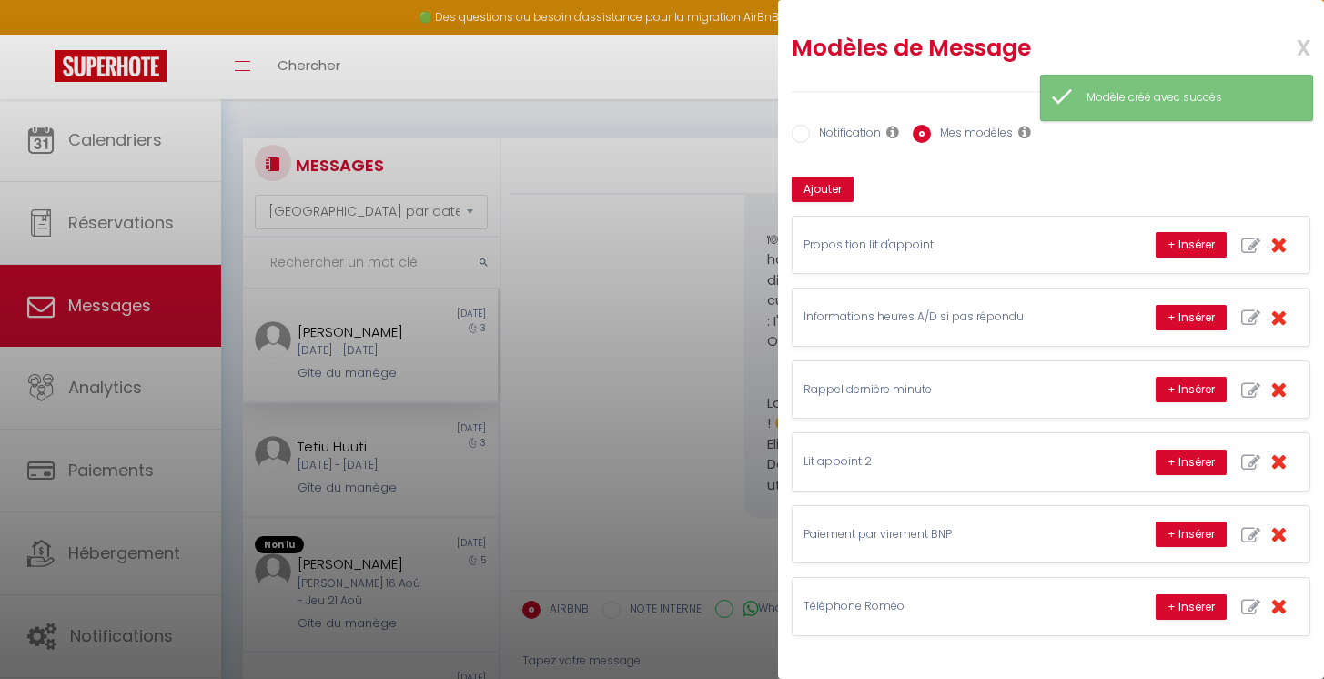
click at [801, 137] on input "Notification" at bounding box center [801, 134] width 18 height 18
radio input "true"
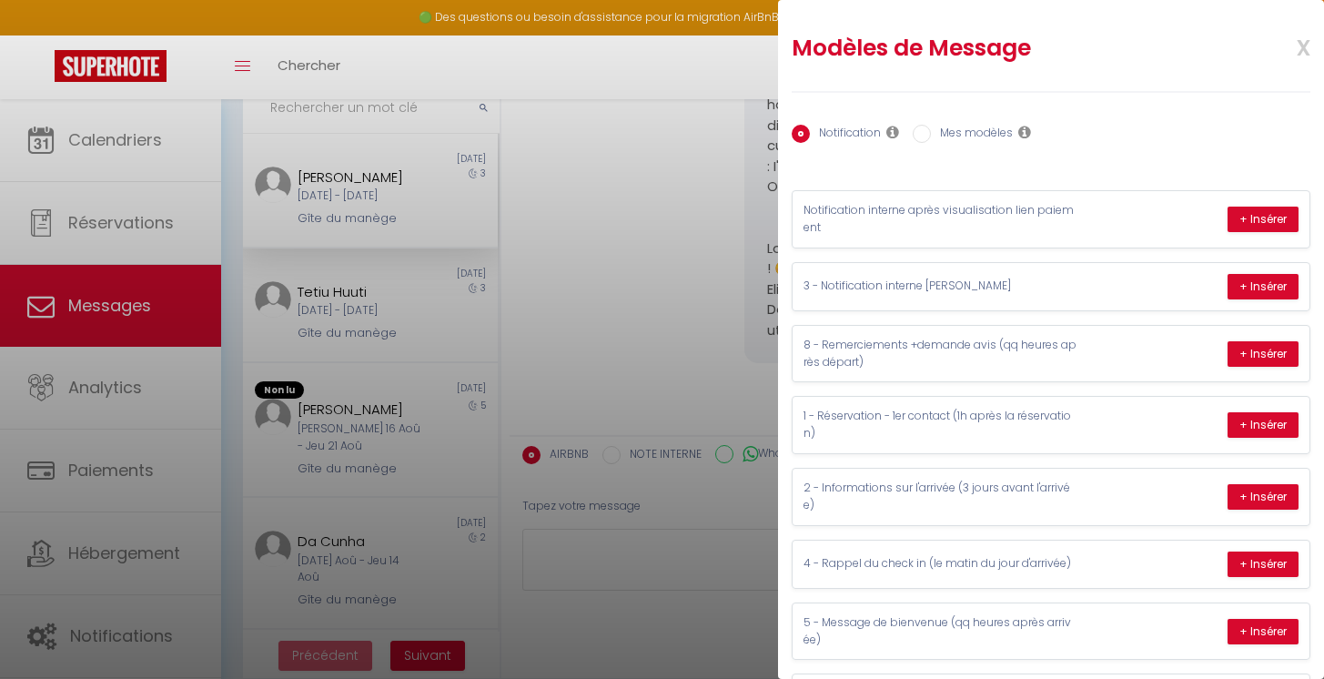
scroll to position [147, 0]
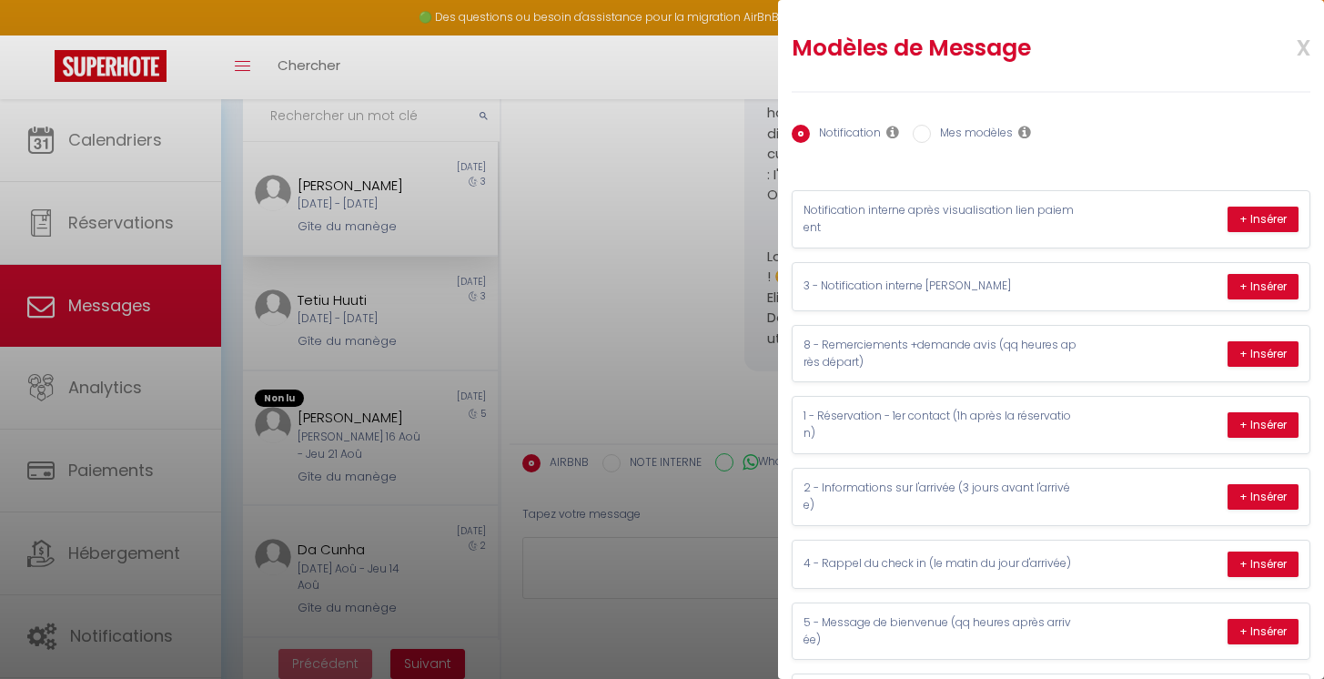
click at [923, 137] on input "Mes modèles" at bounding box center [922, 134] width 18 height 18
radio input "true"
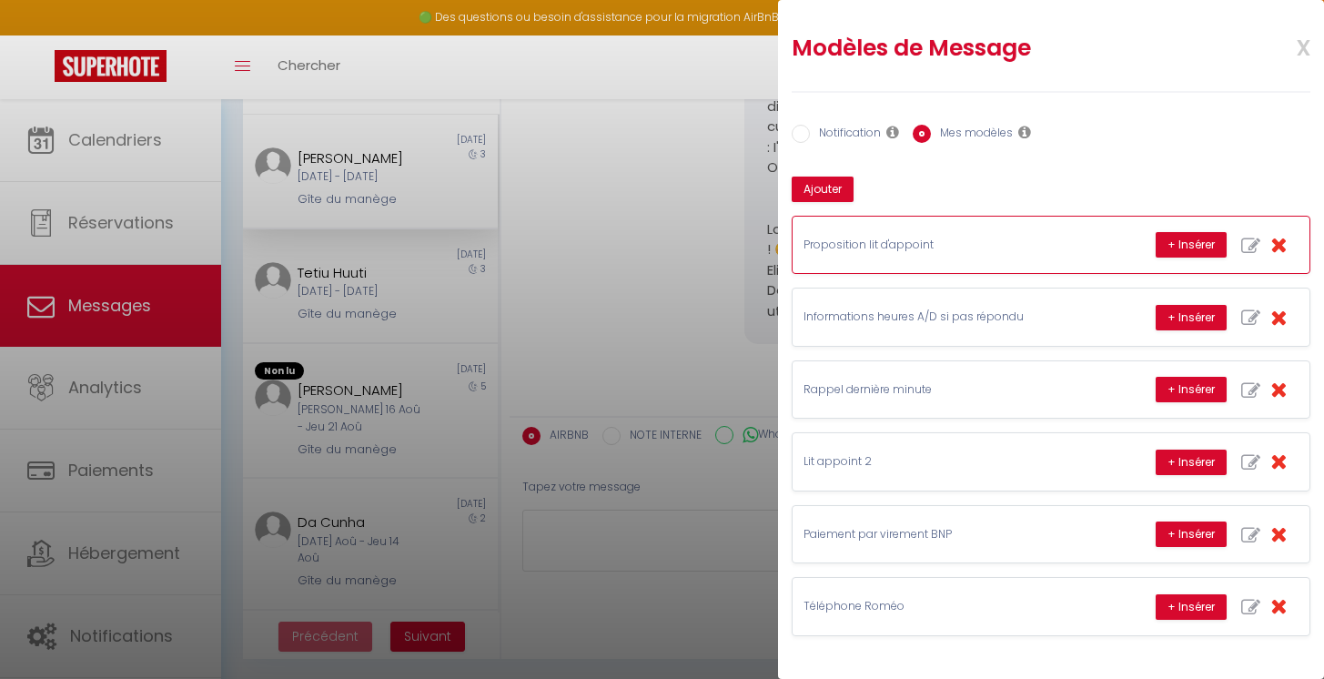
scroll to position [176, 0]
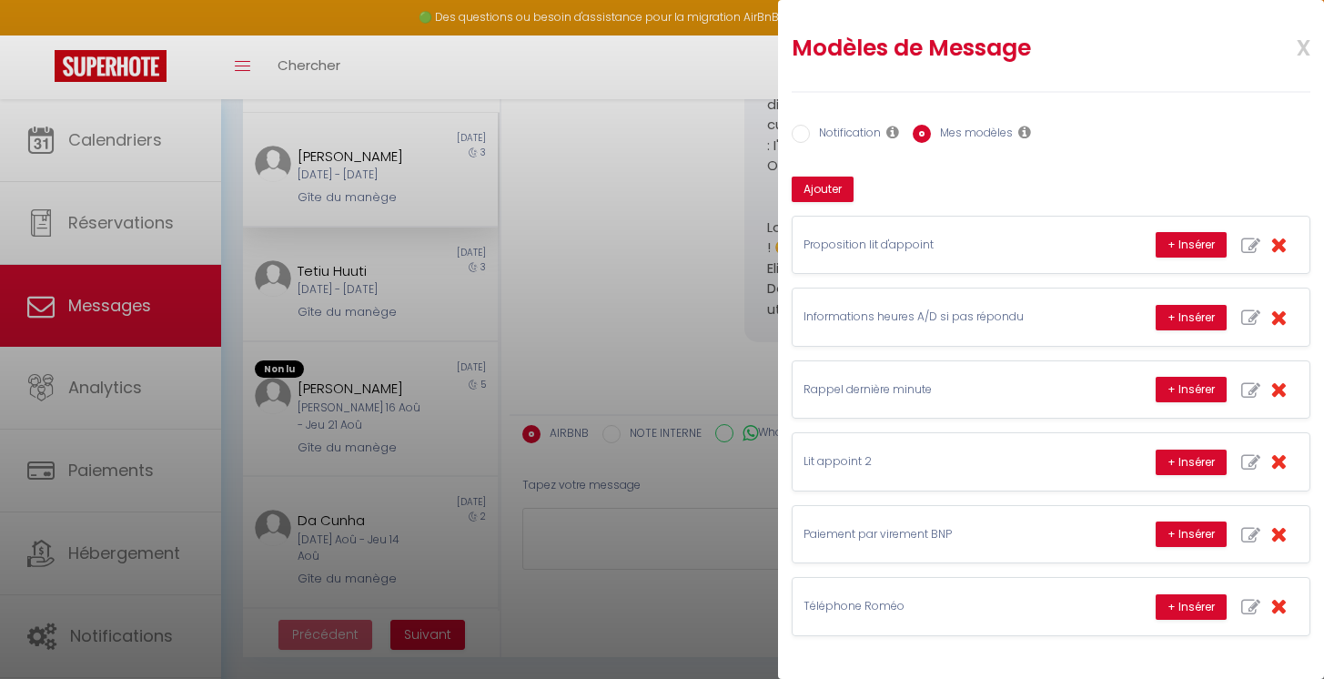
click at [650, 539] on div at bounding box center [662, 339] width 1324 height 679
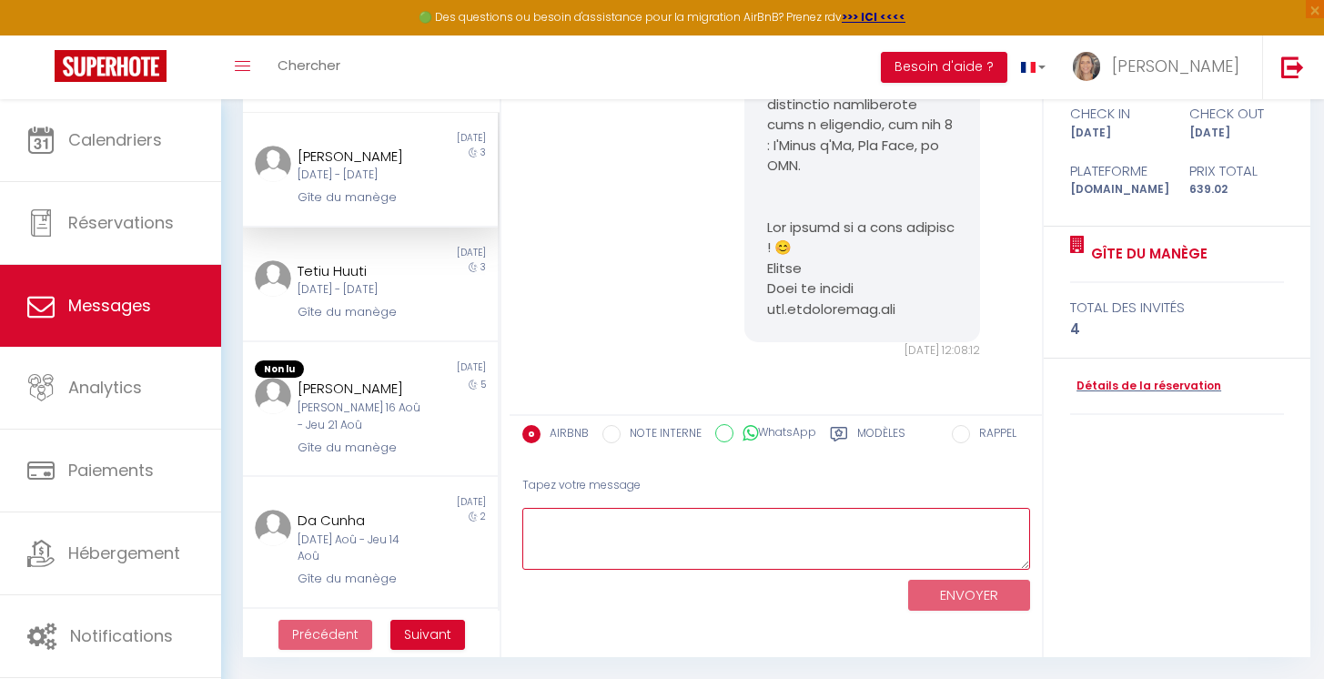
click at [728, 543] on textarea at bounding box center [776, 539] width 508 height 63
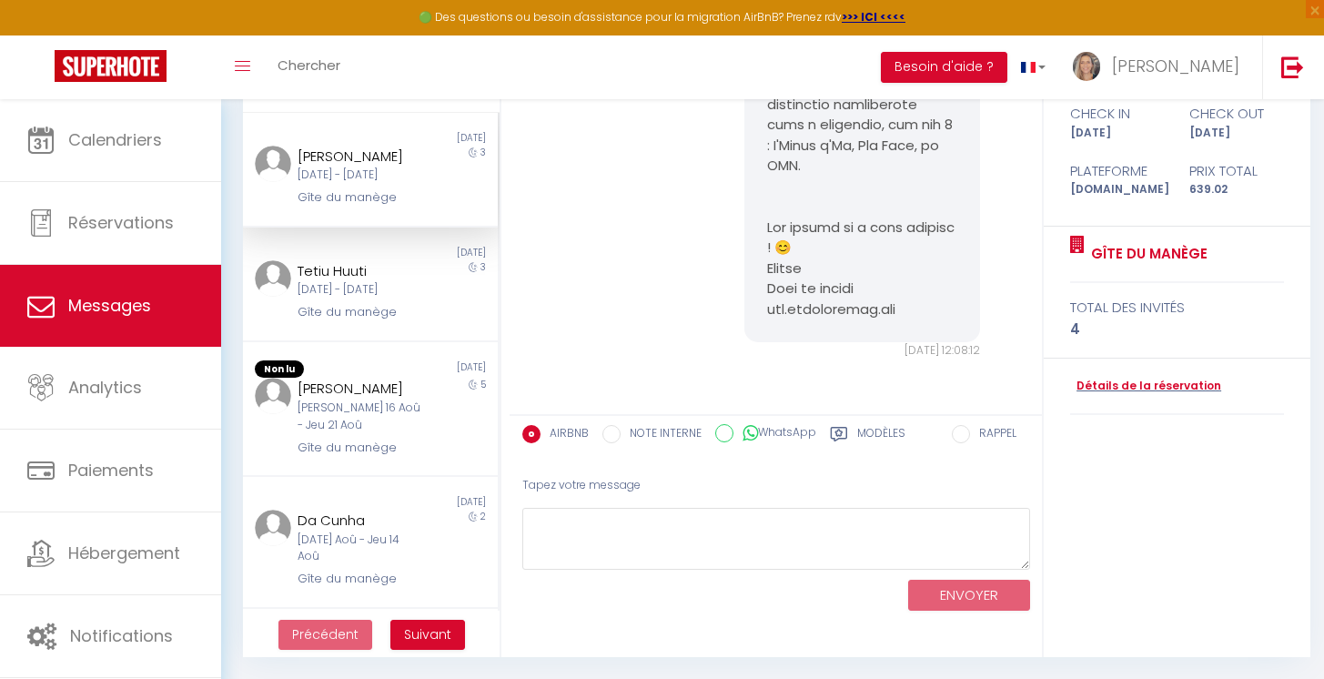
click at [860, 433] on label "Modèles" at bounding box center [881, 436] width 48 height 23
radio input "true"
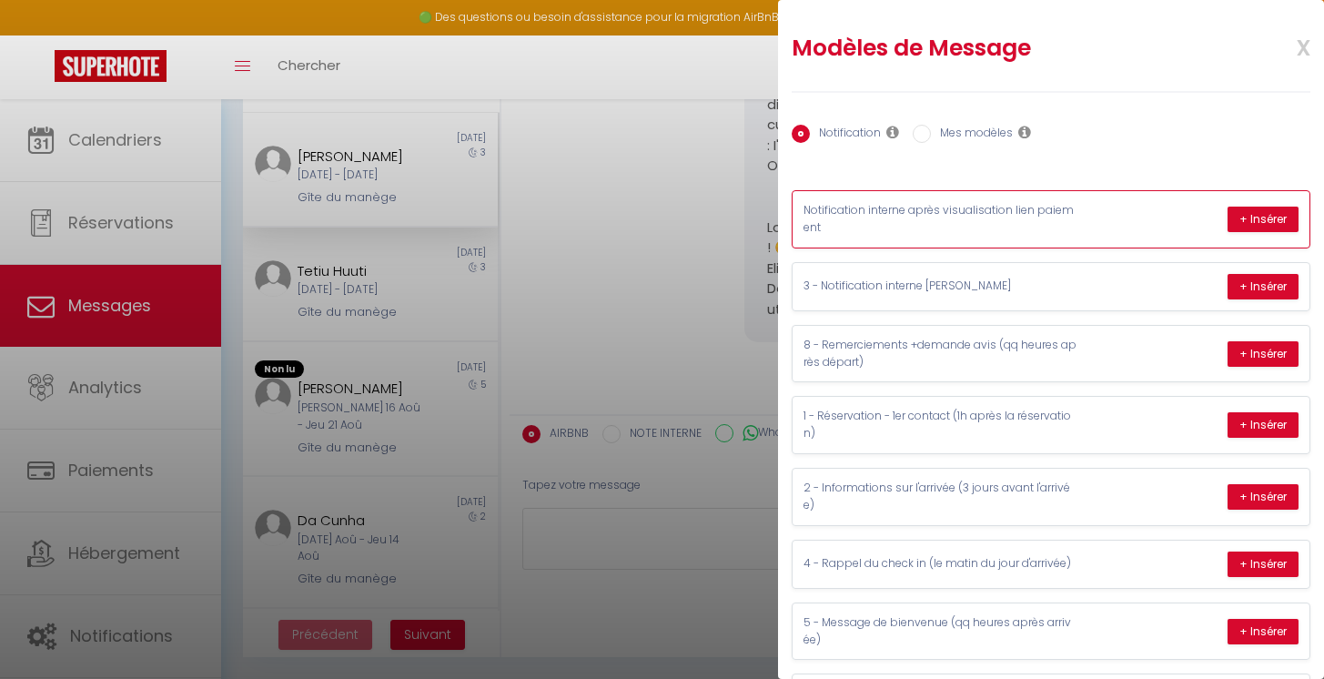
scroll to position [142, 0]
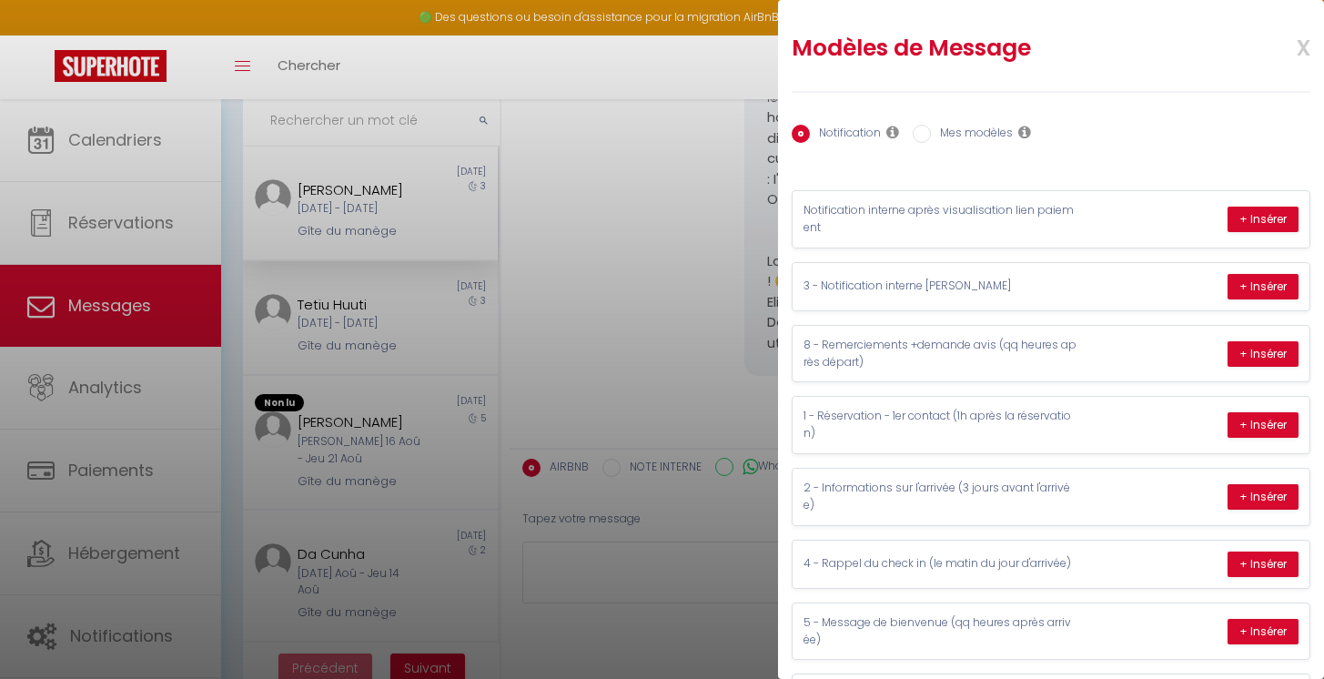
click at [929, 137] on input "Mes modèles" at bounding box center [922, 134] width 18 height 18
radio input "true"
radio input "false"
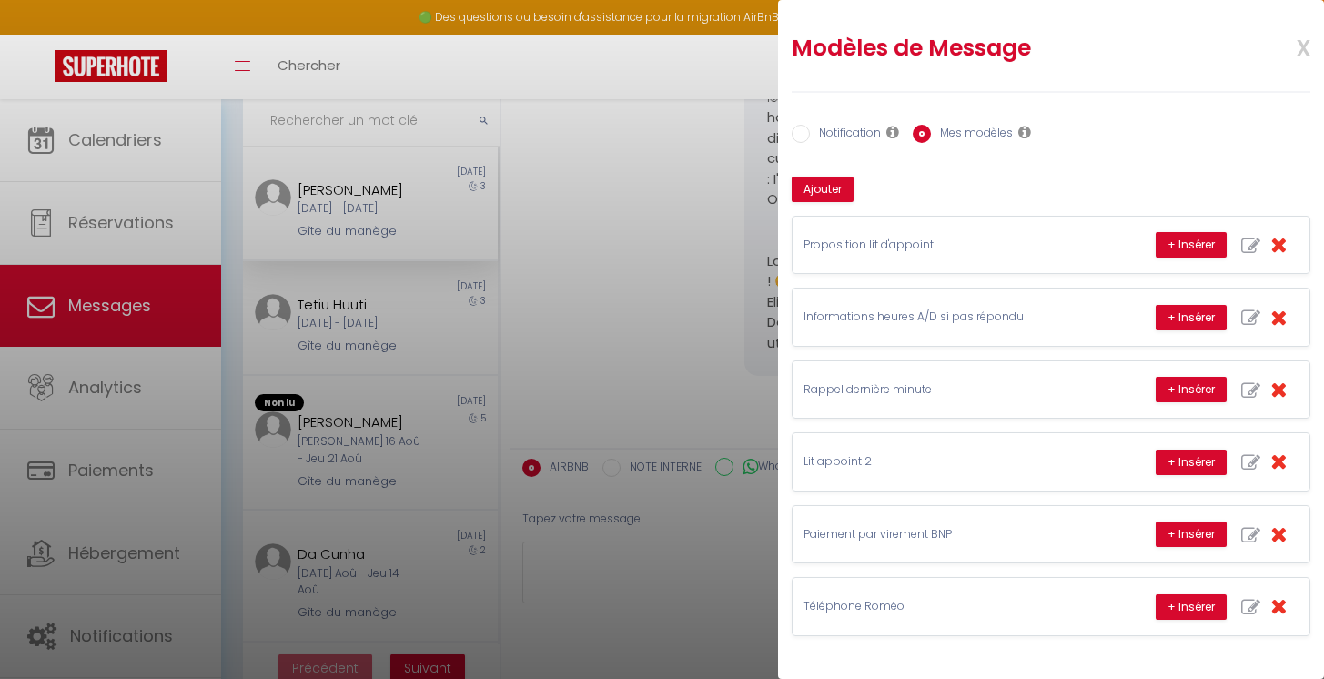
scroll to position [176, 0]
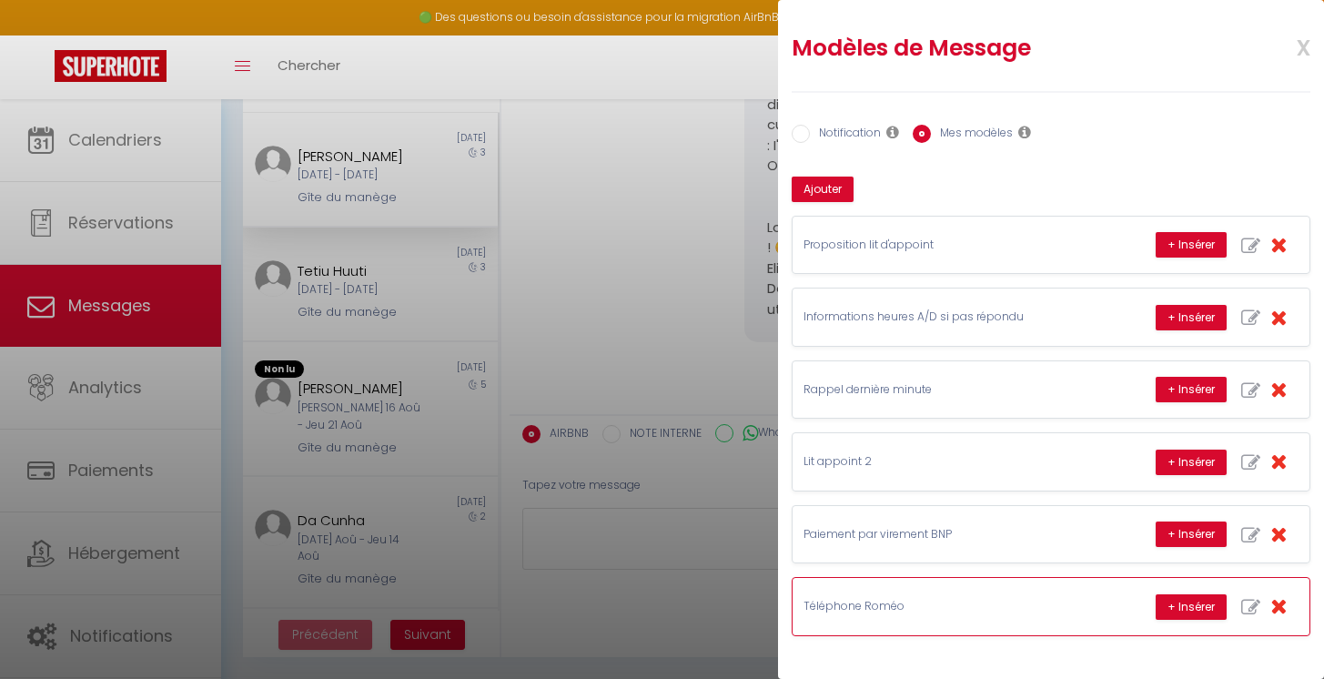
click at [918, 612] on p "Téléphone Roméo" at bounding box center [940, 606] width 273 height 17
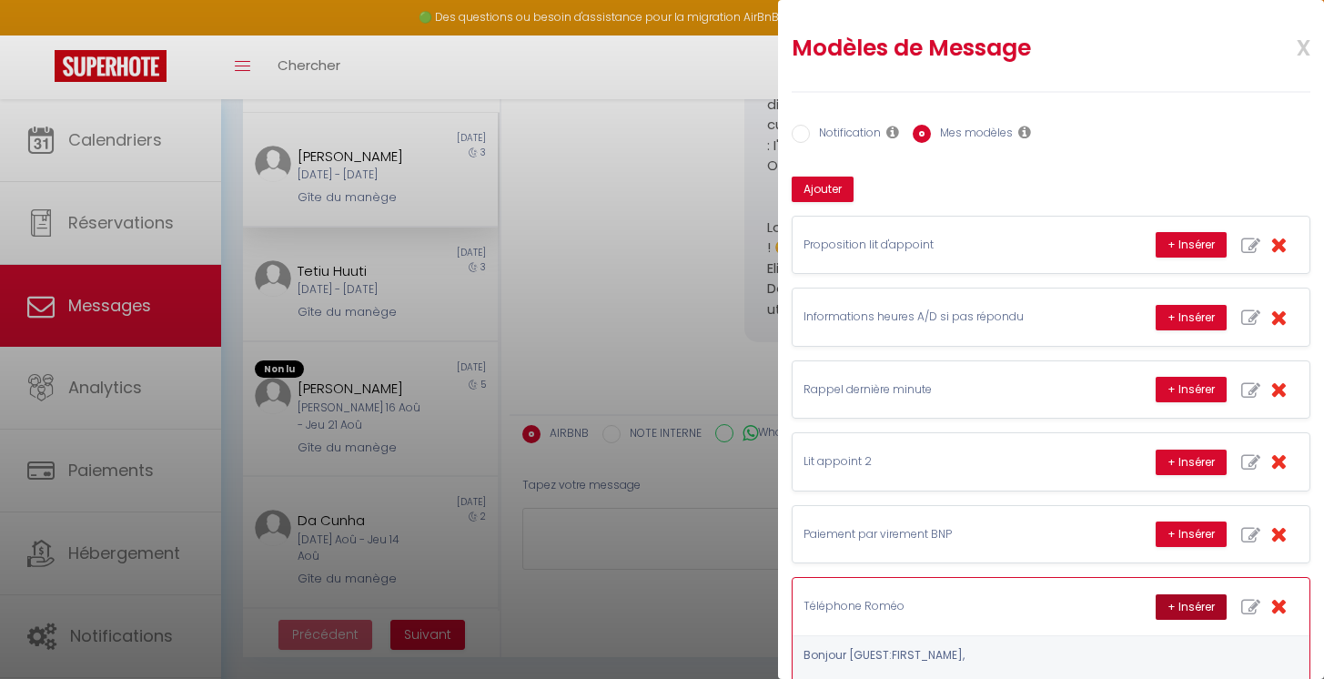
click at [1167, 606] on button "+ Insérer" at bounding box center [1191, 606] width 71 height 25
type textarea "Bonjour Lior, Comme je vous l'avais précisé je suis hôtesse de l'air et peux êt…"
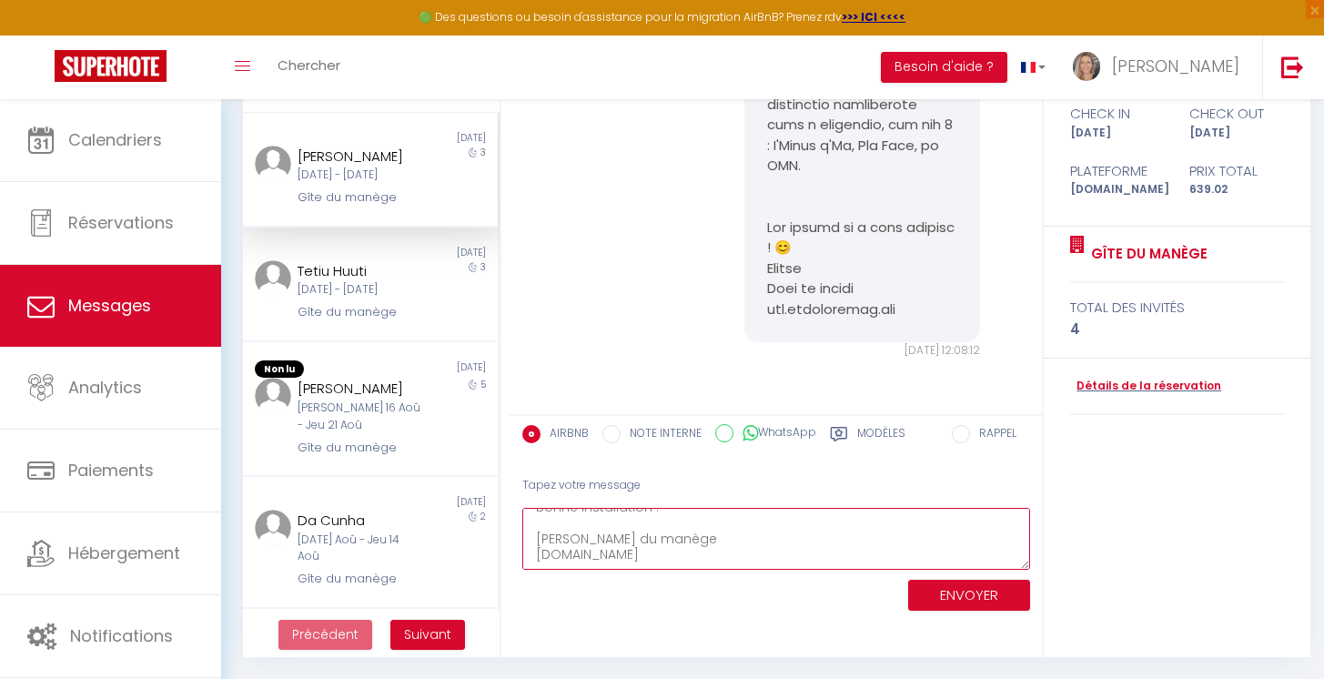
scroll to position [222, 0]
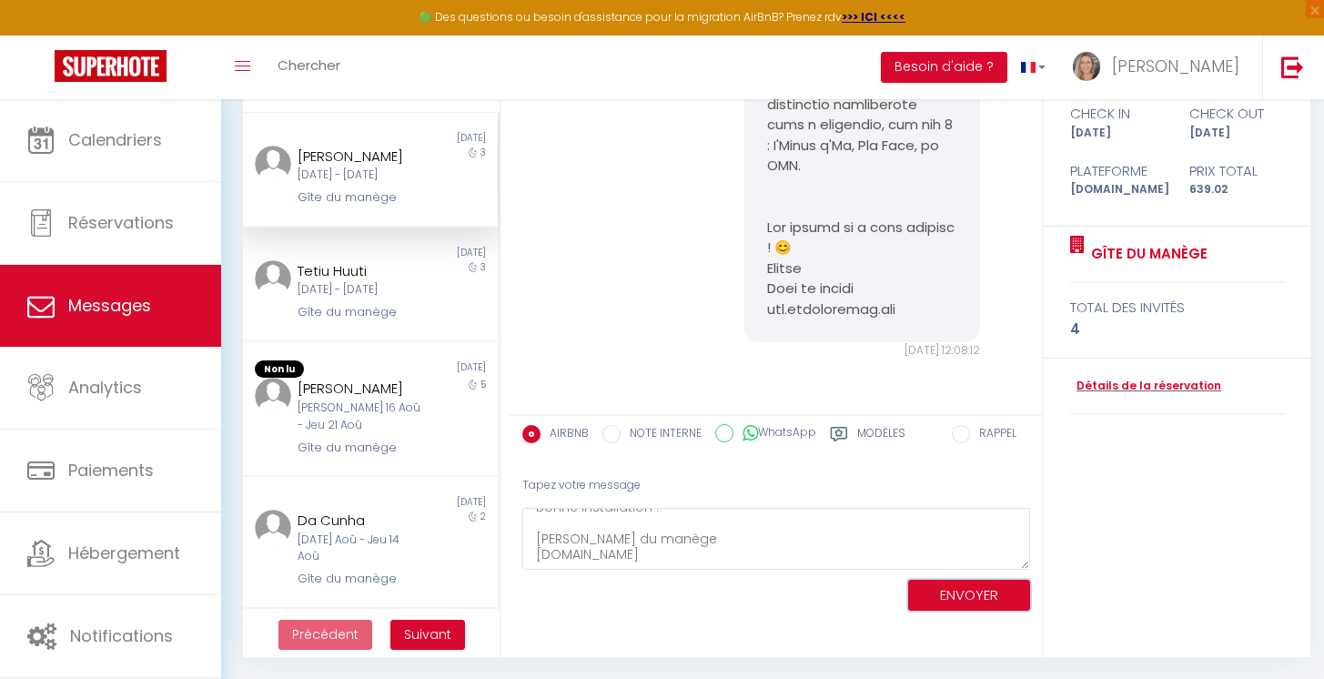
click at [964, 593] on button "ENVOYER" at bounding box center [969, 596] width 122 height 32
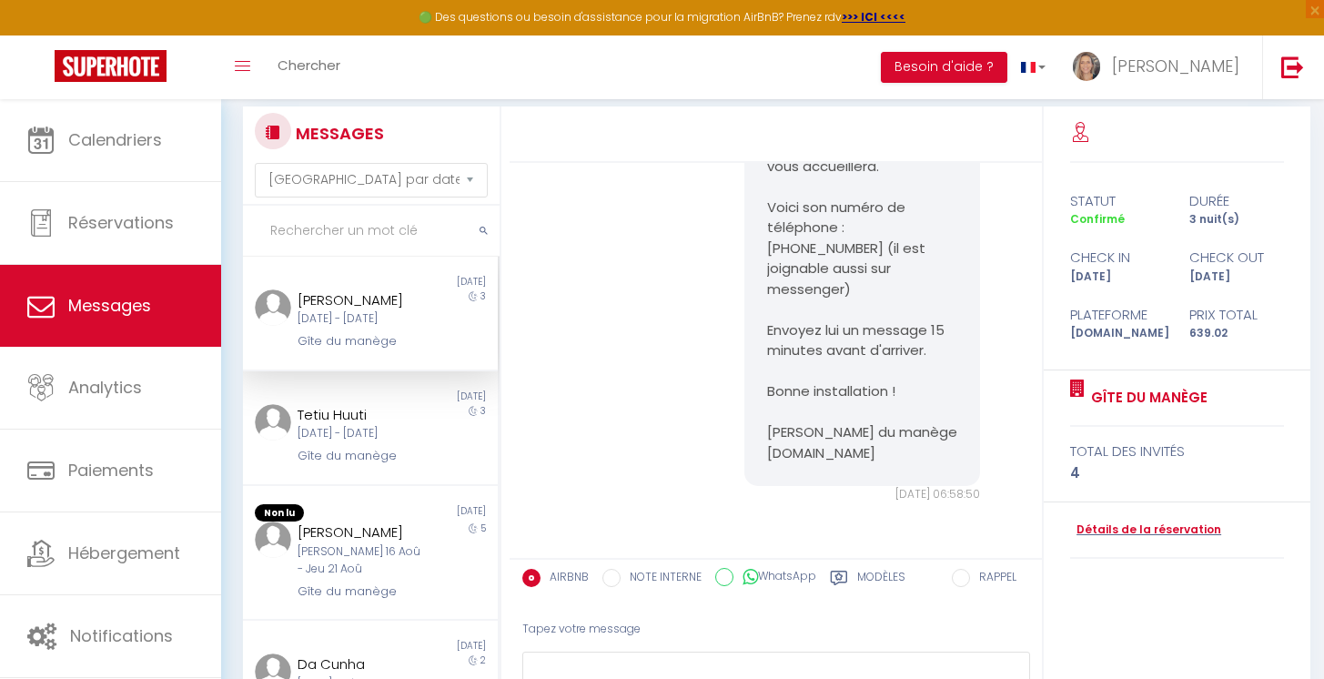
scroll to position [4803, 0]
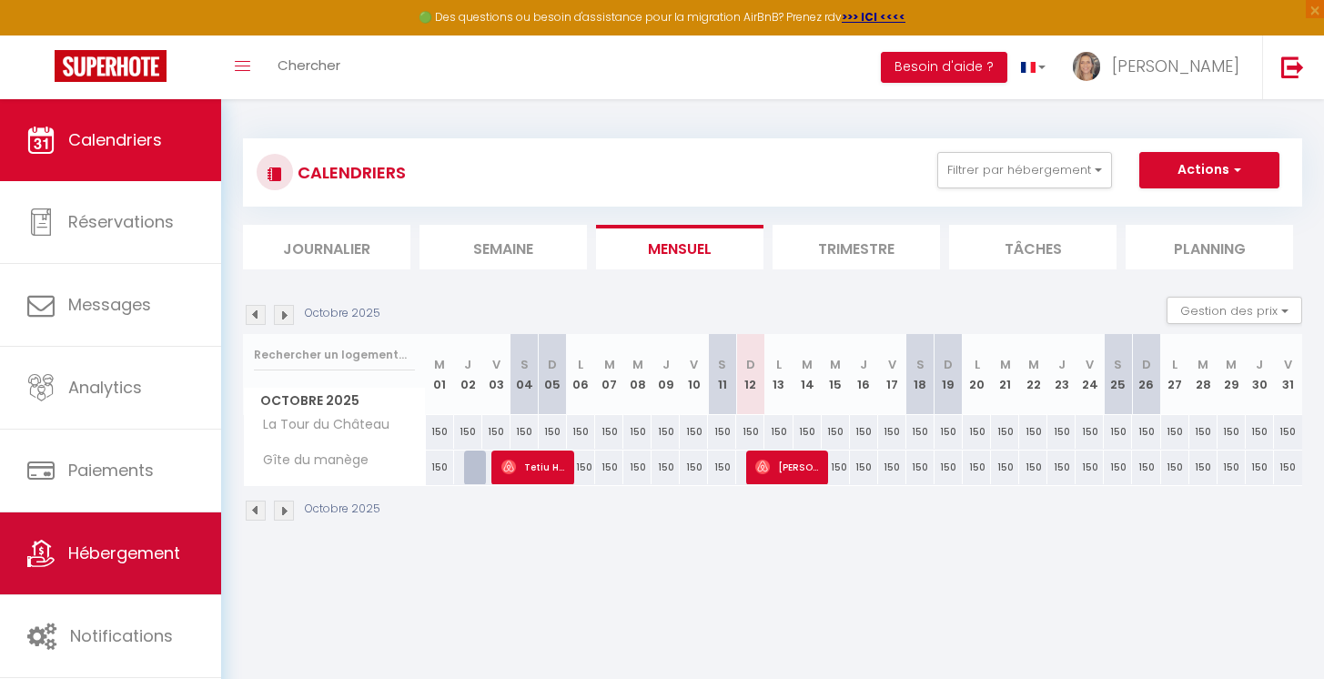
scroll to position [99, 0]
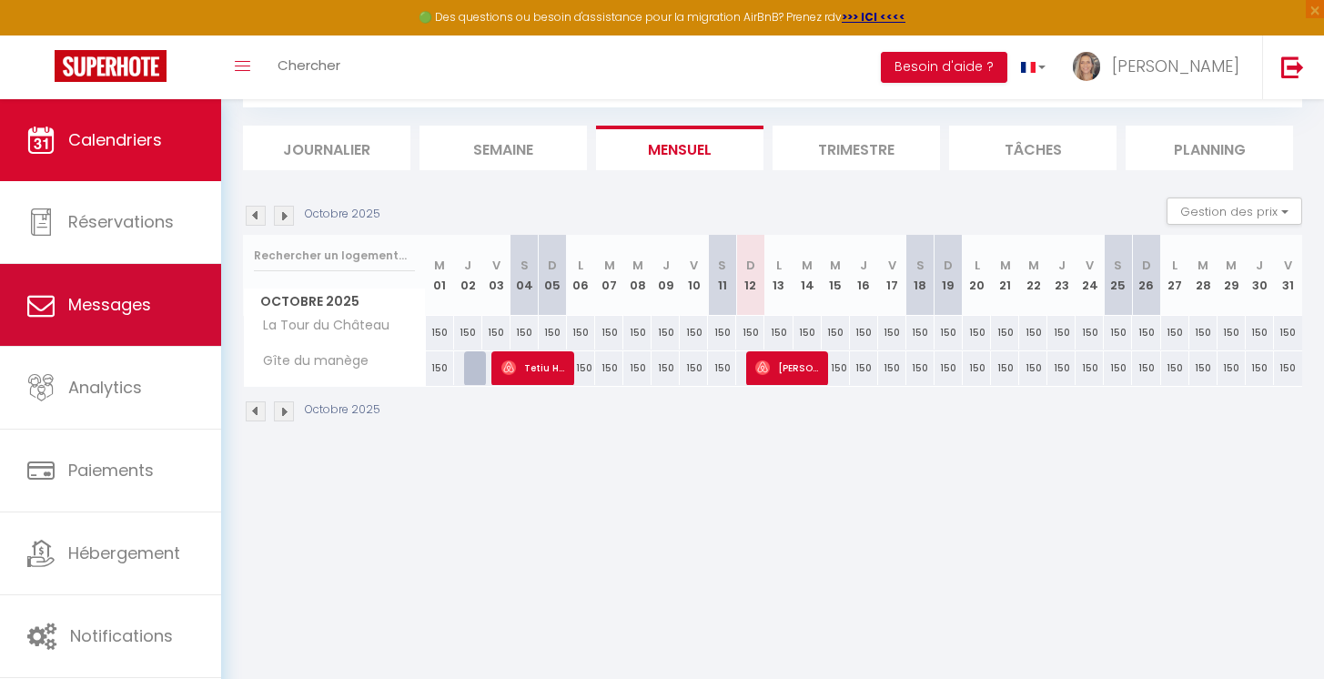
click at [132, 322] on link "Messages" at bounding box center [110, 305] width 221 height 82
select select "message"
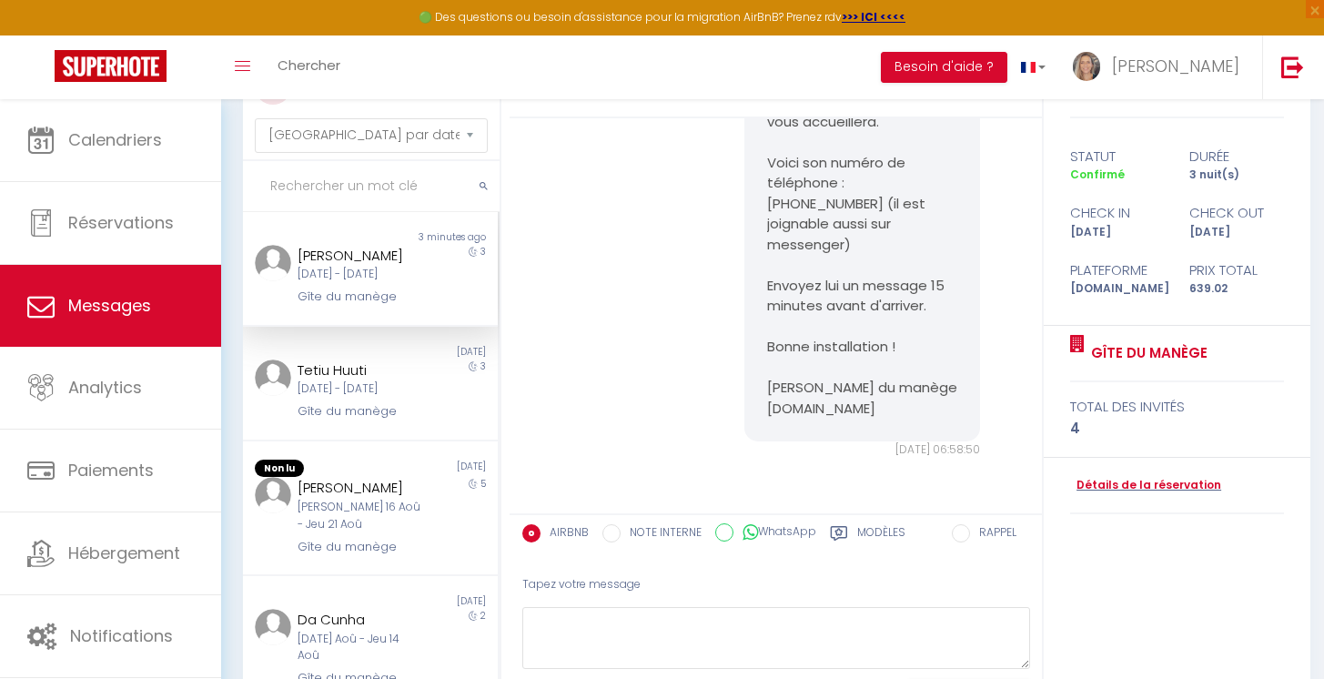
scroll to position [176, 0]
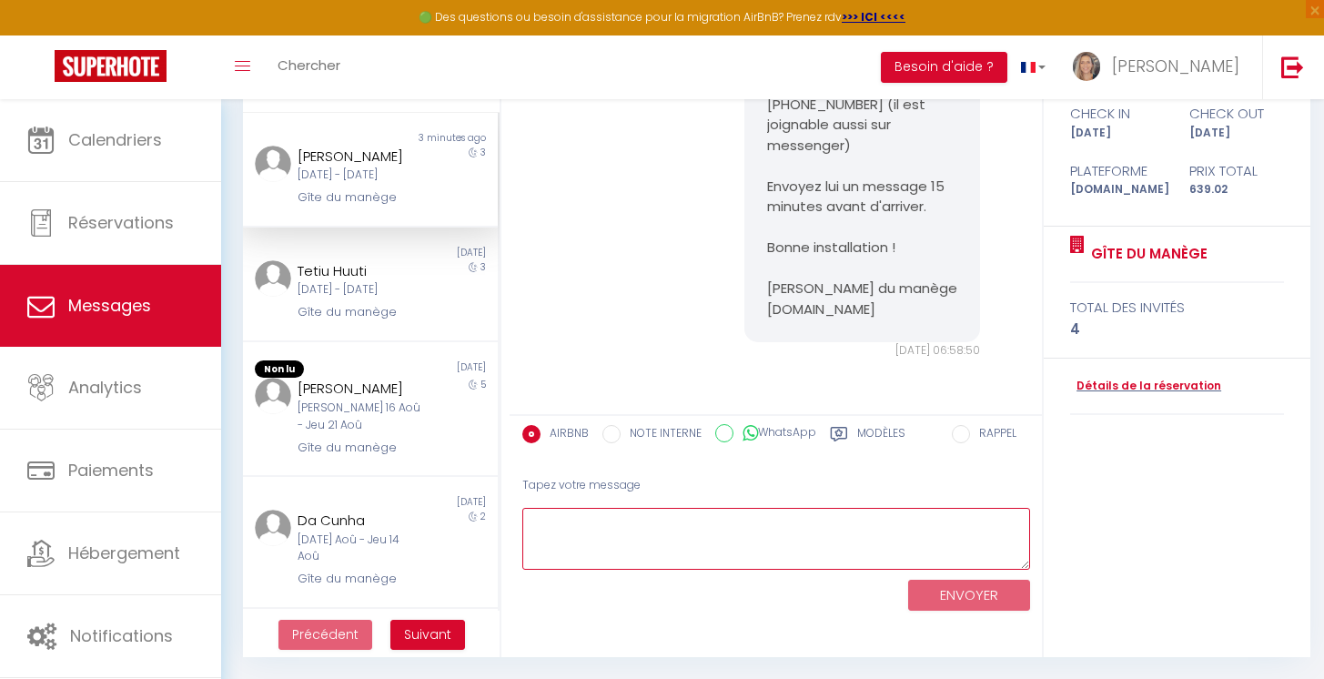
click at [588, 522] on textarea at bounding box center [776, 539] width 508 height 63
click at [813, 536] on textarea "Et voici le numéro d'Ollivier mon po" at bounding box center [776, 539] width 508 height 63
type textarea "E"
